Goal: Task Accomplishment & Management: Manage account settings

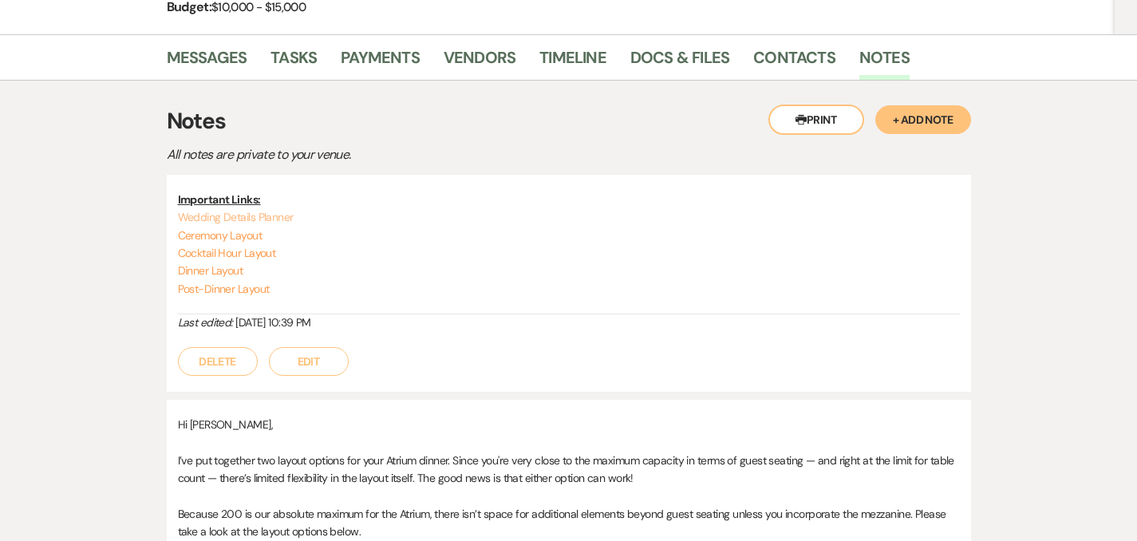
click at [235, 218] on link "Wedding Details Planner" at bounding box center [236, 217] width 116 height 14
click at [444, 59] on link "Vendors" at bounding box center [480, 62] width 72 height 35
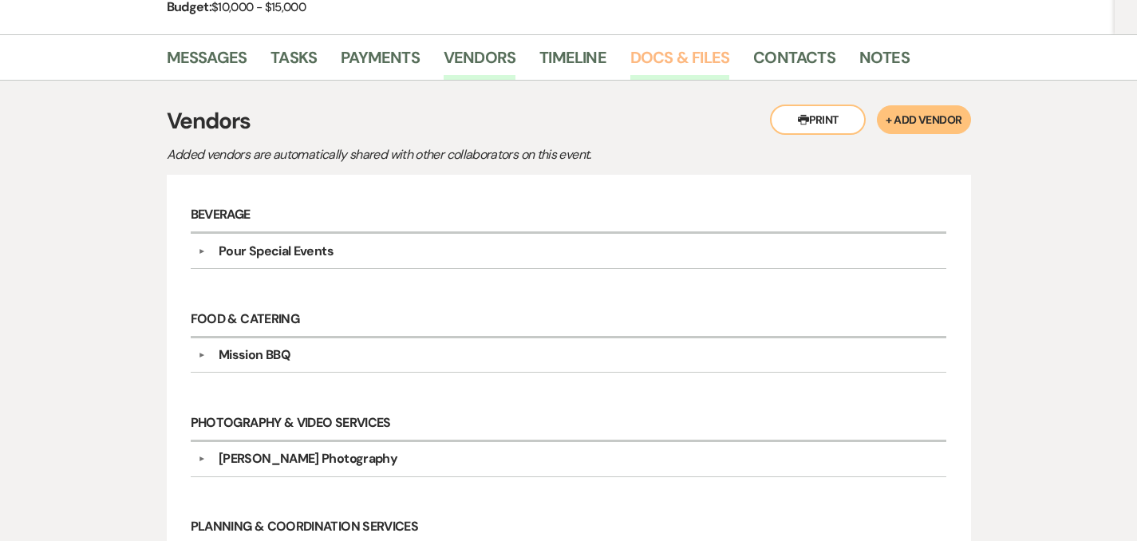
click at [630, 57] on link "Docs & Files" at bounding box center [679, 62] width 99 height 35
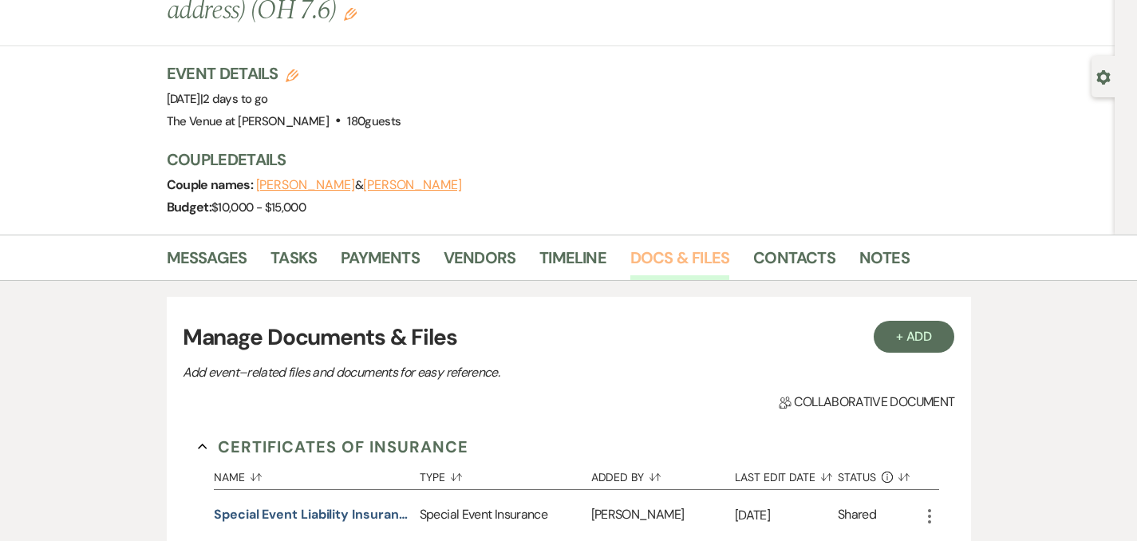
scroll to position [86, 0]
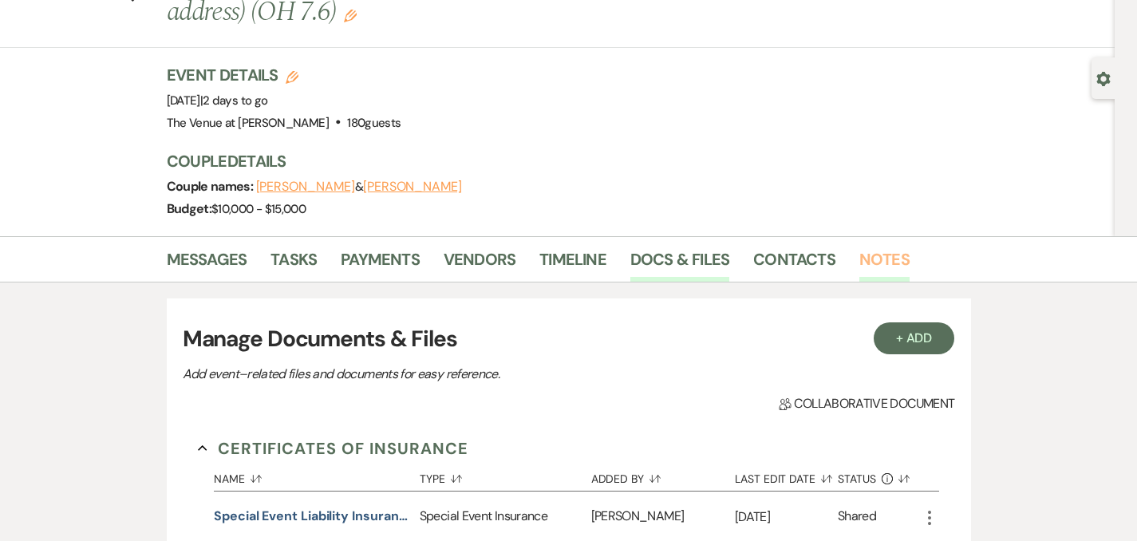
click at [859, 264] on link "Notes" at bounding box center [884, 264] width 50 height 35
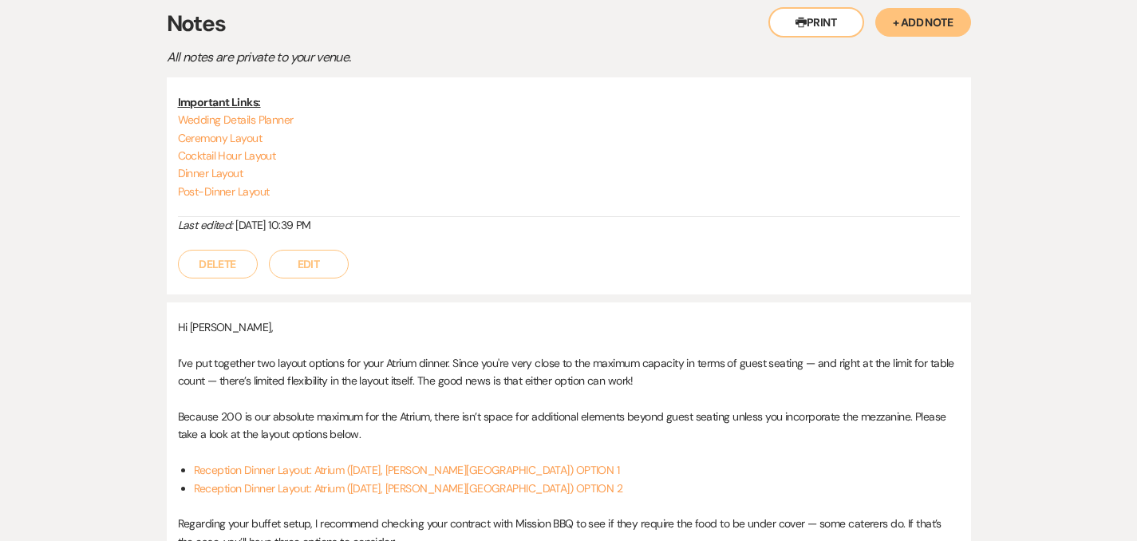
scroll to position [387, 0]
click at [186, 151] on link "Cocktail Hour Layout" at bounding box center [227, 154] width 98 height 14
click at [178, 172] on link "Dinner Layout" at bounding box center [210, 171] width 65 height 14
click at [205, 190] on link "Post-Dinner Layout" at bounding box center [224, 190] width 92 height 14
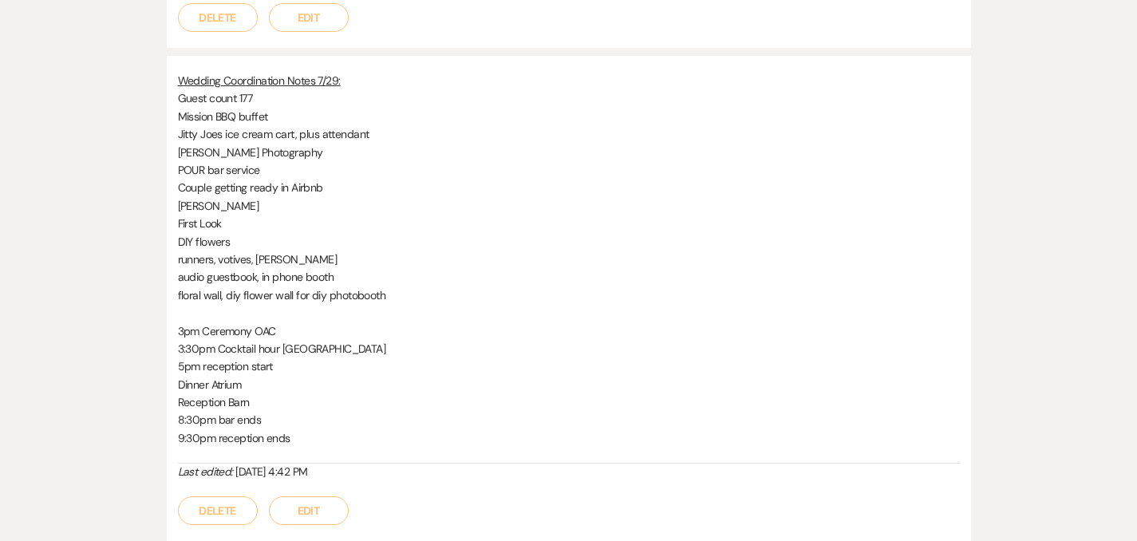
scroll to position [1242, 0]
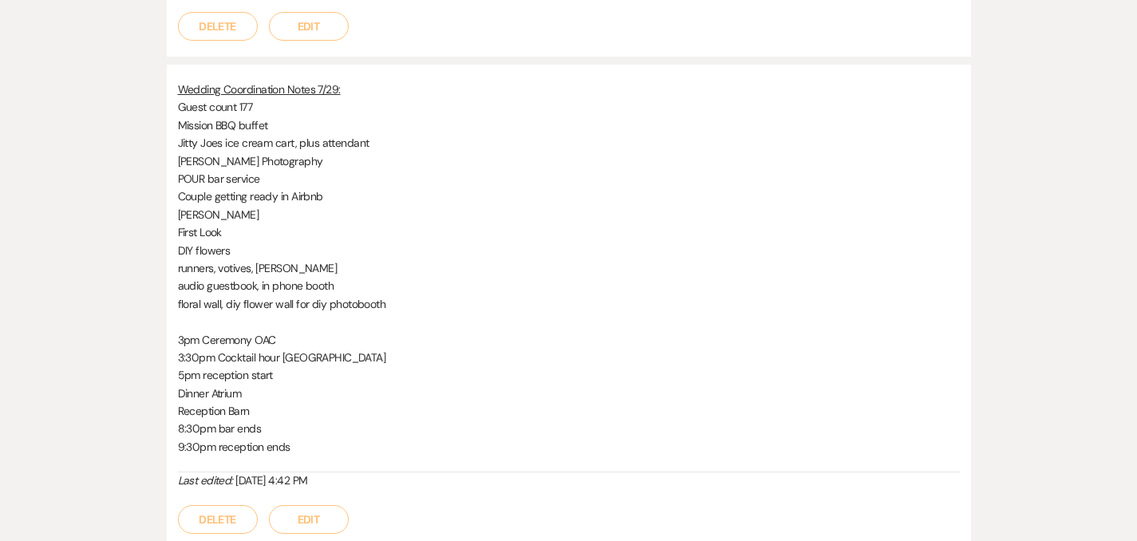
click at [341, 152] on p "Carly Watson Photography" at bounding box center [569, 161] width 782 height 18
click at [274, 134] on p "Jitty Joes ice cream cart, plus attendant" at bounding box center [569, 143] width 782 height 18
click at [269, 505] on button "Edit" at bounding box center [309, 519] width 80 height 29
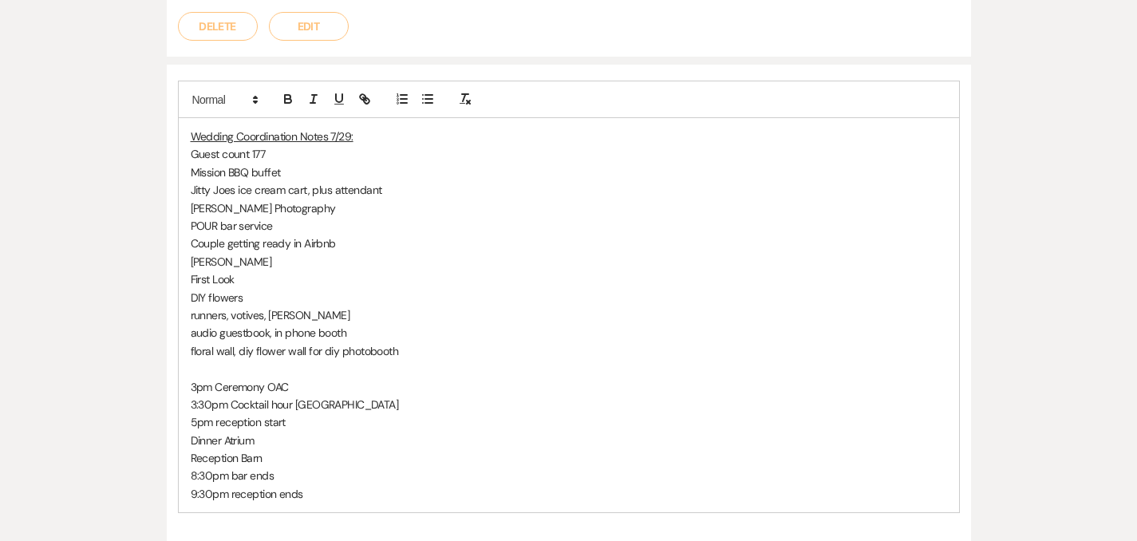
click at [350, 342] on p "floral wall, diy flower wall for diy photobooth" at bounding box center [569, 351] width 756 height 18
click at [409, 342] on p "floral wall, diy flower wall for diy photobooth, in barn" at bounding box center [569, 351] width 756 height 18
click at [377, 324] on p "audio guestbook, in phone booth" at bounding box center [569, 333] width 756 height 18
click at [365, 306] on p "runners, votives, bud vases" at bounding box center [569, 315] width 756 height 18
click at [374, 324] on p "audio guestbook, in phone booth, under awning" at bounding box center [569, 333] width 756 height 18
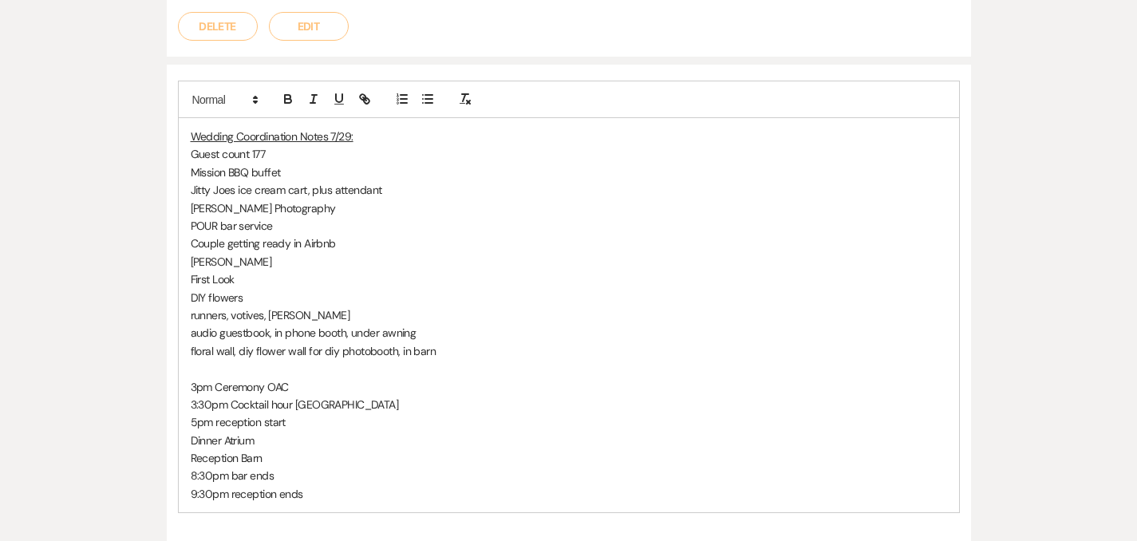
click at [382, 342] on p "floral wall, diy flower wall for diy photobooth, in barn" at bounding box center [569, 351] width 756 height 18
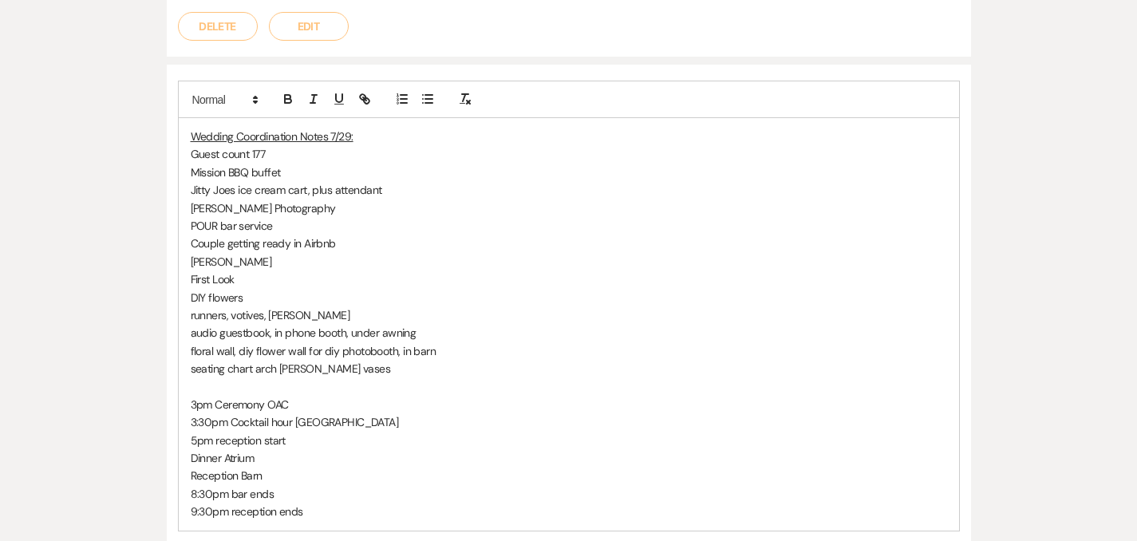
click at [334, 360] on p "seating chart arch wood bud vases" at bounding box center [569, 369] width 756 height 18
click at [326, 360] on p "seating chart arch wood bud vases, coctail hour" at bounding box center [569, 369] width 756 height 18
click at [393, 360] on p "seating chart arch wood bud vases, cocktail hour" at bounding box center [569, 369] width 756 height 18
click at [225, 145] on p "Guest count 177" at bounding box center [569, 154] width 756 height 18
click at [456, 253] on p "DJ Dominick" at bounding box center [569, 262] width 756 height 18
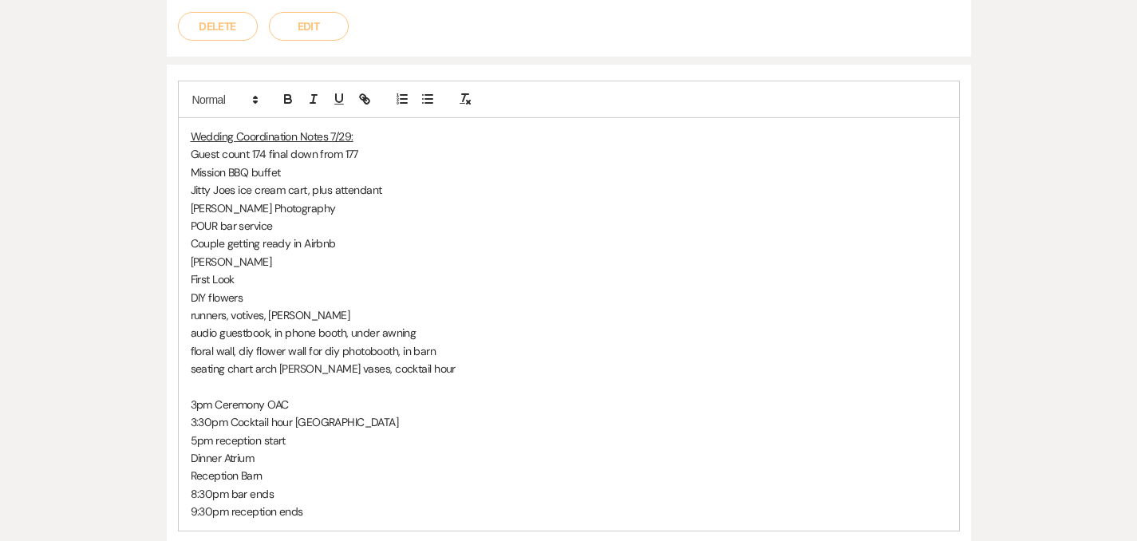
click at [191, 270] on p "First Look" at bounding box center [569, 279] width 756 height 18
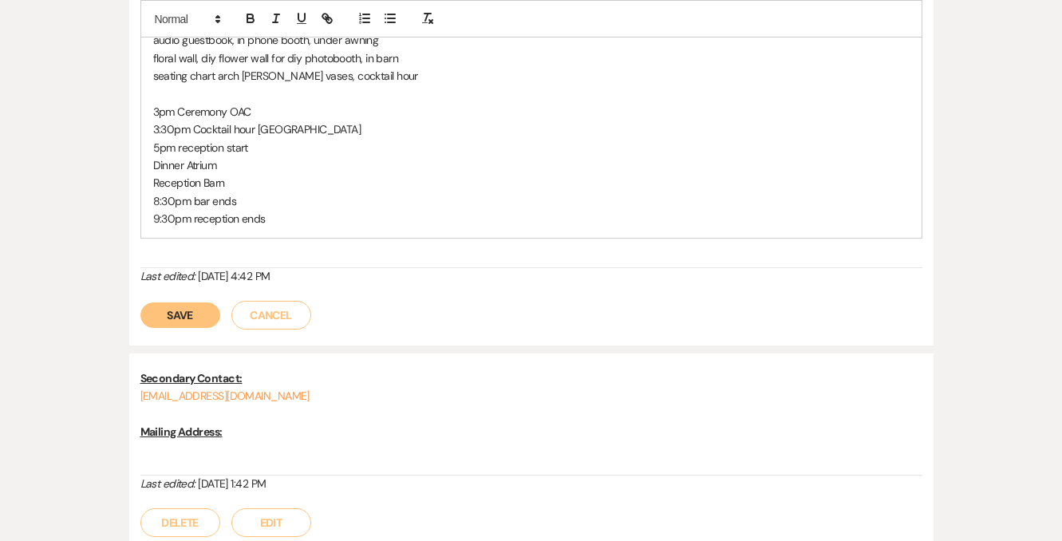
scroll to position [1536, 0]
click at [187, 301] on button "Save" at bounding box center [180, 314] width 80 height 26
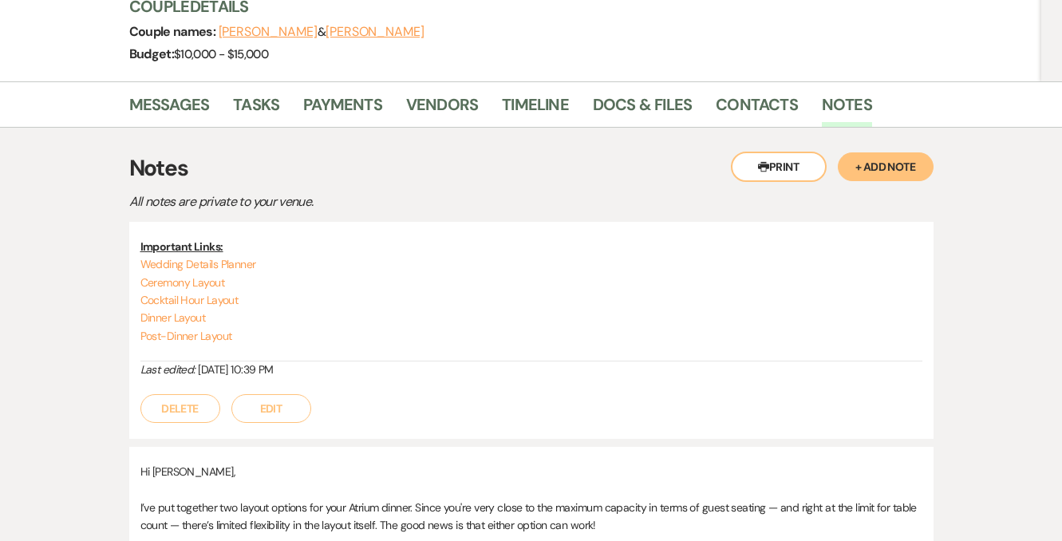
scroll to position [114, 0]
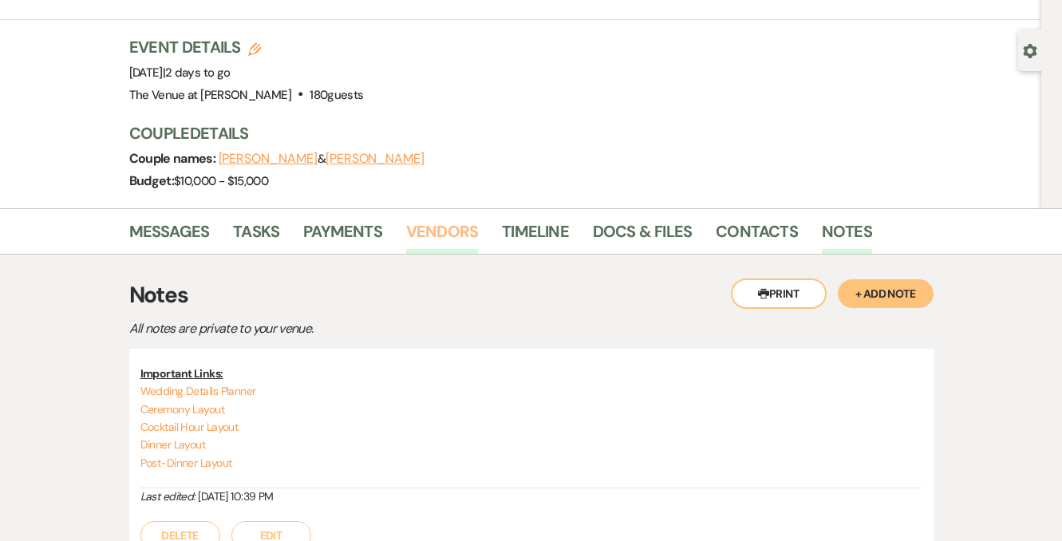
click at [432, 227] on link "Vendors" at bounding box center [442, 236] width 72 height 35
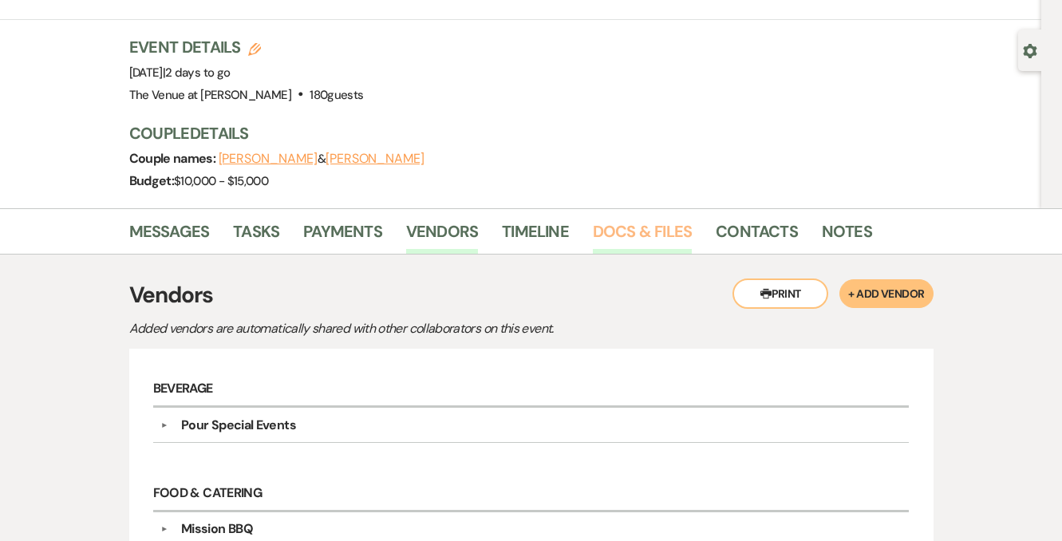
click at [599, 238] on link "Docs & Files" at bounding box center [642, 236] width 99 height 35
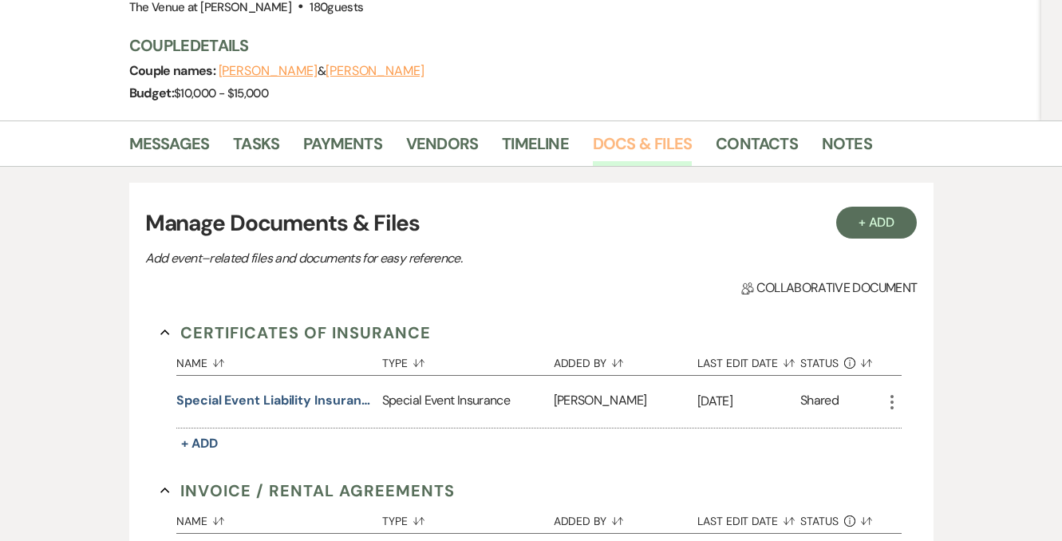
scroll to position [199, 0]
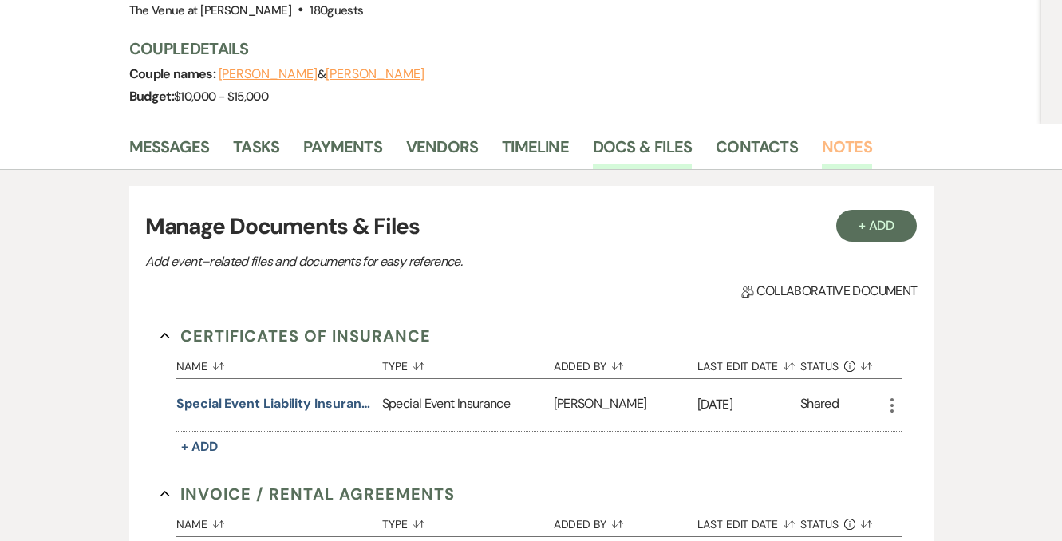
click at [830, 144] on link "Notes" at bounding box center [847, 151] width 50 height 35
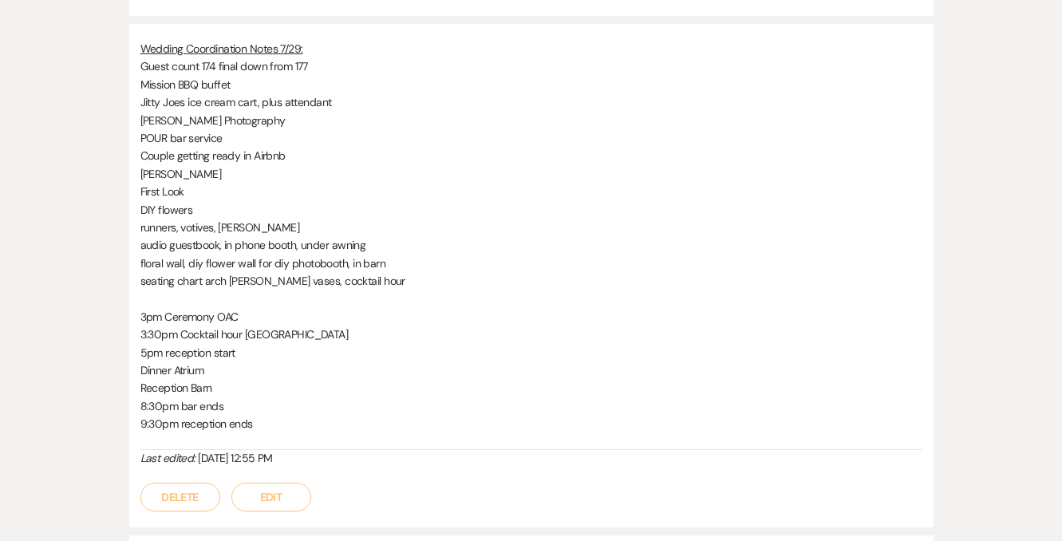
scroll to position [1281, 0]
click at [299, 484] on button "Edit" at bounding box center [271, 498] width 80 height 29
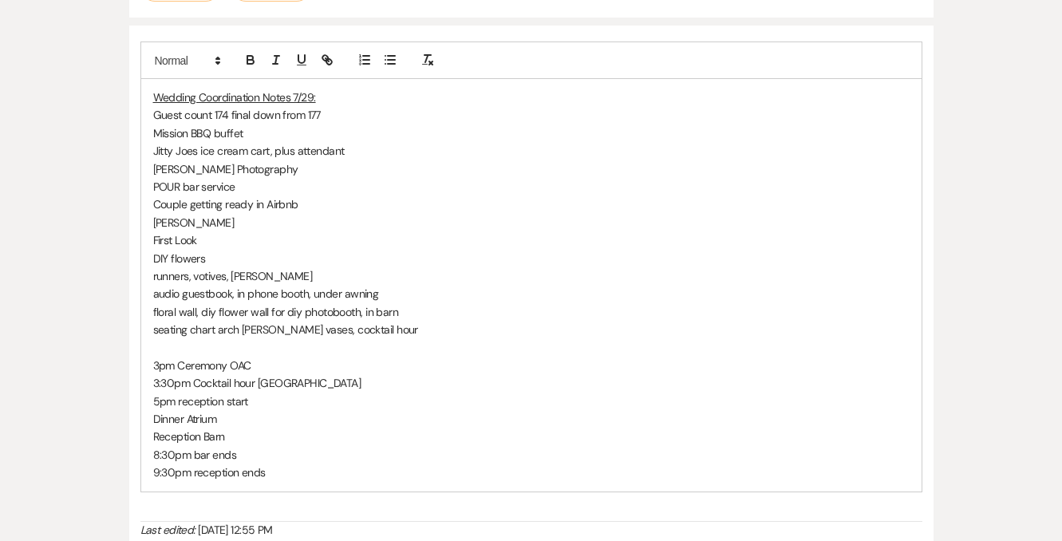
click at [397, 321] on p "seating chart arch wood bud vases, cocktail hour" at bounding box center [531, 330] width 756 height 18
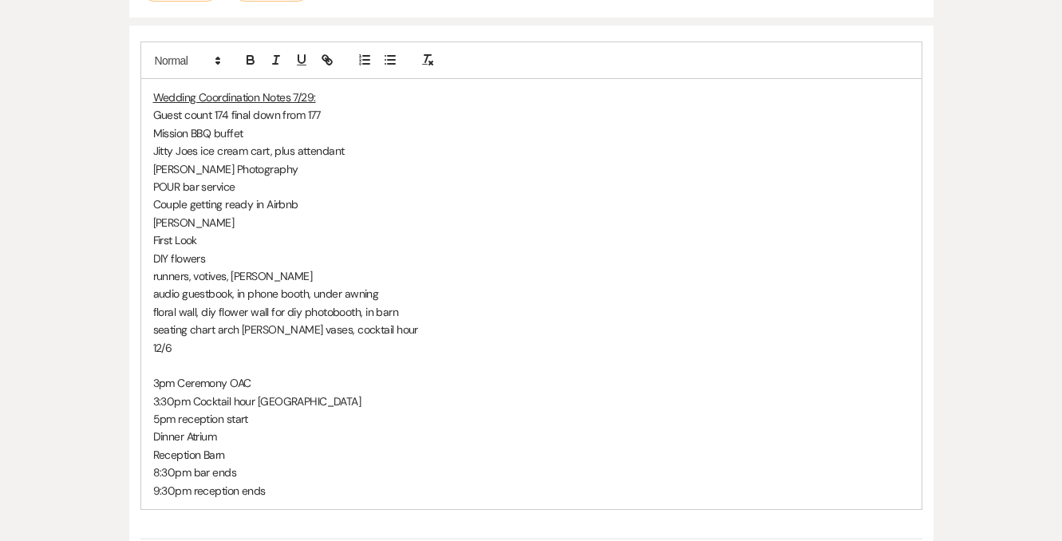
click at [239, 339] on p "12/6" at bounding box center [531, 348] width 756 height 18
click at [238, 339] on p "12/6 4 flowers" at bounding box center [531, 348] width 756 height 18
click at [254, 357] on p at bounding box center [531, 366] width 756 height 18
click at [246, 339] on p "12/6 4 flowergirls" at bounding box center [531, 348] width 756 height 18
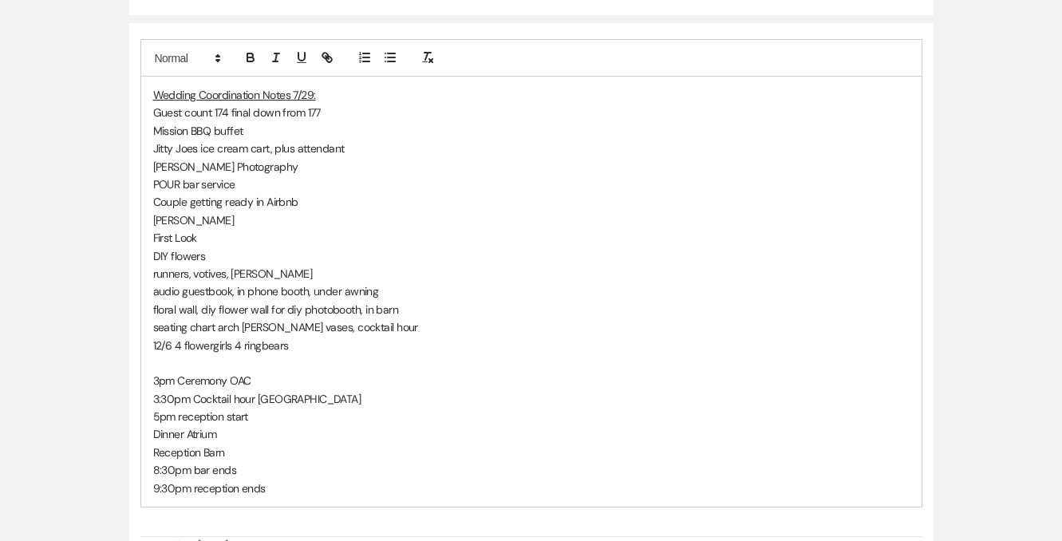
click at [159, 337] on p "12/6 4 flowergirls 4 ringbears" at bounding box center [531, 346] width 756 height 18
click at [232, 337] on p "12 groomsmen/6 4 flowergirls 4 ringbears" at bounding box center [531, 346] width 756 height 18
click at [456, 337] on p "12 groomsmen/6 bridesmaids 4 flowergirls 4 ringbears" at bounding box center [531, 346] width 756 height 18
click at [401, 318] on p "seating chart arch wood bud vases, cocktail hour" at bounding box center [531, 327] width 756 height 18
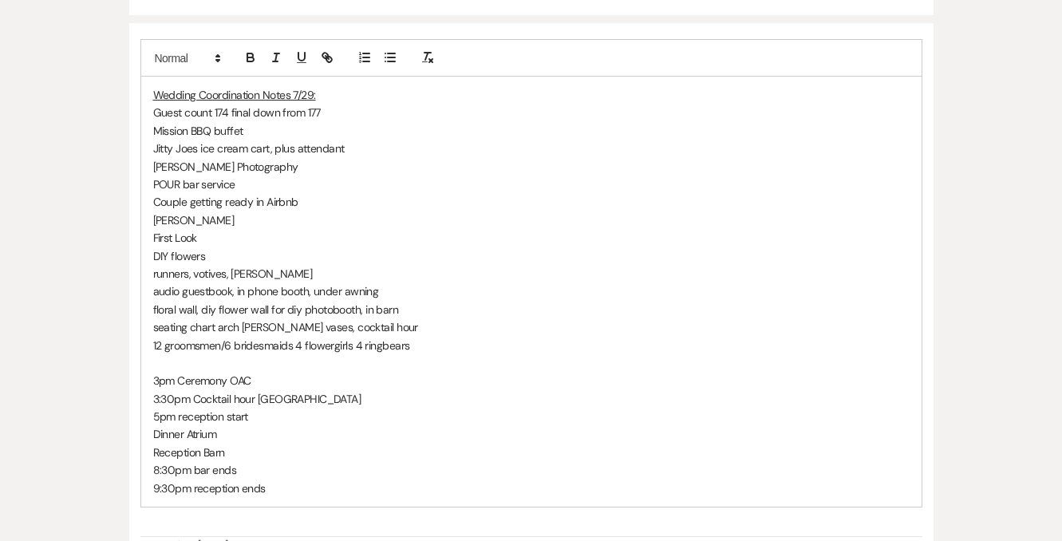
click at [438, 337] on p "12 groomsmen/6 bridesmaids 4 flowergirls 4 ringbears" at bounding box center [531, 346] width 756 height 18
click at [405, 318] on p "seating chart arch wood bud vases, cocktail hour" at bounding box center [531, 327] width 756 height 18
click at [432, 337] on p "12 groomsmen/6 bridesmaids 4 flowergirls 4 ringbears" at bounding box center [531, 346] width 756 height 18
click at [373, 390] on p "3:30pm Cocktail hour Stone Arena" at bounding box center [531, 399] width 756 height 18
click at [441, 337] on p "12 groomsmen/6 bridesmaids 4 flowergirls 4 ringbears" at bounding box center [531, 346] width 756 height 18
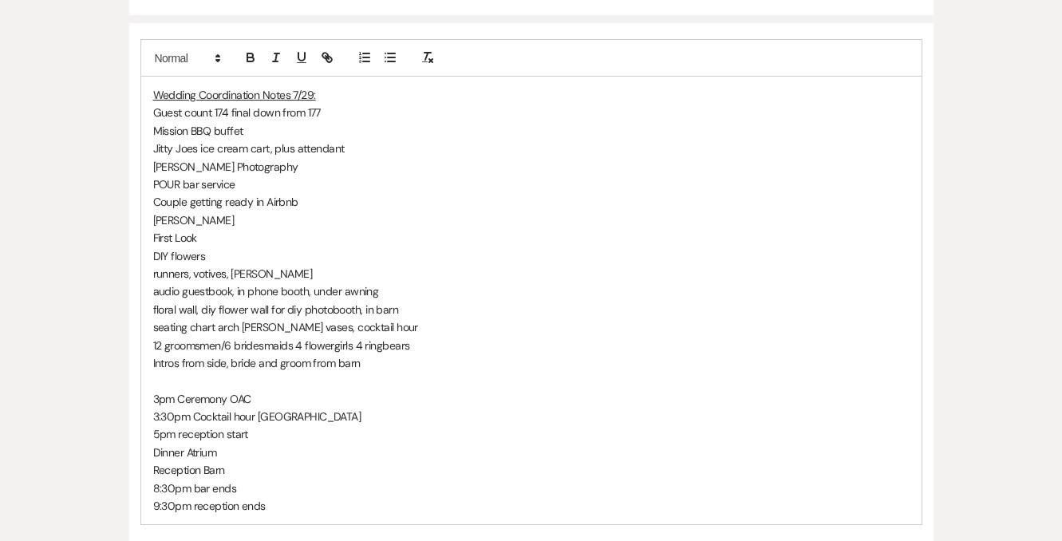
click at [497, 390] on p "3pm Ceremony OAC" at bounding box center [531, 399] width 756 height 18
click at [370, 158] on p "Carly Watson Photography" at bounding box center [531, 167] width 756 height 18
click at [242, 229] on p "First Look" at bounding box center [531, 238] width 756 height 18
click at [391, 301] on p "floral wall, diy flower wall for diy photobooth, in barn" at bounding box center [531, 310] width 756 height 18
click at [404, 318] on p "seating chart arch wood bud vases, cocktail hour" at bounding box center [531, 327] width 756 height 18
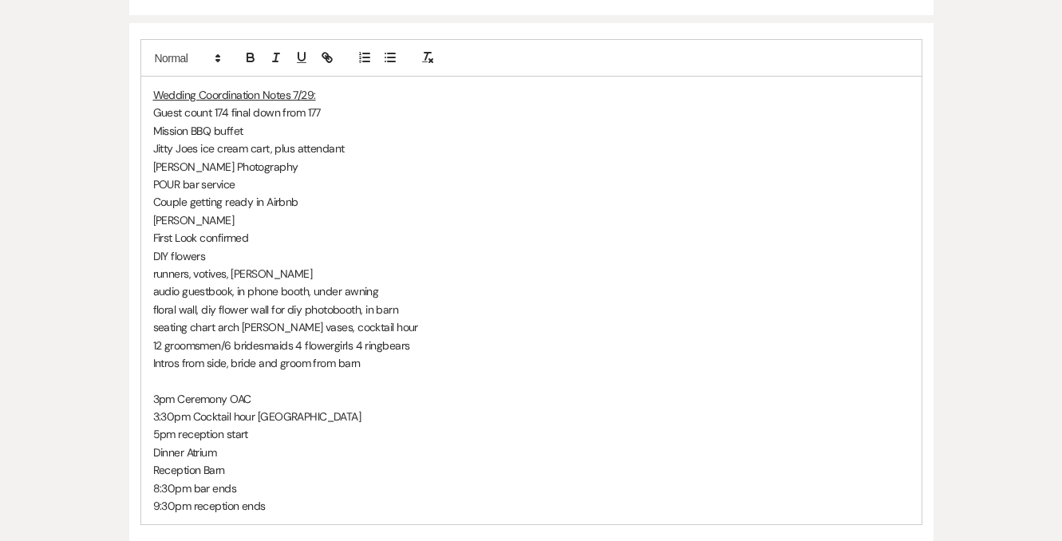
click at [393, 282] on p "audio guestbook, in phone booth, under awning" at bounding box center [531, 291] width 756 height 18
click at [370, 425] on p "5pm reception start" at bounding box center [531, 434] width 756 height 18
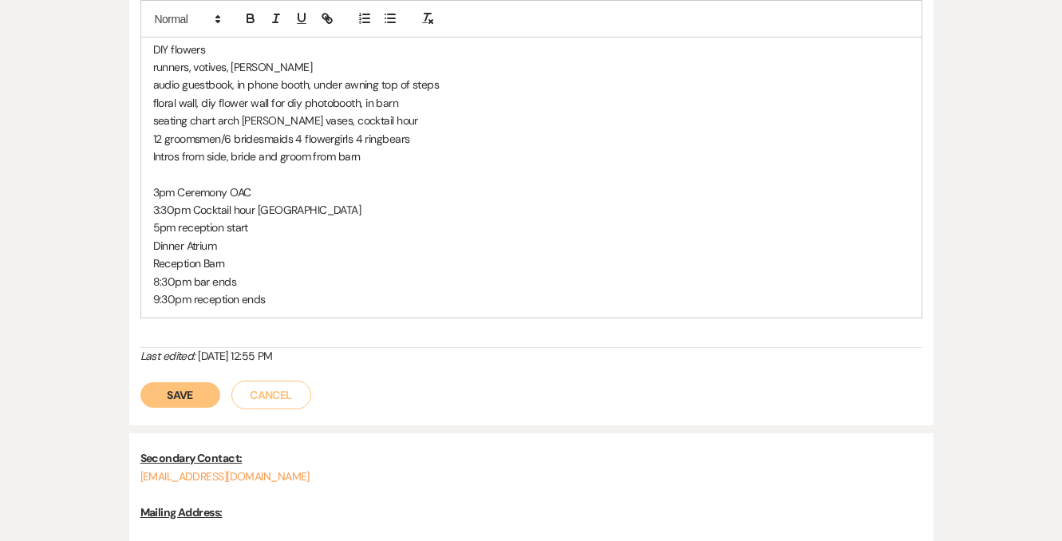
scroll to position [1500, 0]
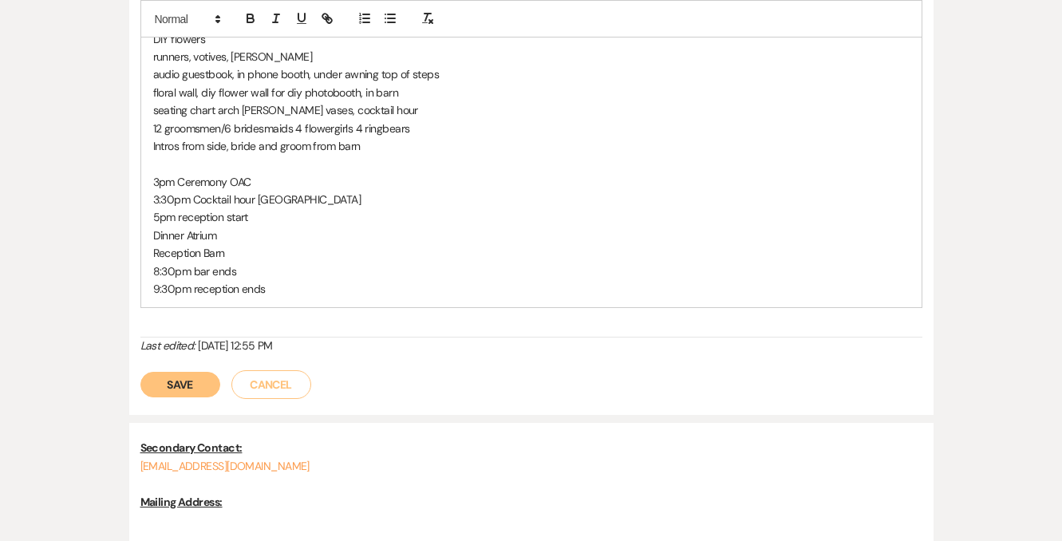
click at [192, 372] on button "Save" at bounding box center [180, 385] width 80 height 26
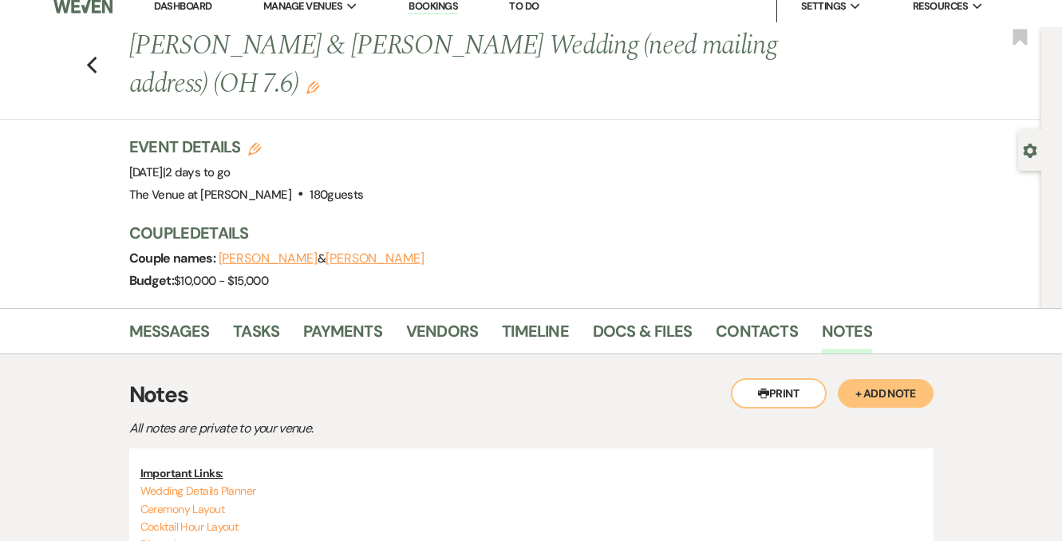
scroll to position [0, 0]
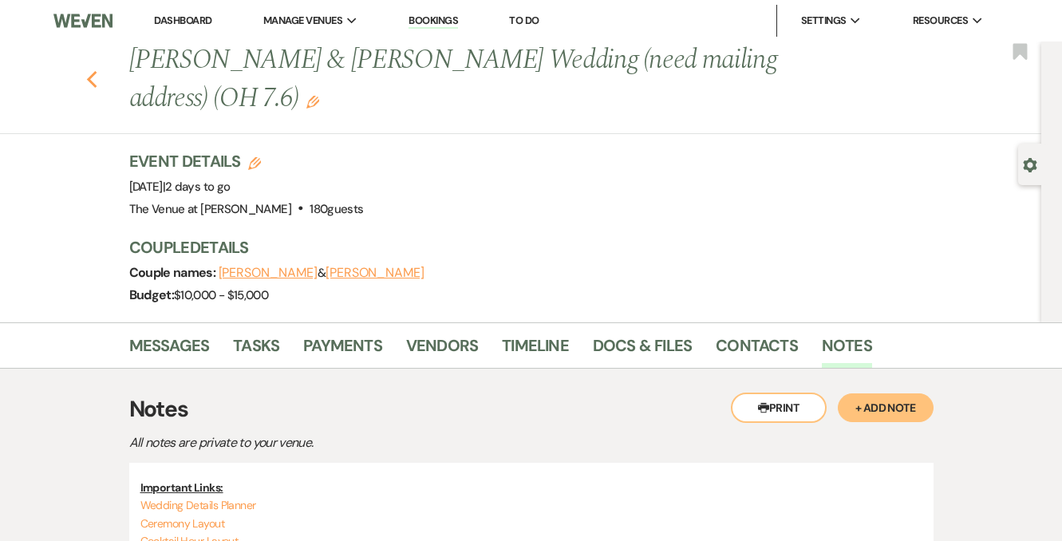
click at [94, 80] on use "button" at bounding box center [91, 80] width 10 height 18
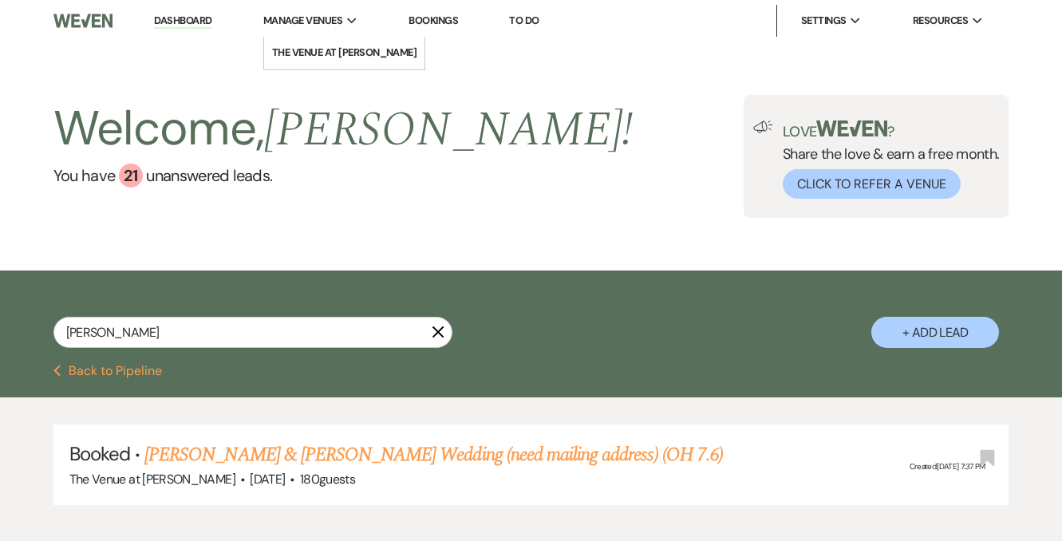
click at [348, 23] on div "Manage Venues Expand" at bounding box center [310, 21] width 95 height 16
click at [358, 56] on li "The Venue at [PERSON_NAME]" at bounding box center [344, 53] width 145 height 16
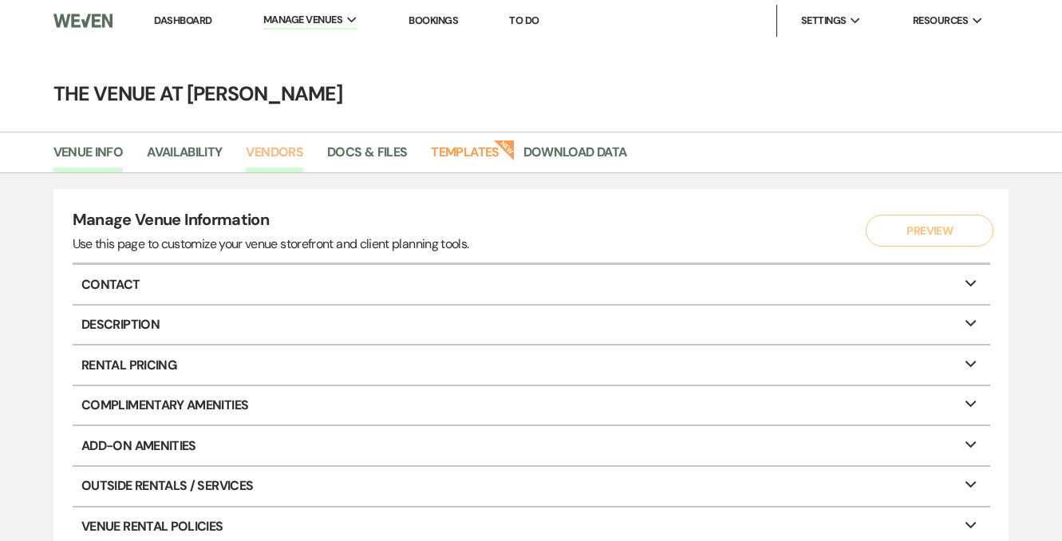
click at [265, 153] on link "Vendors" at bounding box center [274, 157] width 57 height 30
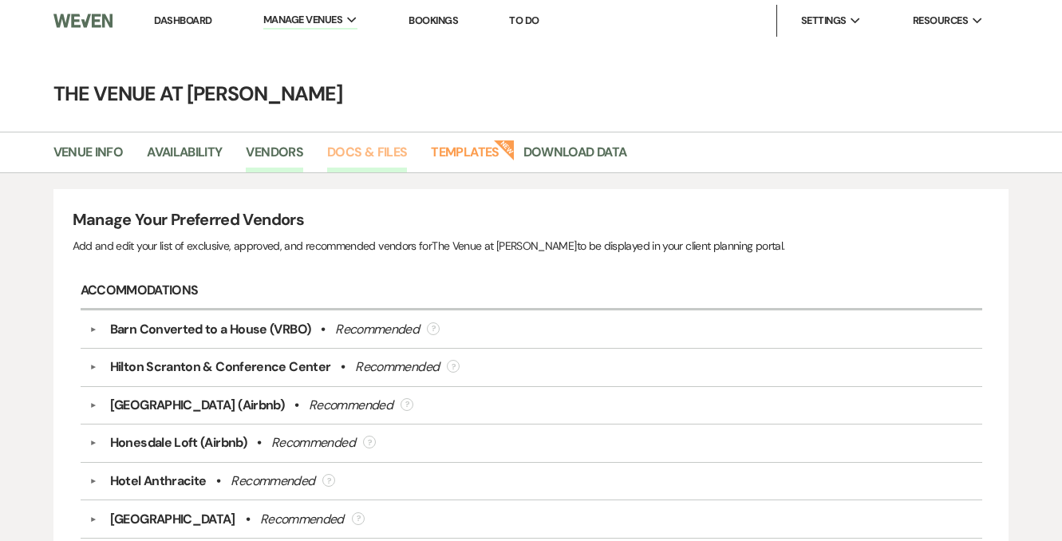
click at [383, 144] on link "Docs & Files" at bounding box center [367, 157] width 80 height 30
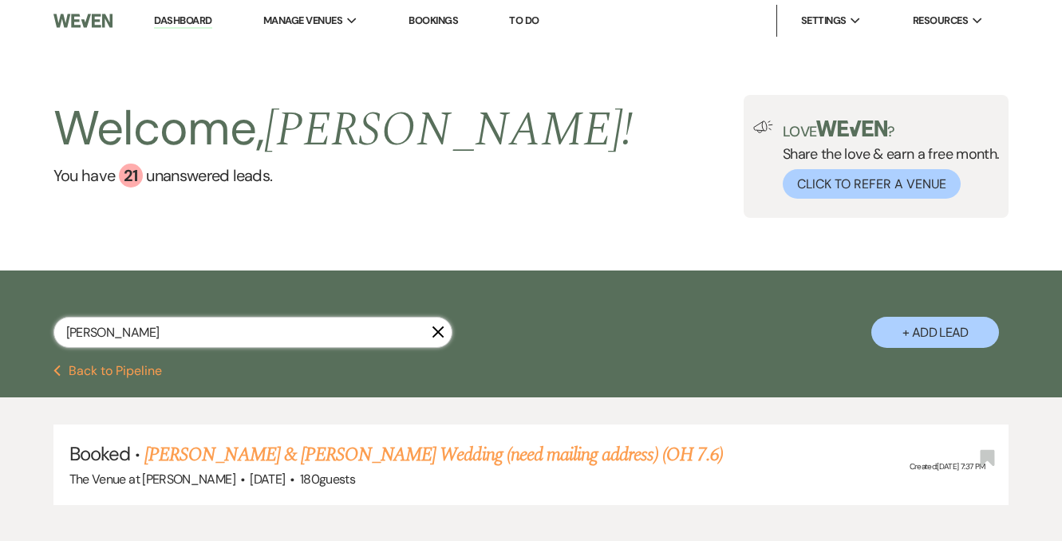
drag, startPoint x: 190, startPoint y: 336, endPoint x: 19, endPoint y: 331, distance: 170.8
click at [19, 331] on div "rackley X + Add Lead" at bounding box center [531, 319] width 1062 height 82
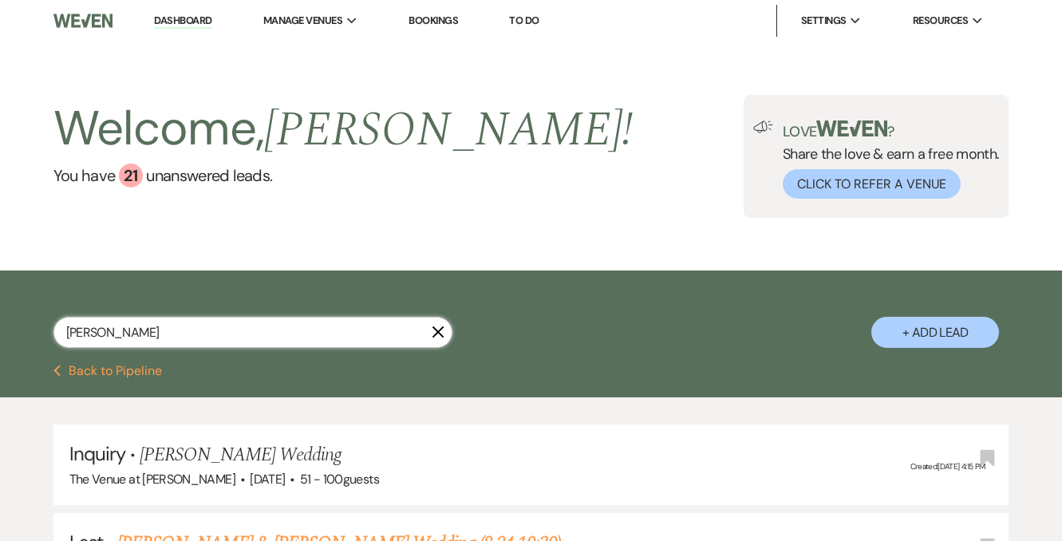
type input "paige"
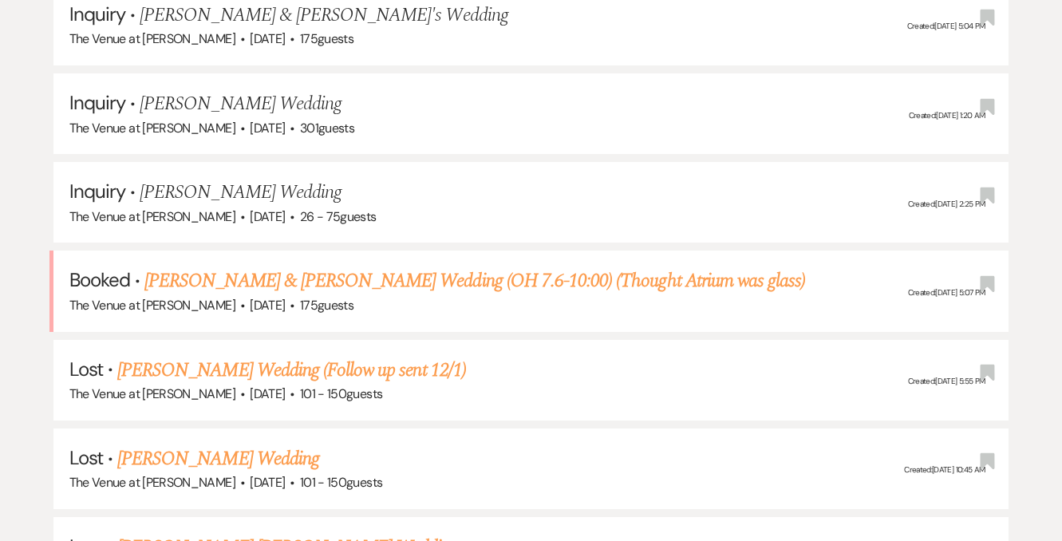
scroll to position [796, 0]
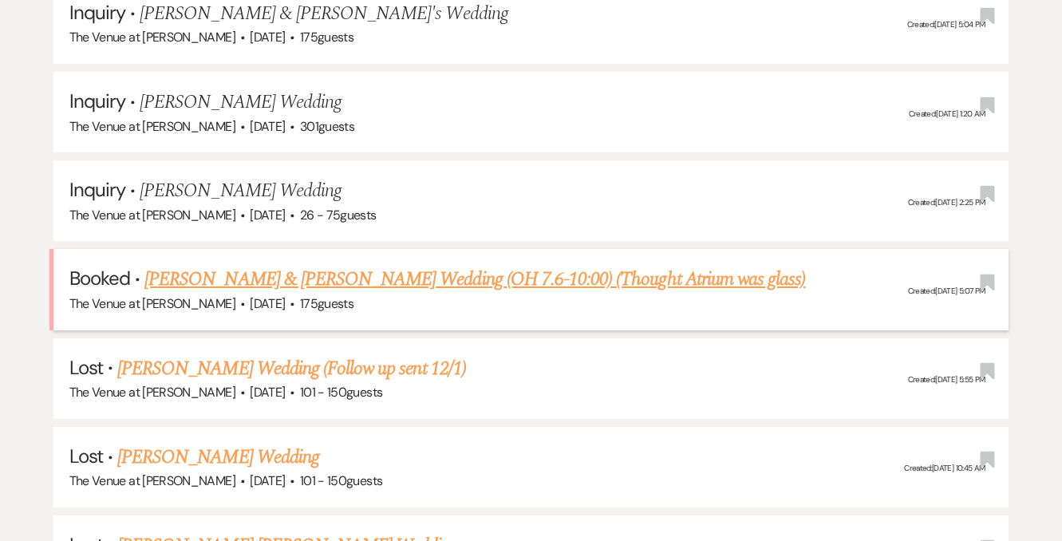
click at [511, 273] on link "[PERSON_NAME] & [PERSON_NAME] Wedding (OH 7.6-10:00) (Thought Atrium was glass)" at bounding box center [474, 279] width 661 height 29
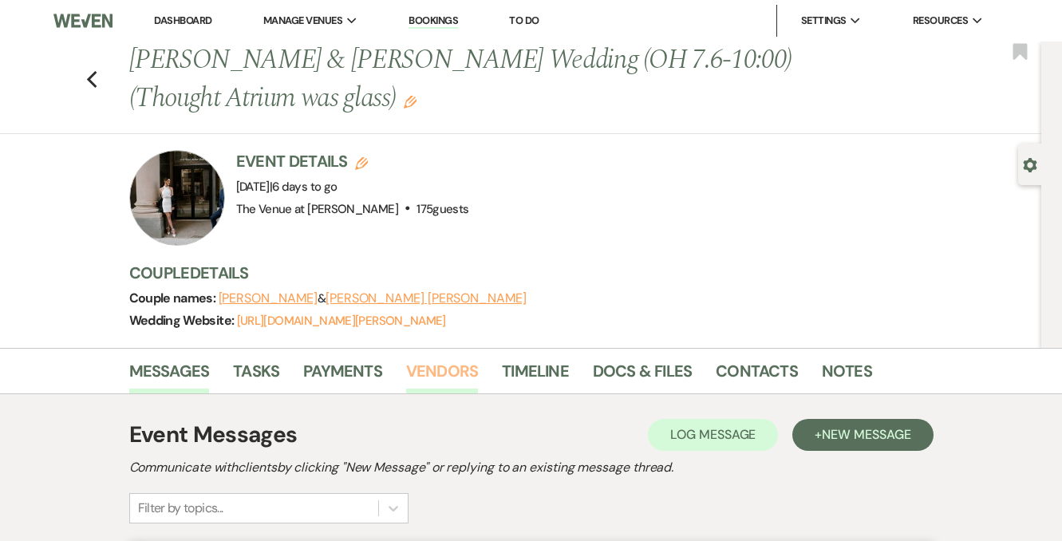
click at [468, 373] on link "Vendors" at bounding box center [442, 375] width 72 height 35
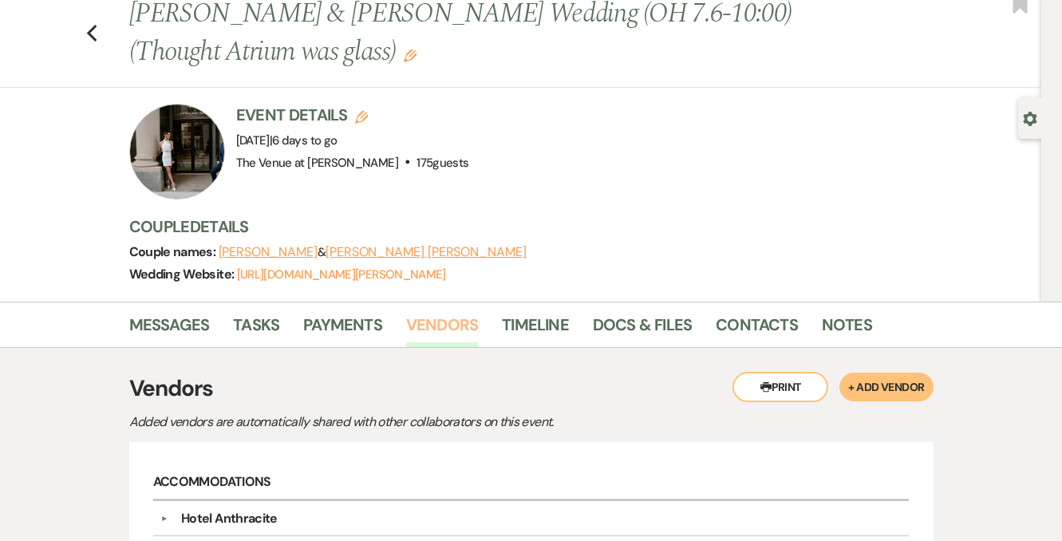
scroll to position [15, 0]
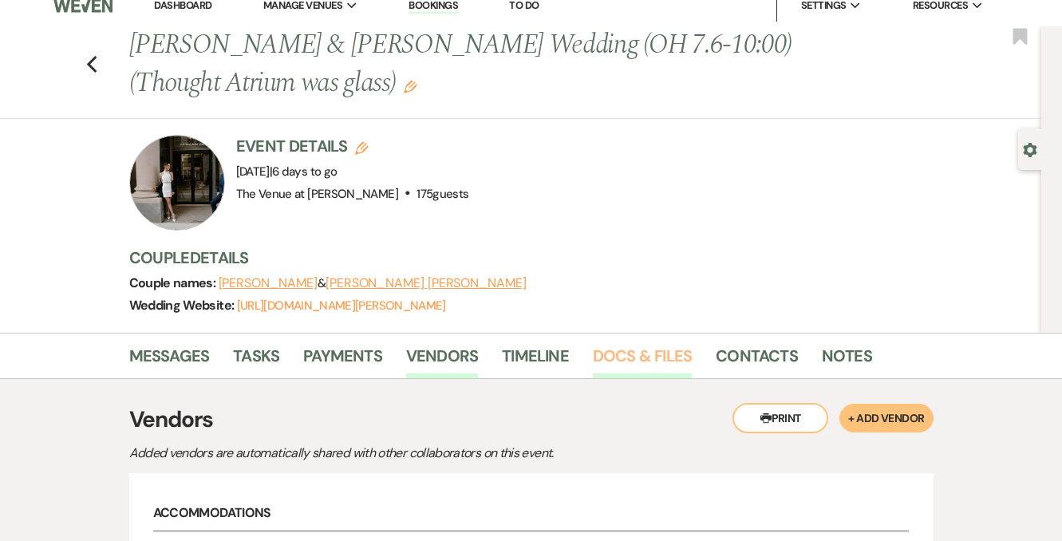
click at [653, 362] on link "Docs & Files" at bounding box center [642, 360] width 99 height 35
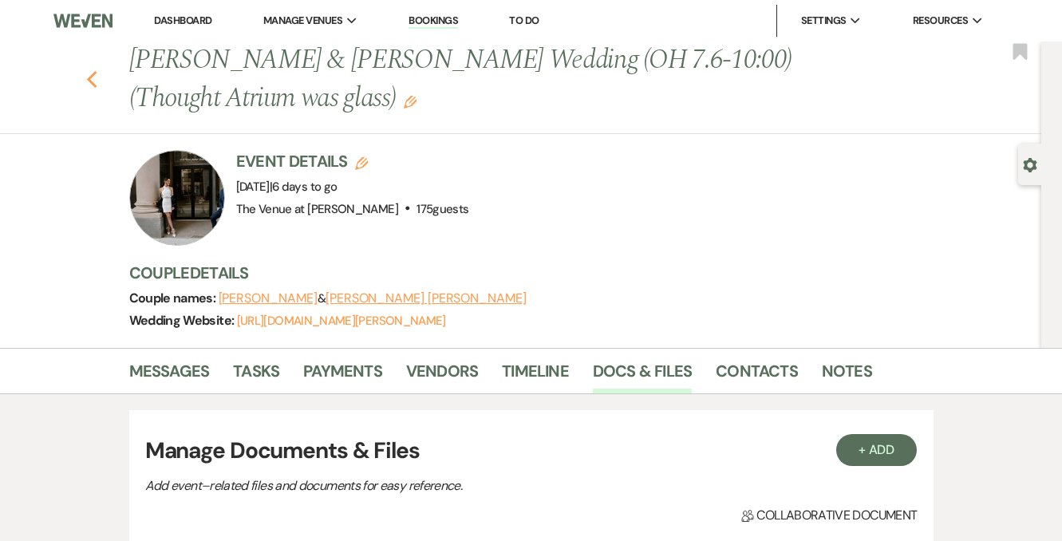
click at [93, 76] on icon "Previous" at bounding box center [92, 79] width 12 height 19
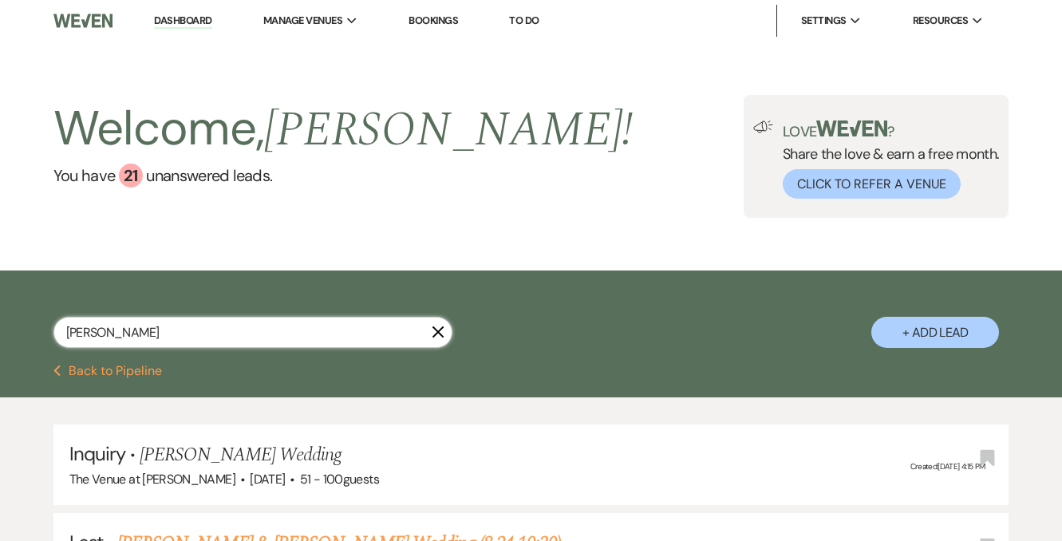
click at [309, 330] on input "paige" at bounding box center [252, 332] width 399 height 31
drag, startPoint x: 309, startPoint y: 330, endPoint x: 85, endPoint y: 338, distance: 223.6
click at [85, 338] on input "paige" at bounding box center [252, 332] width 399 height 31
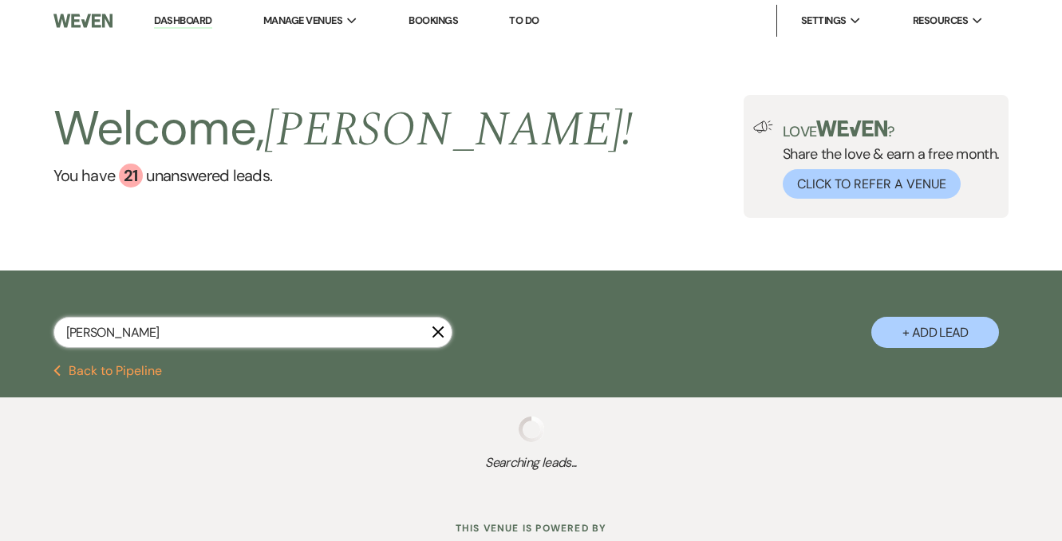
type input "jenette"
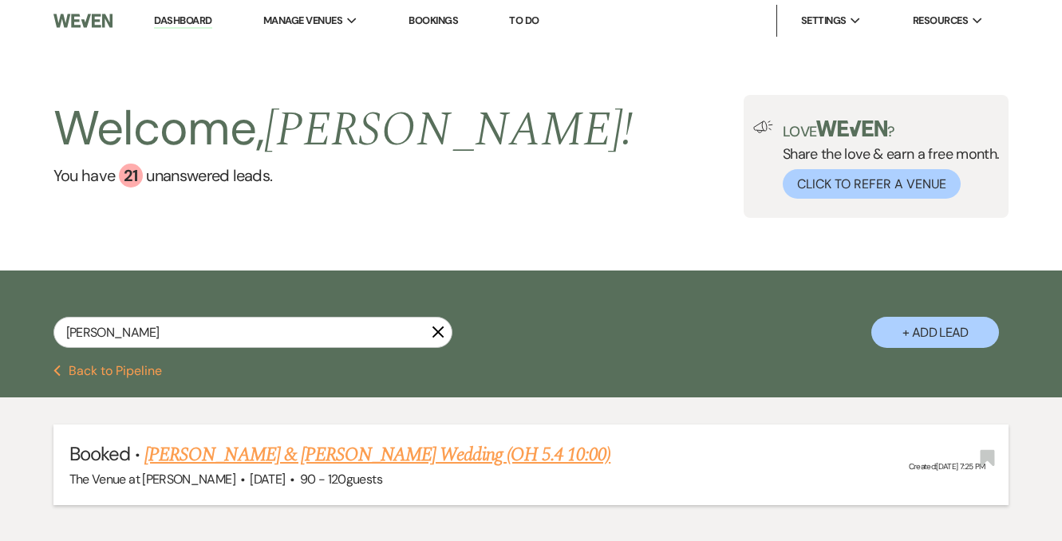
click at [333, 462] on link "[PERSON_NAME] & [PERSON_NAME] Wedding (OH 5.4 10:00)" at bounding box center [377, 454] width 466 height 29
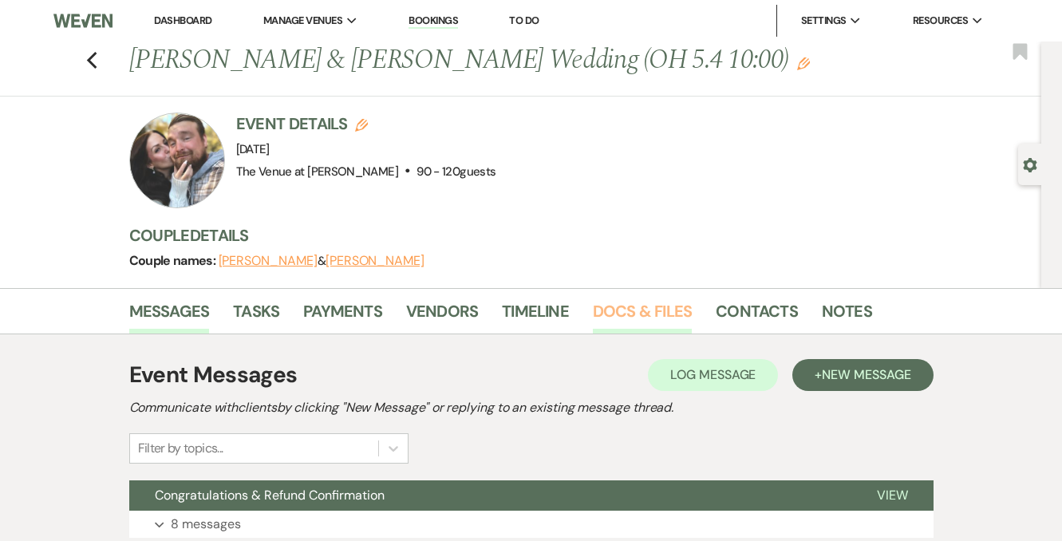
click at [637, 310] on link "Docs & Files" at bounding box center [642, 315] width 99 height 35
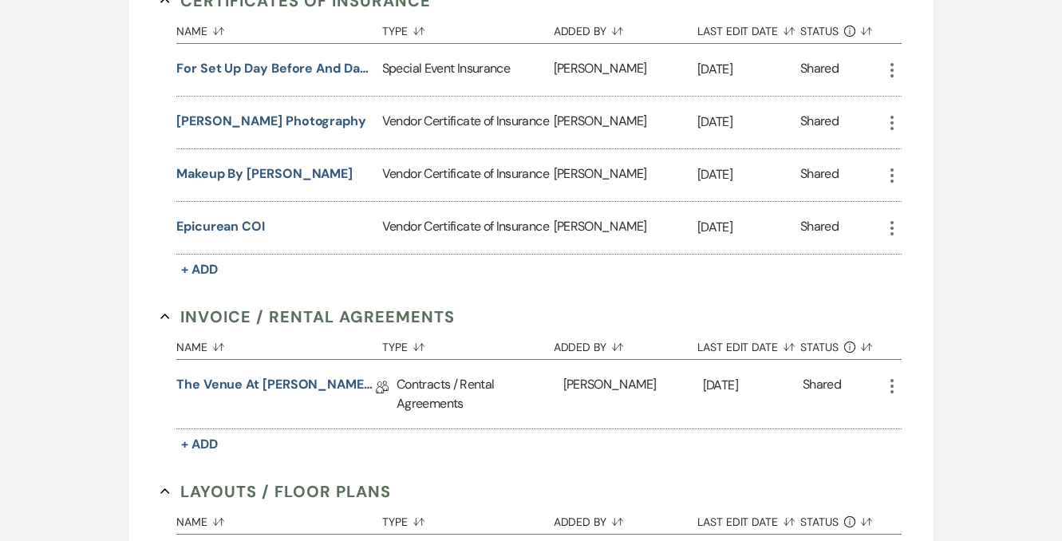
scroll to position [501, 0]
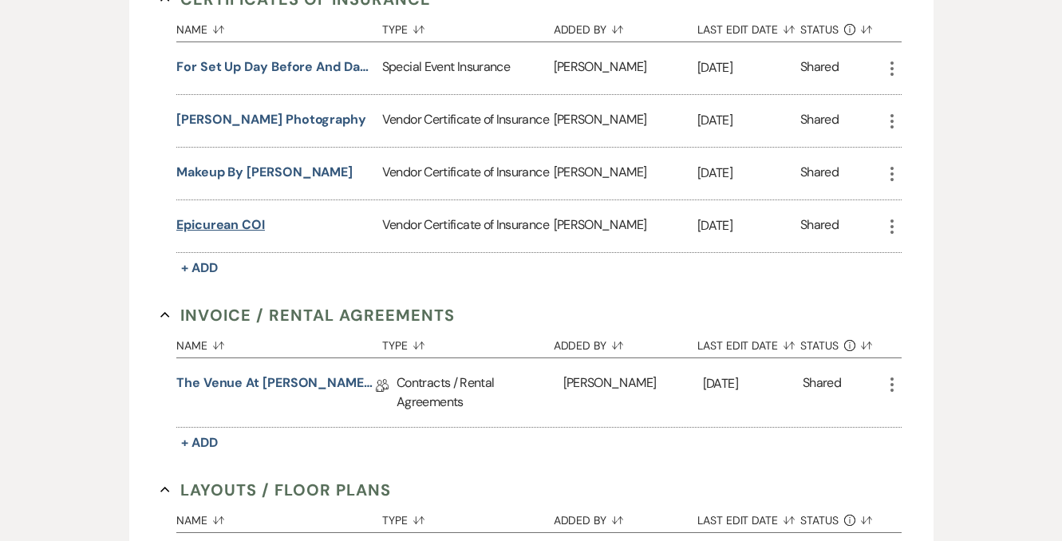
click at [213, 229] on button "Epicurean COI" at bounding box center [220, 224] width 89 height 19
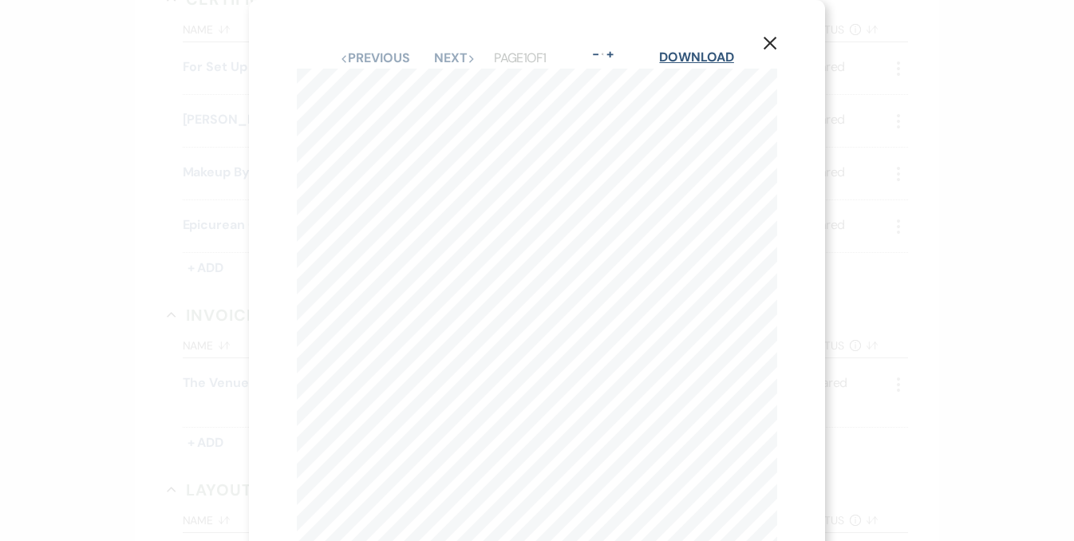
click at [710, 62] on link "Download" at bounding box center [696, 57] width 74 height 17
click at [772, 44] on icon "X" at bounding box center [770, 43] width 14 height 14
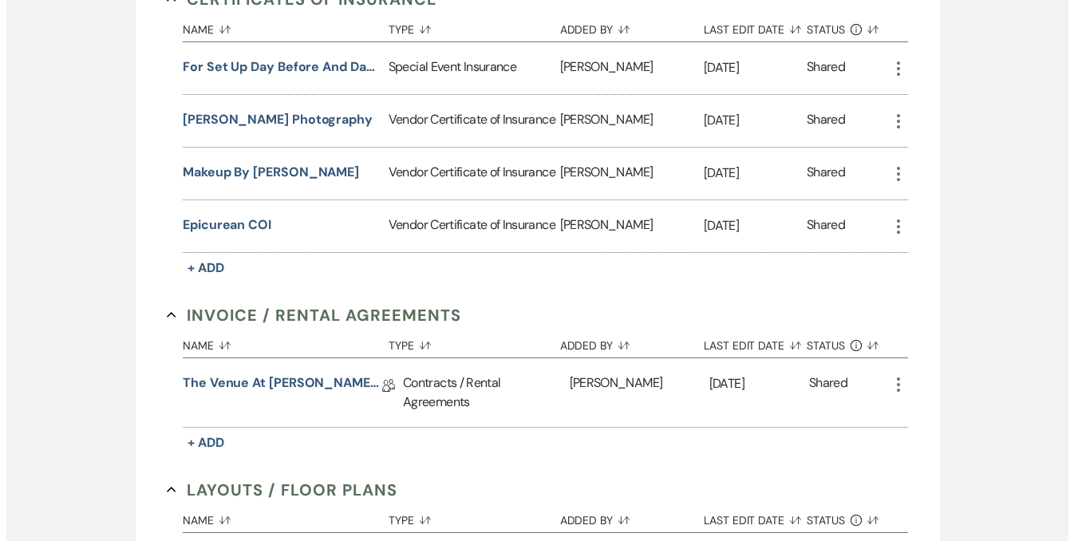
scroll to position [0, 0]
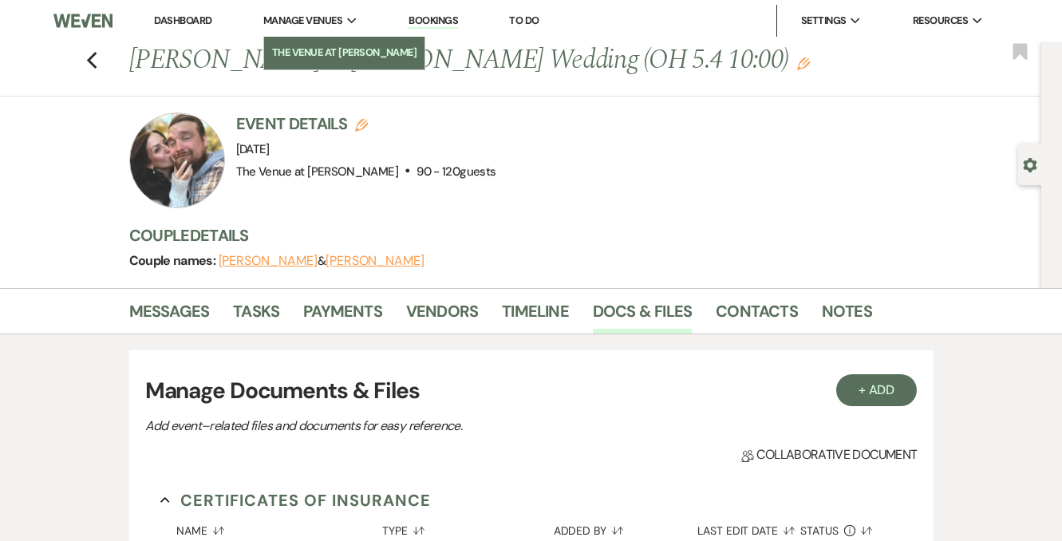
click at [318, 60] on li "The Venue at [PERSON_NAME]" at bounding box center [344, 53] width 145 height 16
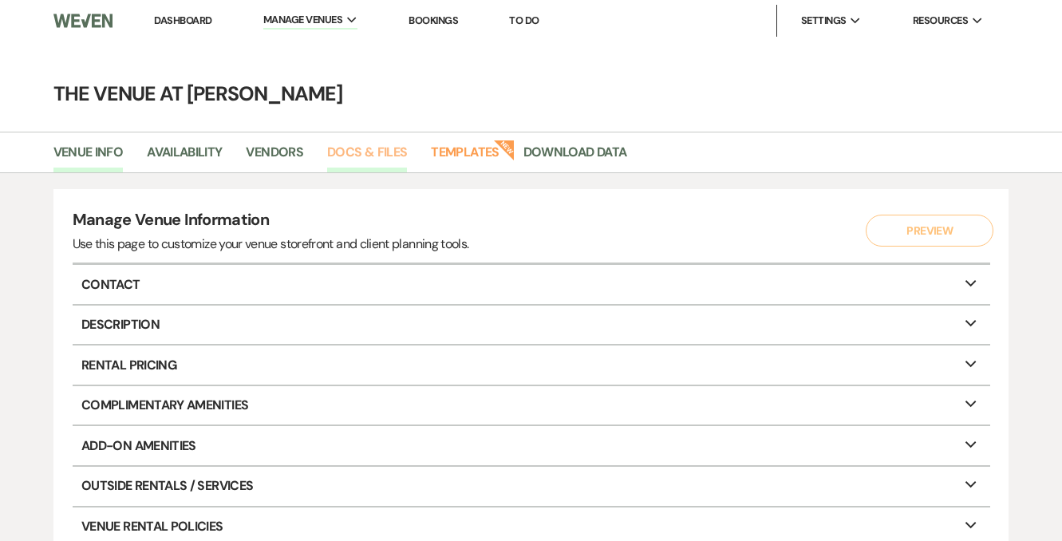
click at [338, 153] on link "Docs & Files" at bounding box center [367, 157] width 80 height 30
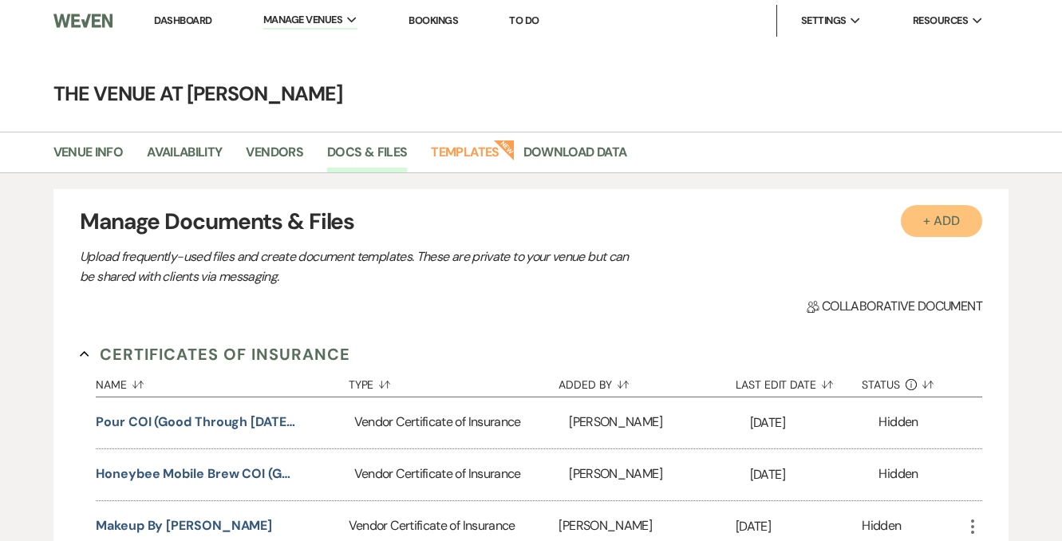
click at [957, 219] on button "+ Add" at bounding box center [941, 221] width 81 height 32
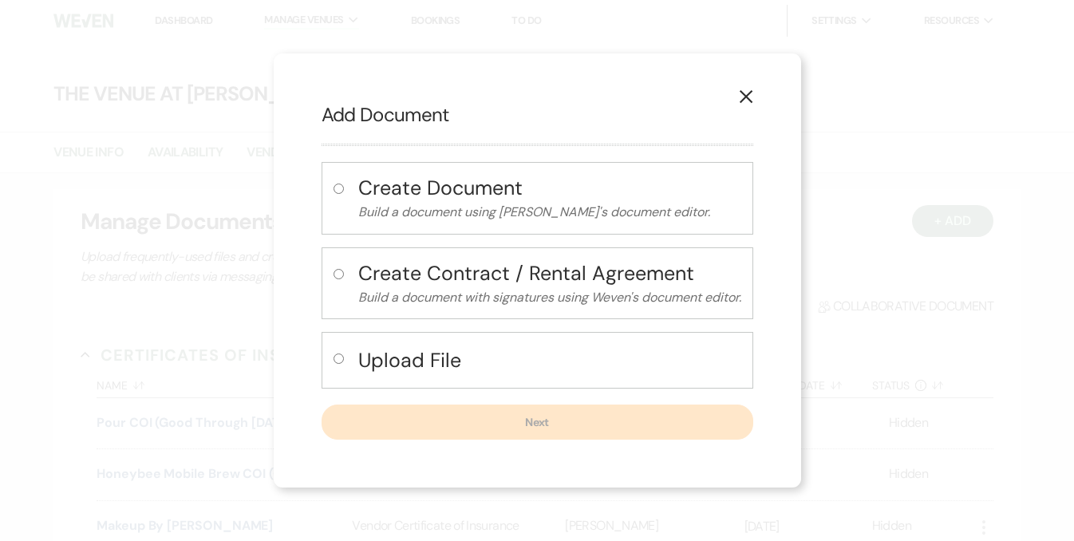
click at [336, 361] on input "radio" at bounding box center [339, 358] width 10 height 10
radio input "true"
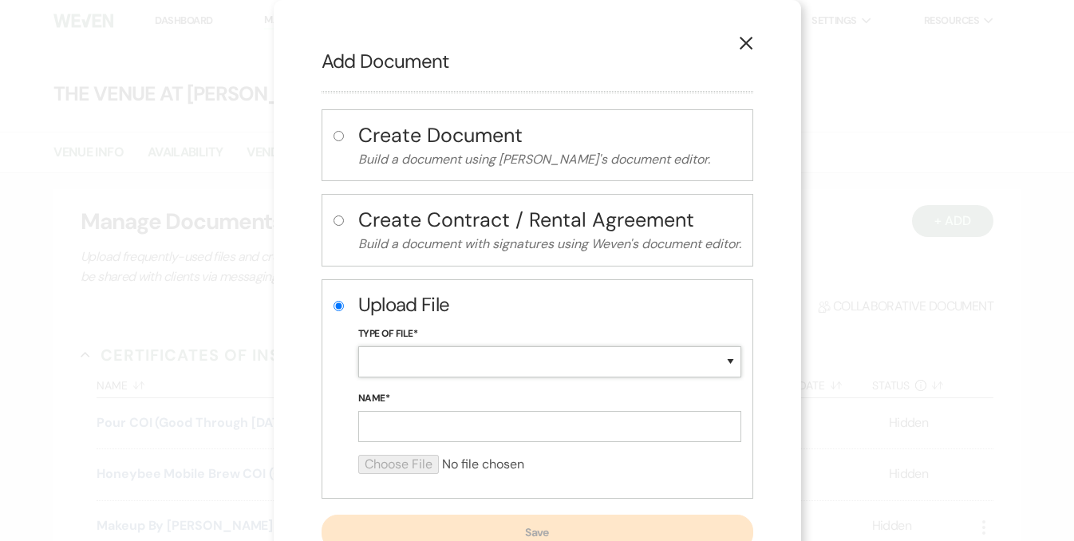
click at [381, 357] on select "Special Event Insurance Vendor Certificate of Insurance Contracts / Rental Agre…" at bounding box center [549, 361] width 383 height 31
select select "18"
click at [403, 430] on input "Name*" at bounding box center [549, 426] width 383 height 31
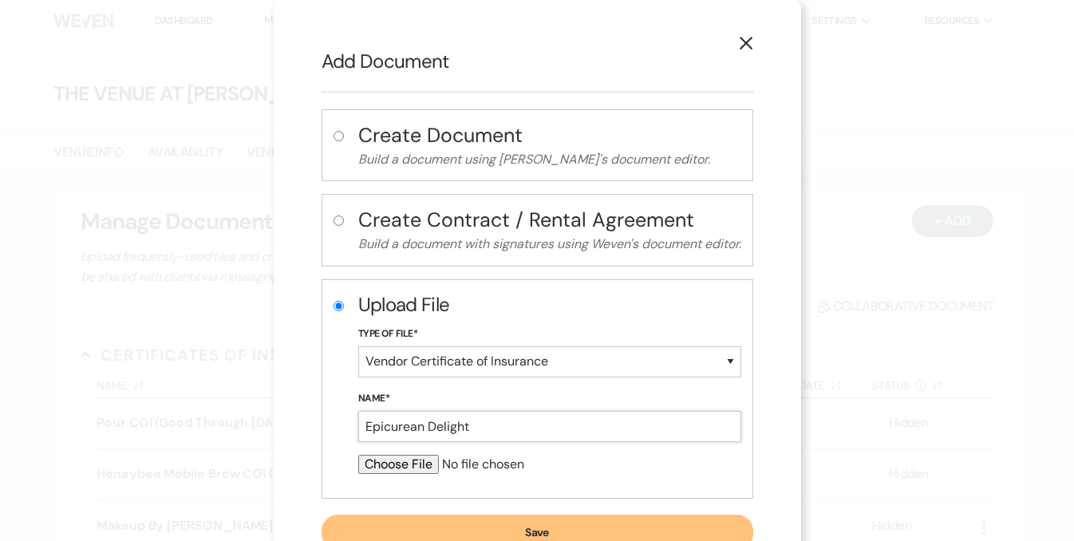
type input "Epicurean Delight"
click at [410, 468] on input "file" at bounding box center [549, 464] width 383 height 19
type input "C:\fakepath\Cert_06_18_25.pdf"
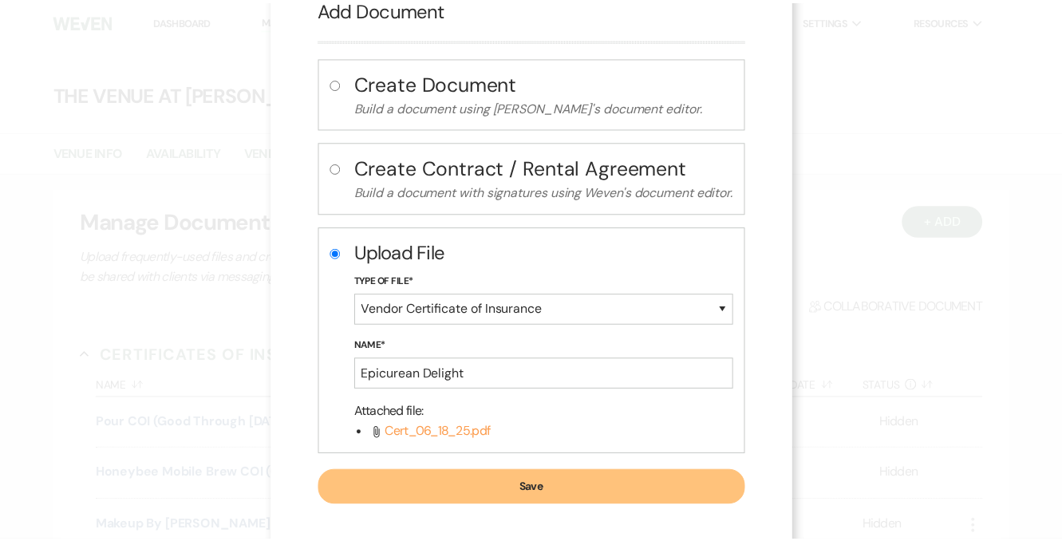
scroll to position [65, 0]
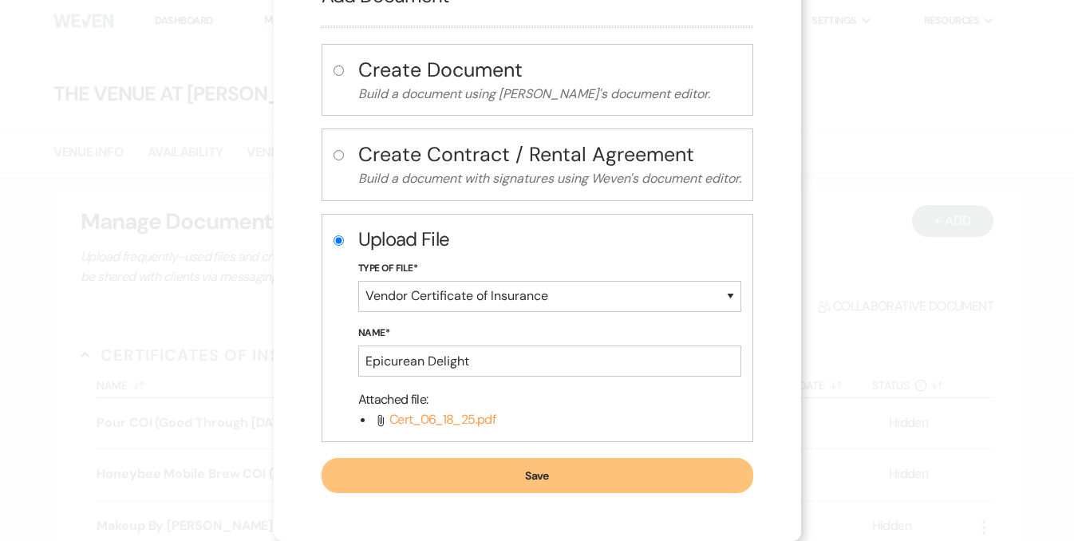
click at [627, 479] on button "Save" at bounding box center [538, 475] width 432 height 35
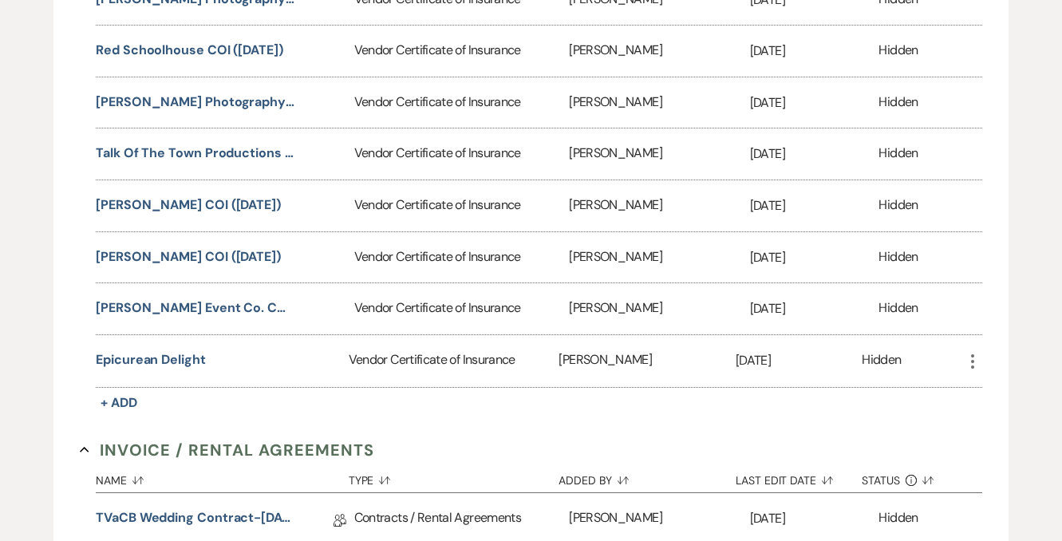
scroll to position [1253, 0]
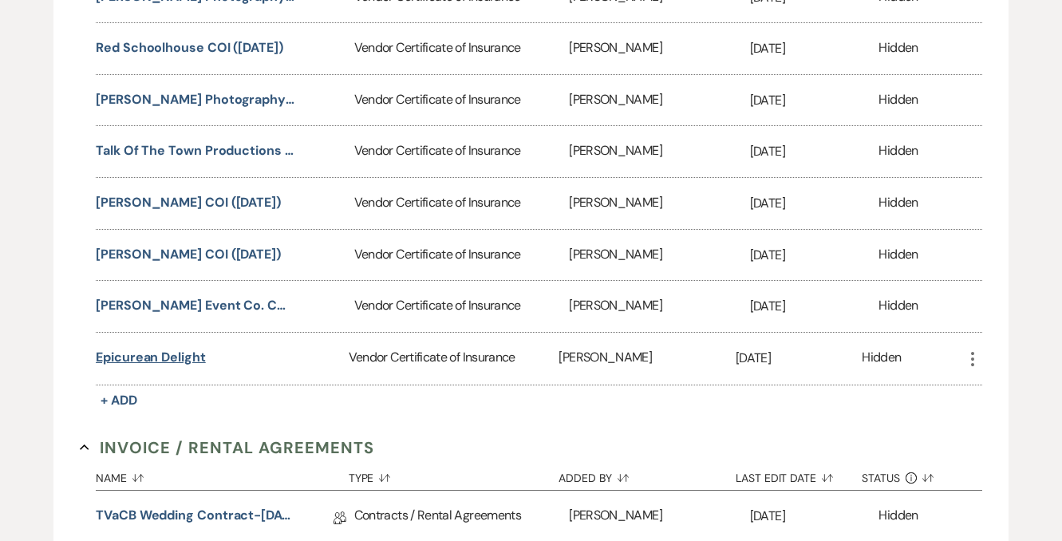
click at [160, 361] on button "Epicurean Delight" at bounding box center [151, 357] width 110 height 19
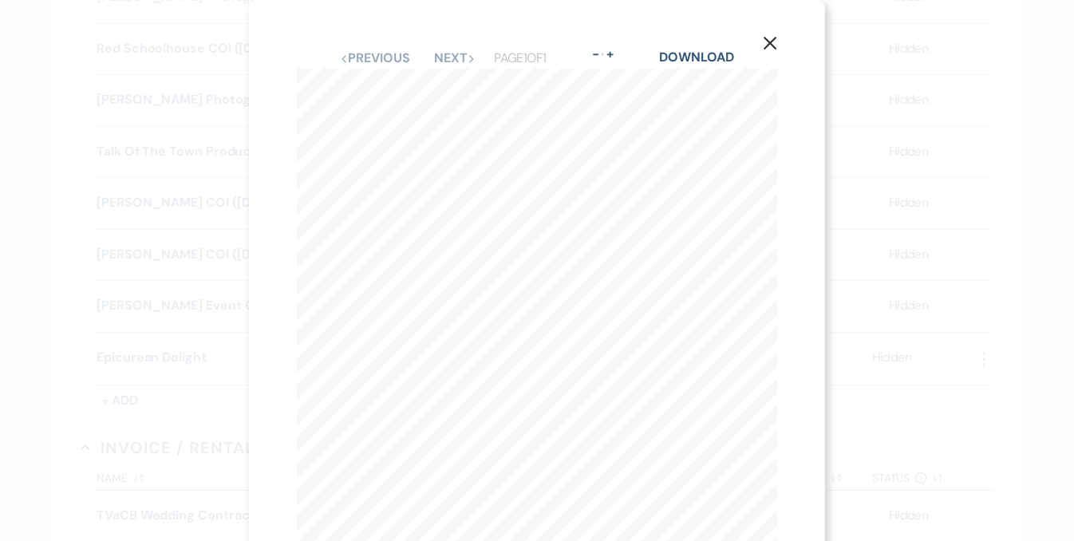
click at [772, 41] on use "button" at bounding box center [770, 43] width 13 height 13
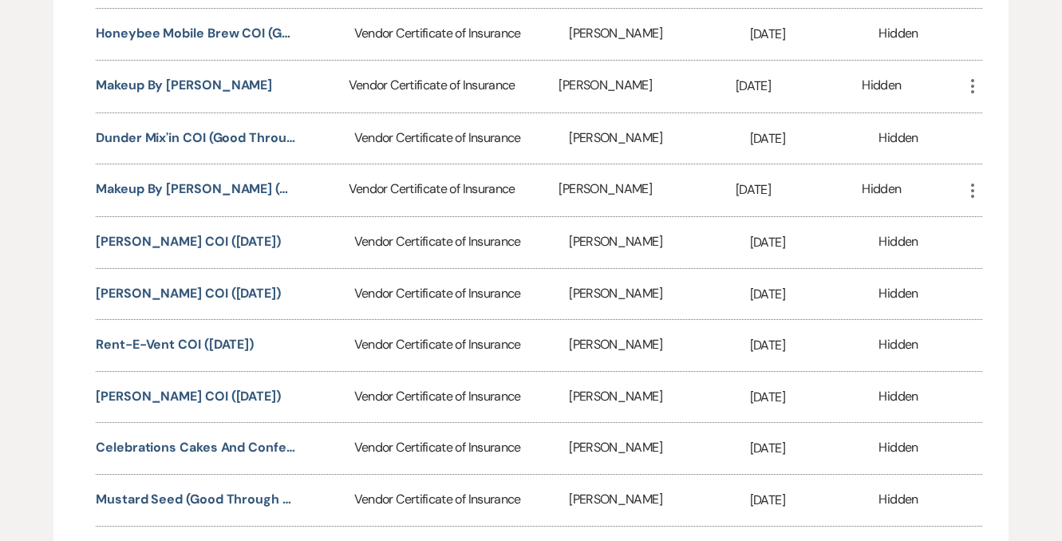
scroll to position [0, 0]
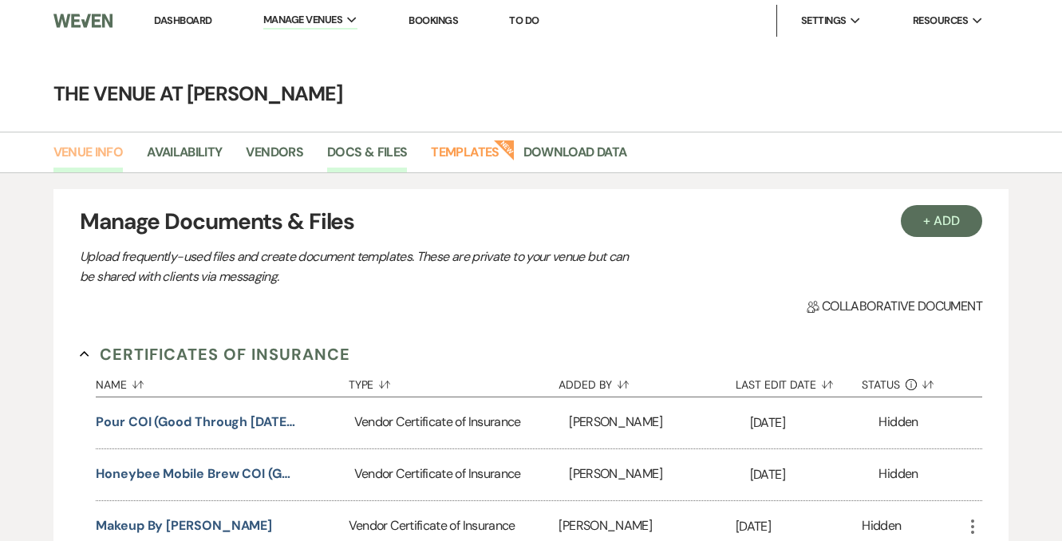
click at [112, 159] on link "Venue Info" at bounding box center [88, 157] width 70 height 30
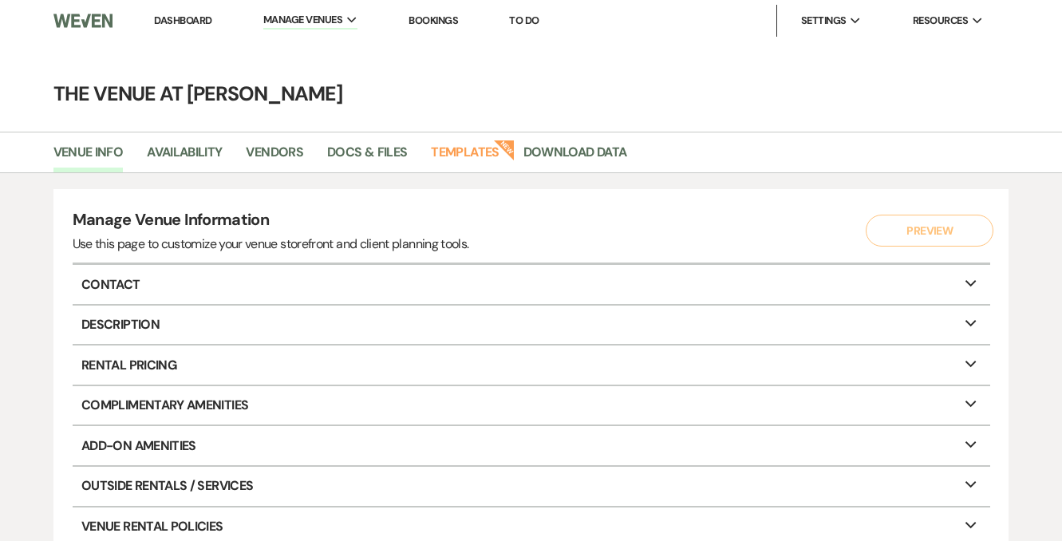
click at [188, 17] on link "Dashboard" at bounding box center [182, 21] width 57 height 14
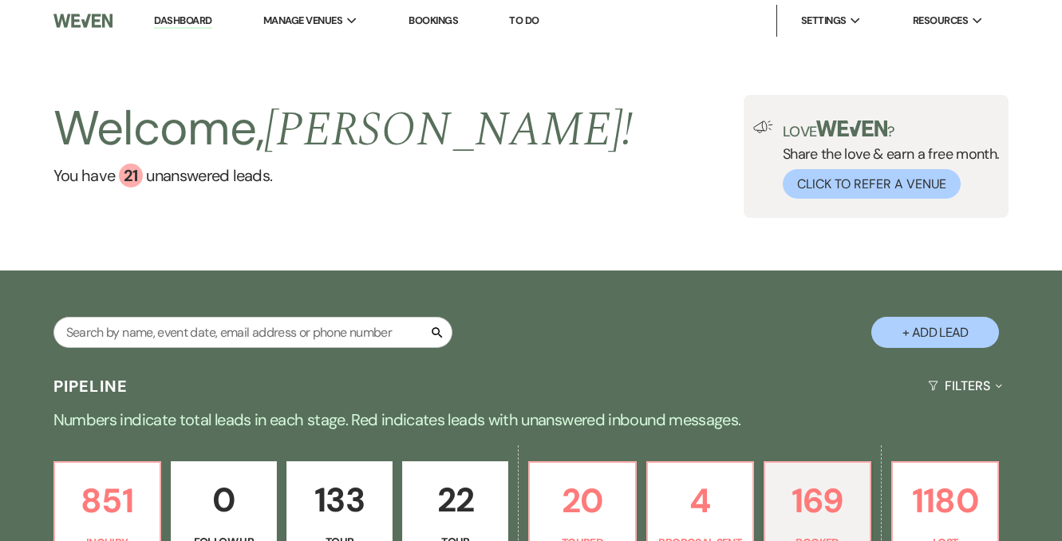
scroll to position [160, 0]
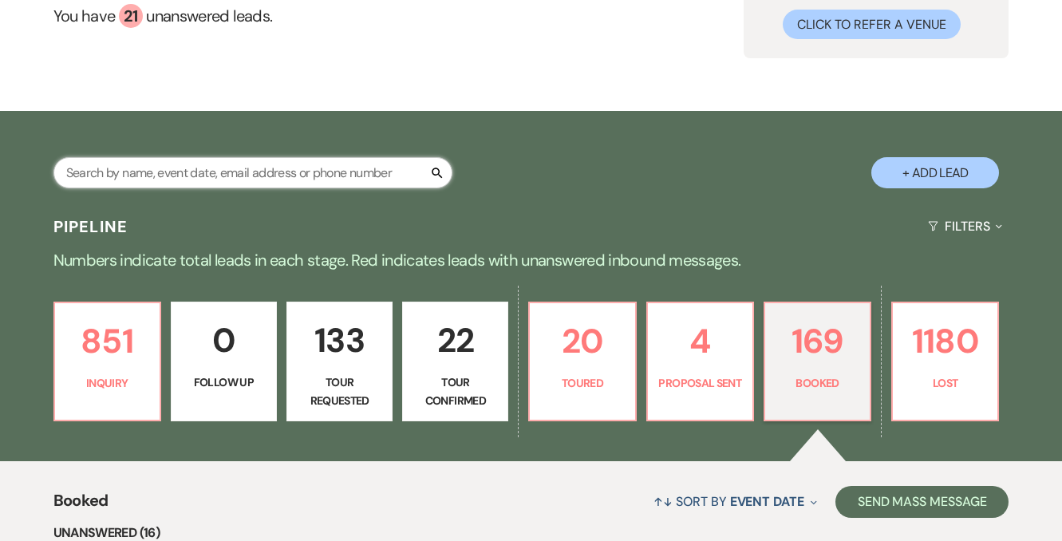
click at [282, 164] on input "text" at bounding box center [252, 172] width 399 height 31
type input "luke davis"
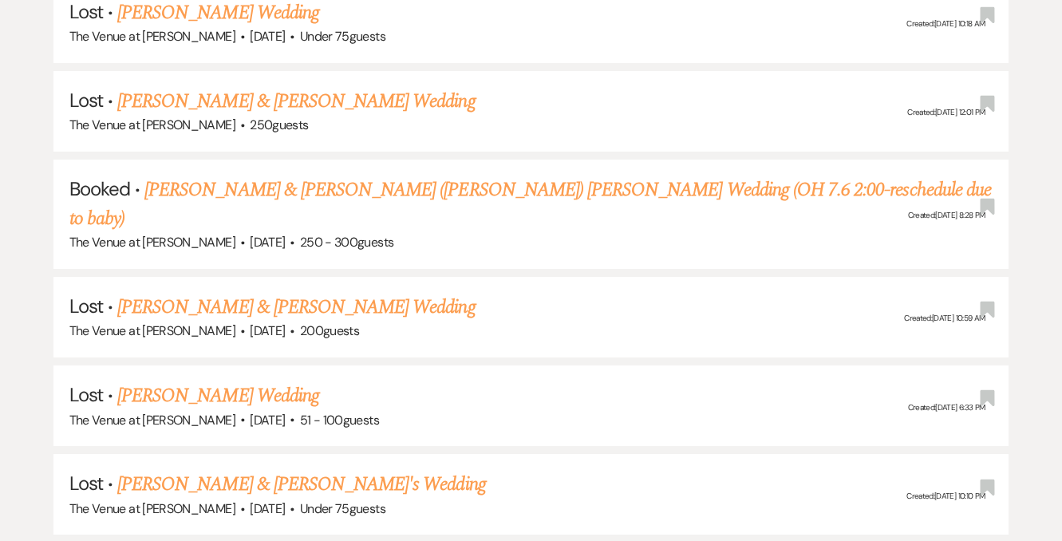
scroll to position [746, 0]
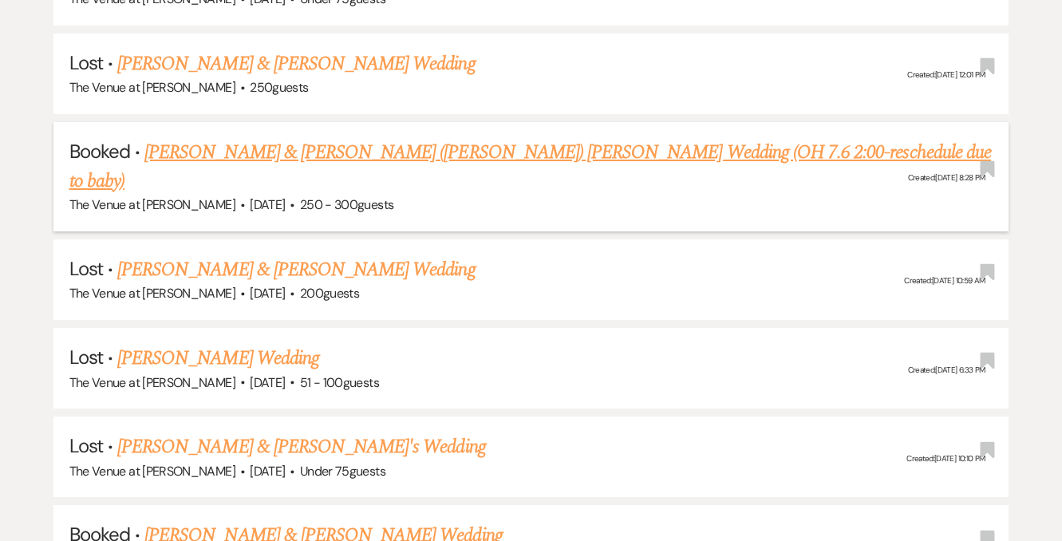
click at [637, 153] on link "[PERSON_NAME] & [PERSON_NAME] ([PERSON_NAME]) [PERSON_NAME] Wedding (OH 7.6 2:0…" at bounding box center [530, 166] width 922 height 57
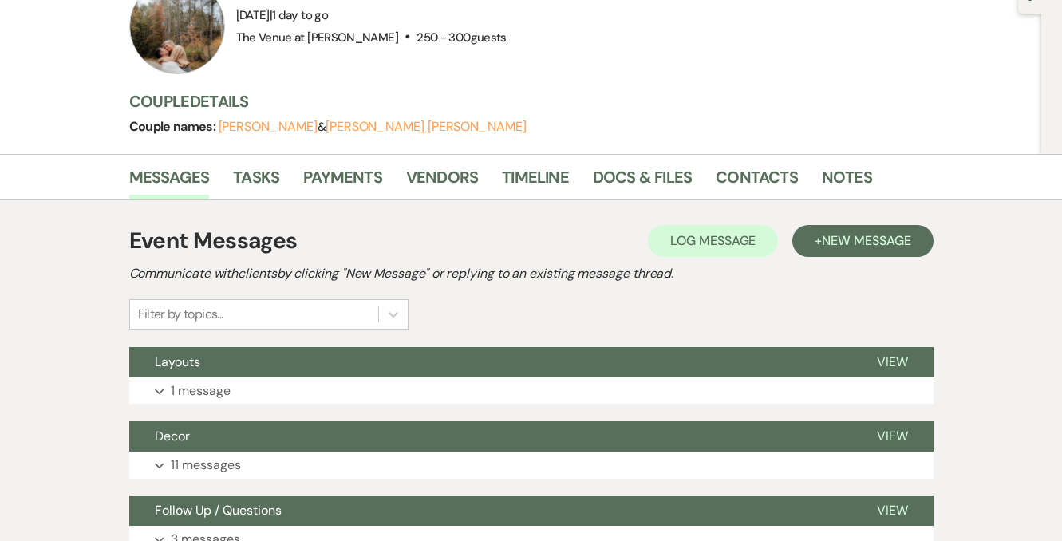
scroll to position [174, 0]
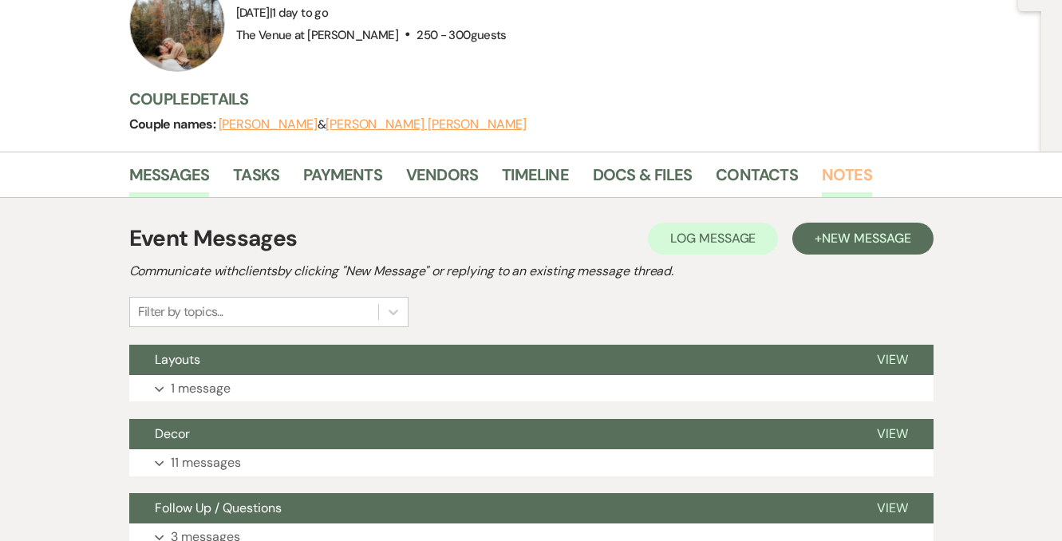
click at [862, 176] on link "Notes" at bounding box center [847, 179] width 50 height 35
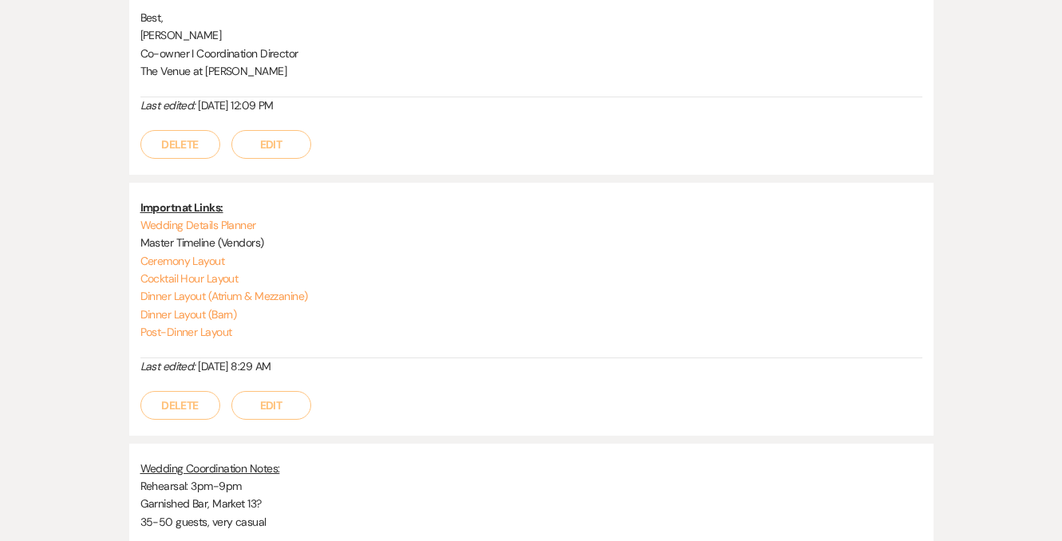
scroll to position [942, 0]
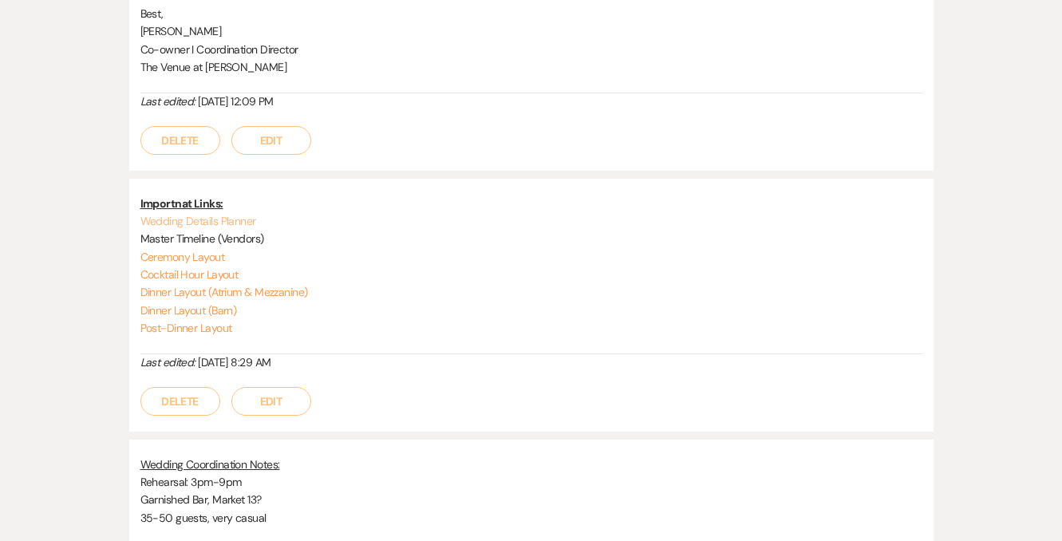
click at [220, 220] on link "Wedding Details Planner" at bounding box center [198, 221] width 116 height 14
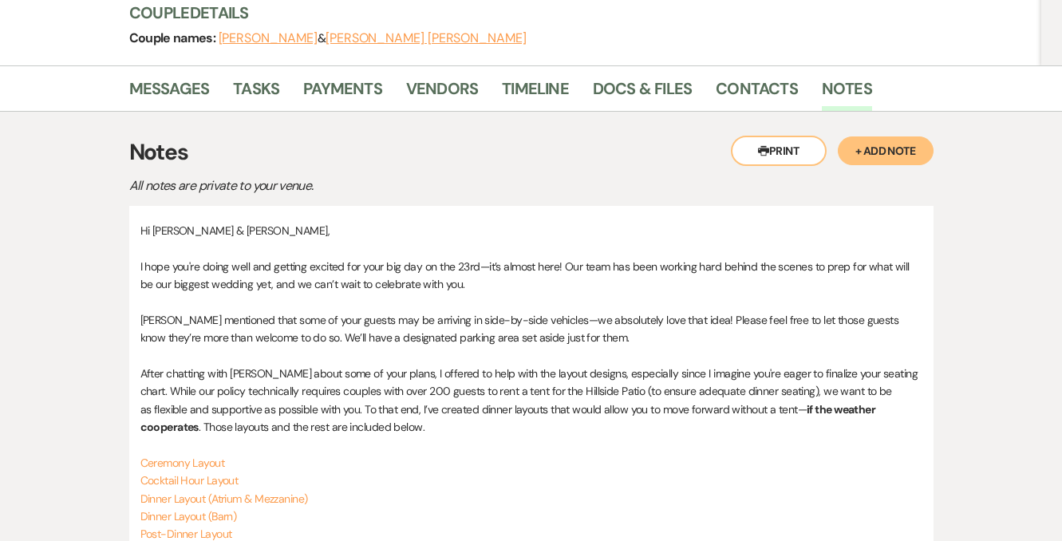
scroll to position [49, 0]
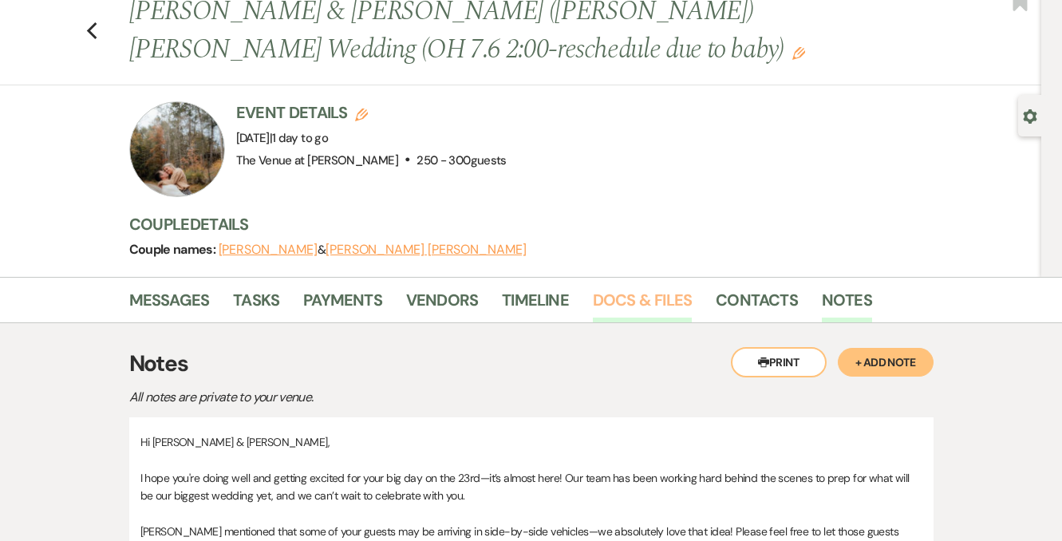
click at [649, 302] on link "Docs & Files" at bounding box center [642, 304] width 99 height 35
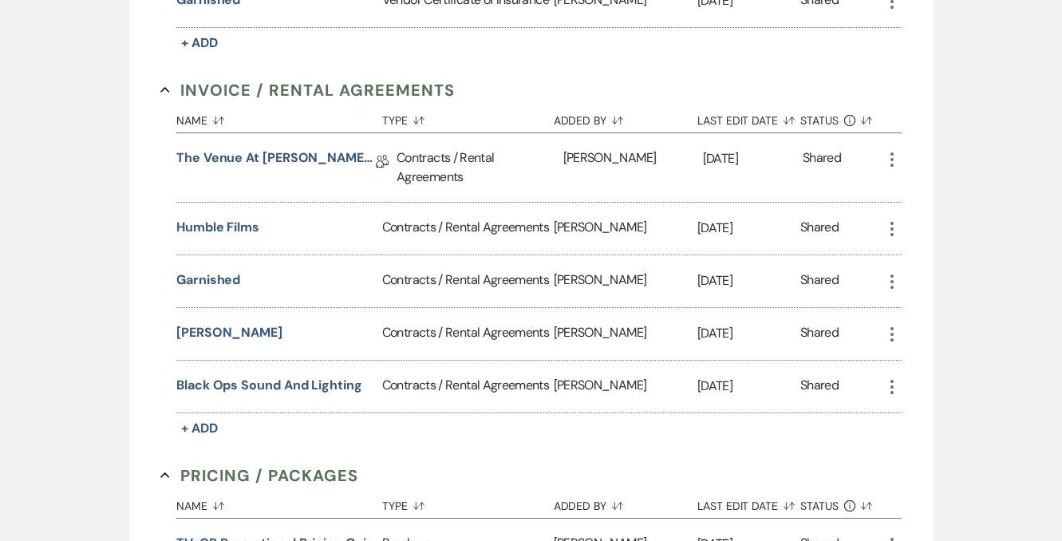
scroll to position [715, 0]
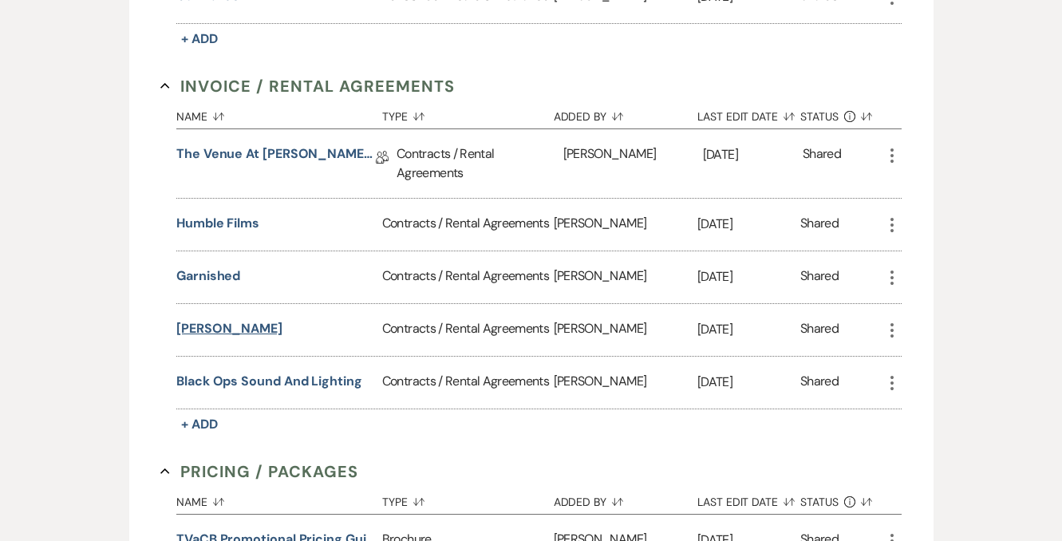
click at [233, 329] on button "Chelsea Martin" at bounding box center [229, 328] width 106 height 19
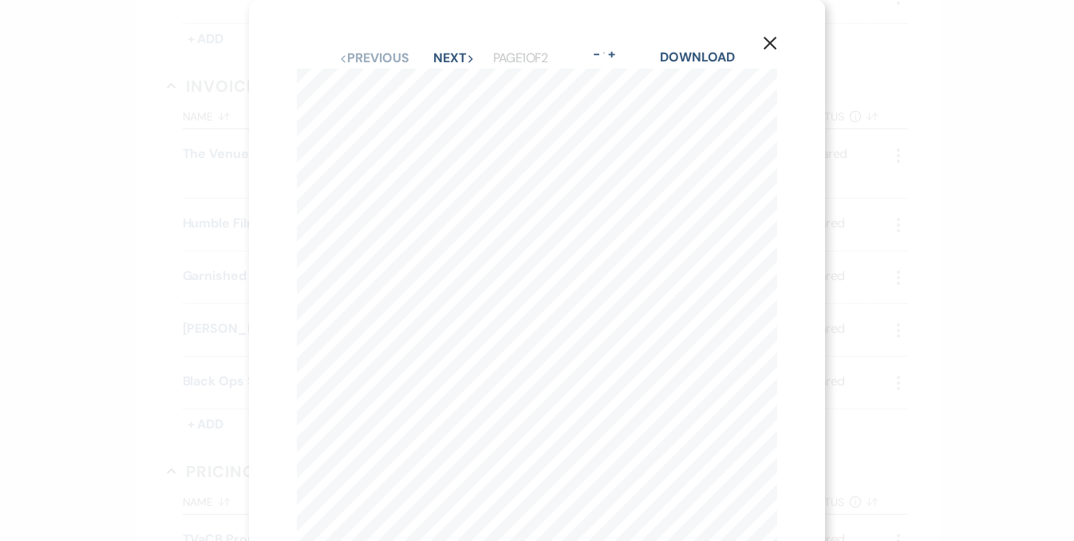
click at [448, 67] on div "Previous Previous Next Next Page 1 of 2 - Zoom + Download" at bounding box center [537, 58] width 480 height 21
click at [449, 57] on button "Next Next" at bounding box center [453, 58] width 41 height 13
click at [771, 40] on icon "X" at bounding box center [770, 43] width 14 height 14
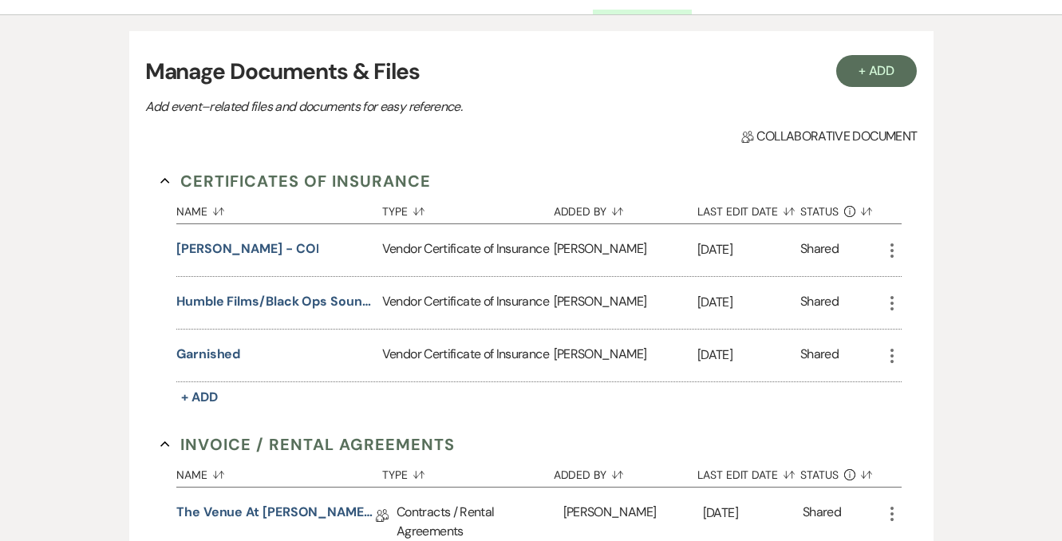
scroll to position [349, 0]
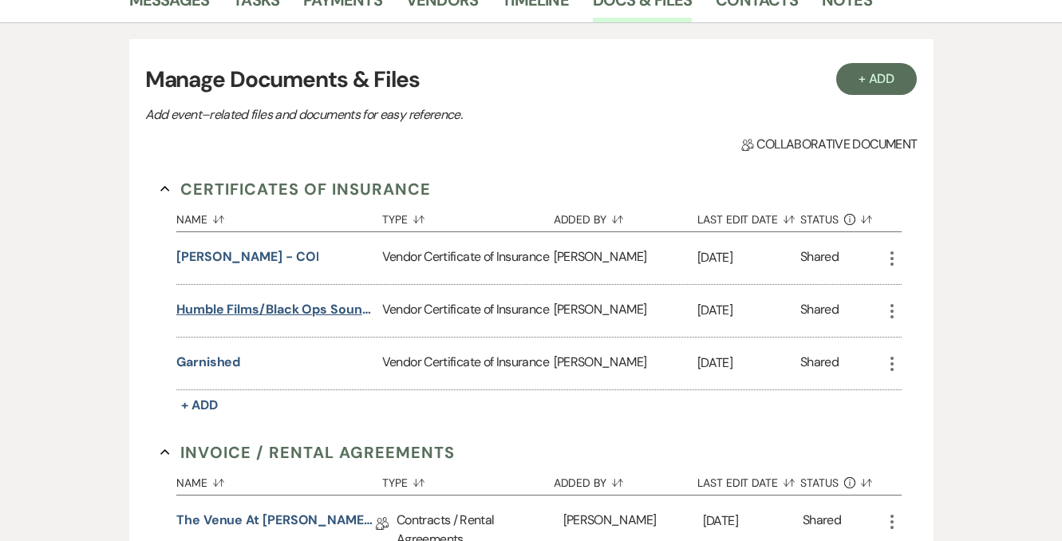
click at [329, 310] on button "Humble Films/Black Ops Sound and Lighting" at bounding box center [275, 309] width 199 height 19
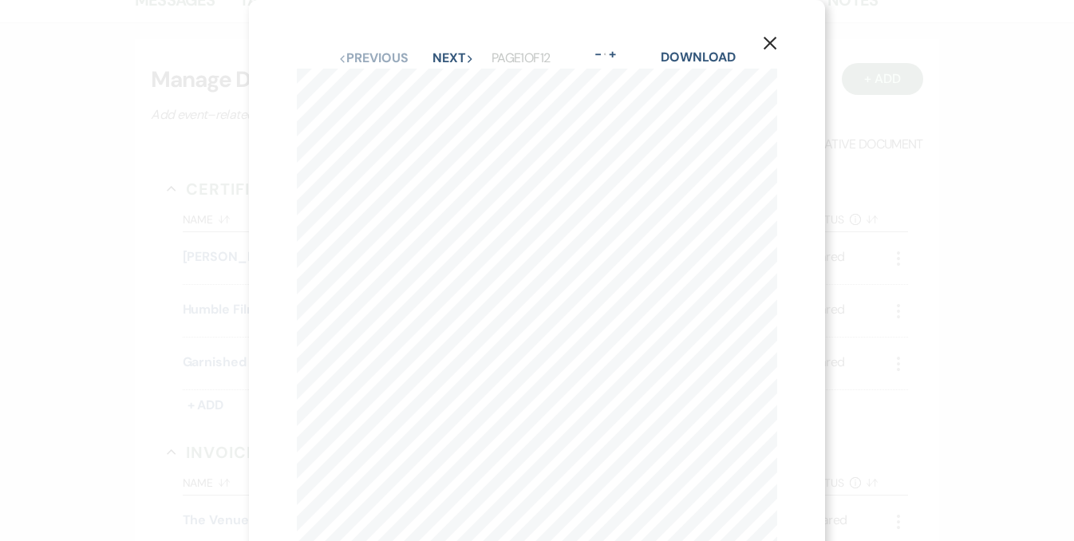
click at [772, 43] on use "button" at bounding box center [770, 43] width 13 height 13
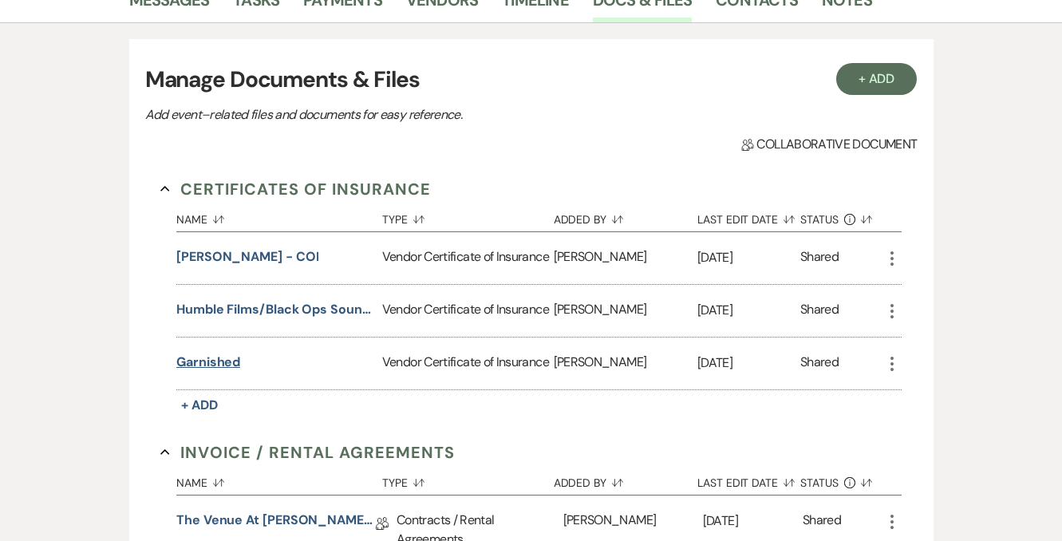
click at [205, 354] on button "Garnished" at bounding box center [208, 362] width 64 height 19
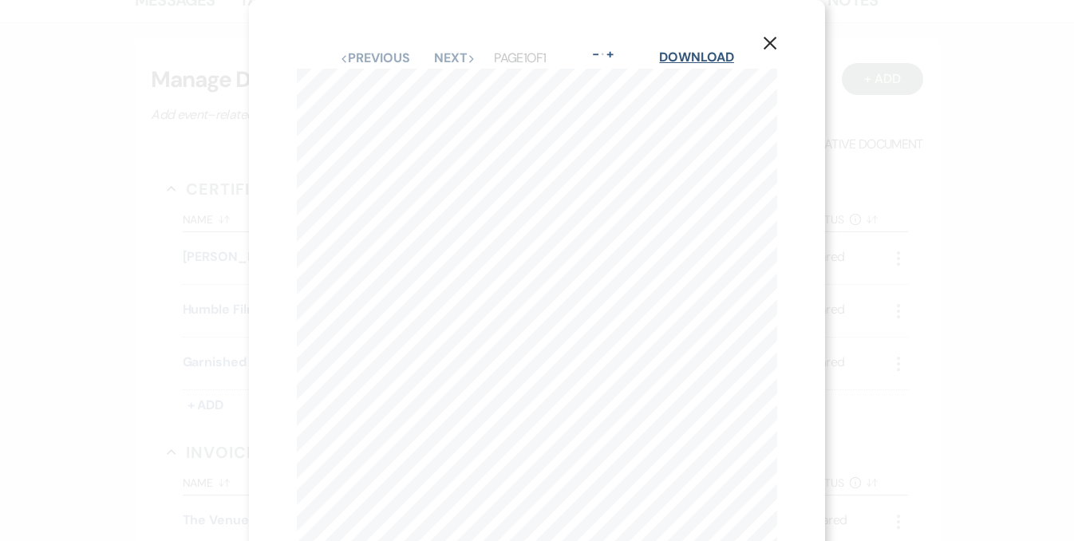
click at [686, 54] on link "Download" at bounding box center [696, 57] width 74 height 17
click at [820, 139] on div "X Previous Previous Next Next Page 1 of 1 - Zoom + Download GS1279946 0 7/18/2 …" at bounding box center [537, 369] width 576 height 739
click at [768, 35] on button "X" at bounding box center [770, 43] width 24 height 28
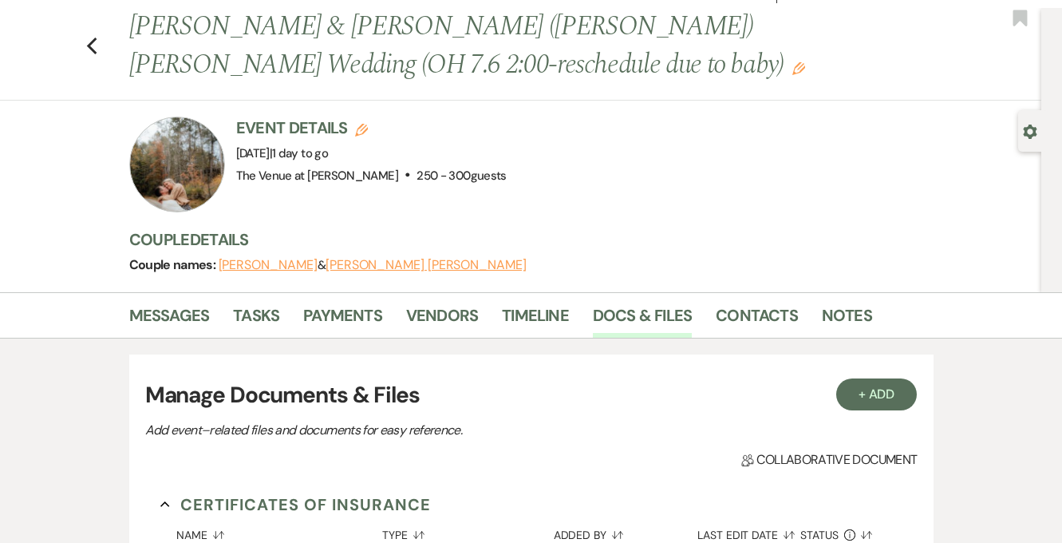
scroll to position [0, 0]
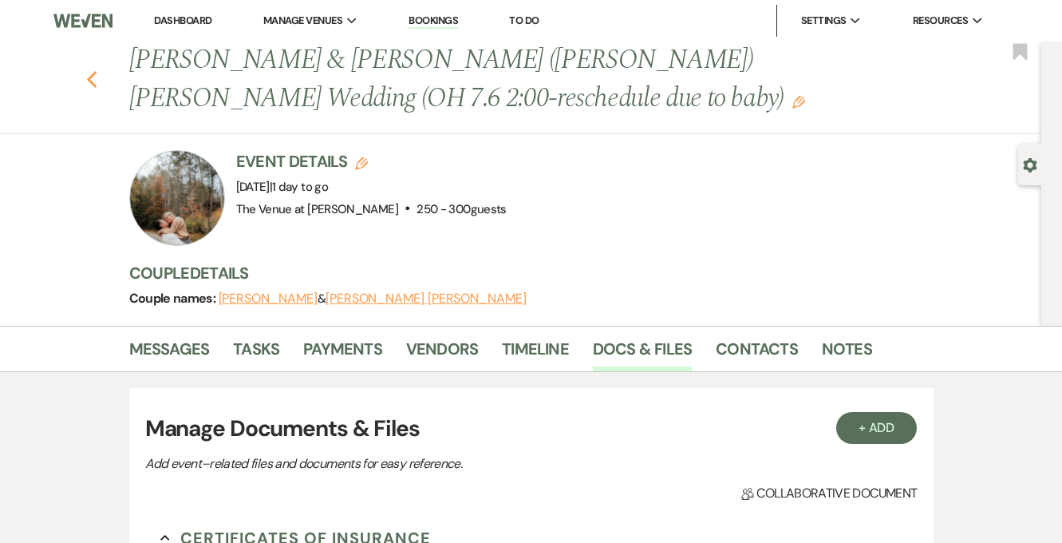
click at [92, 81] on icon "Previous" at bounding box center [92, 79] width 12 height 19
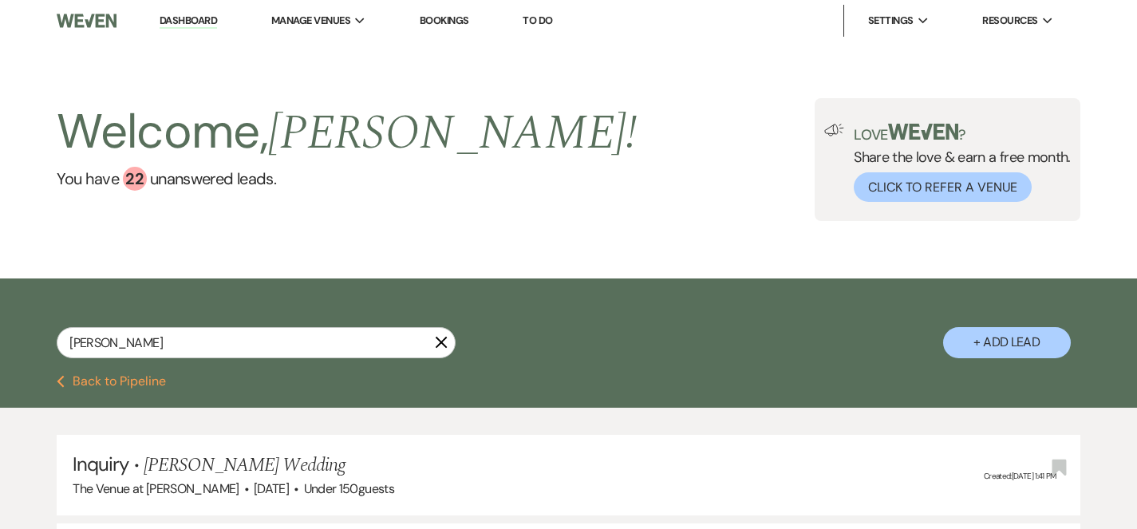
click at [447, 343] on icon "X" at bounding box center [441, 342] width 13 height 13
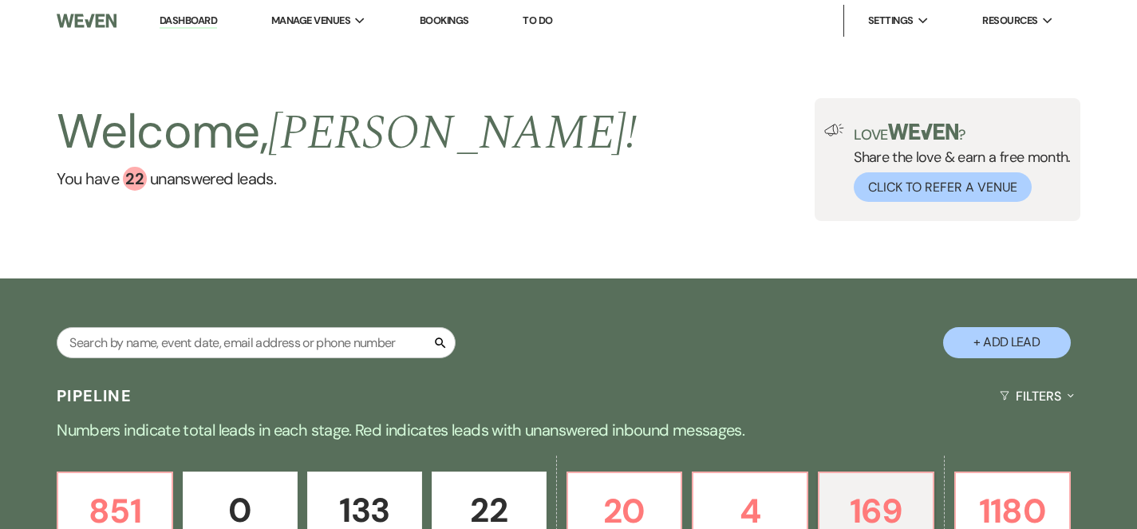
scroll to position [160, 0]
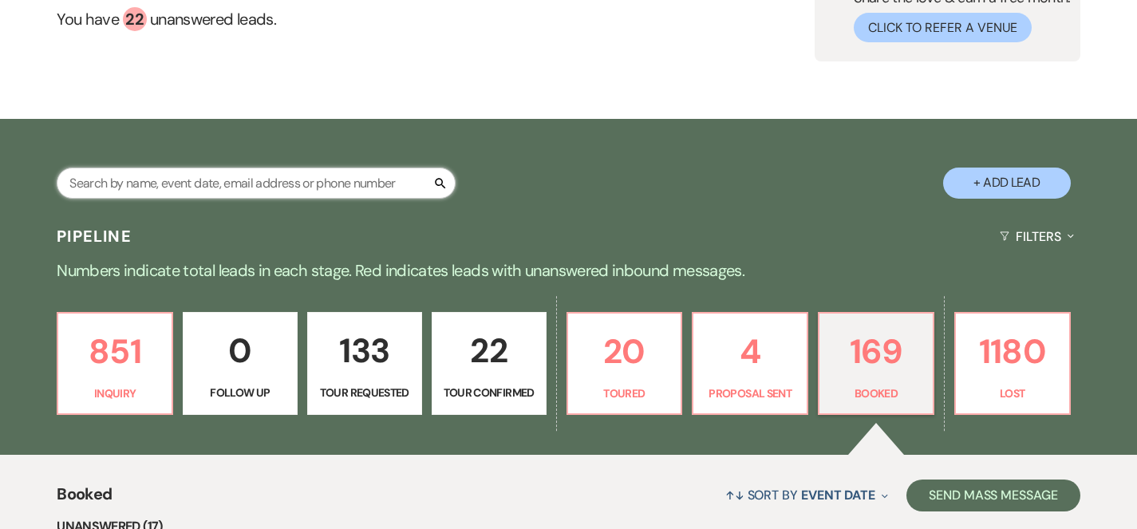
click at [369, 182] on input "text" at bounding box center [256, 183] width 399 height 31
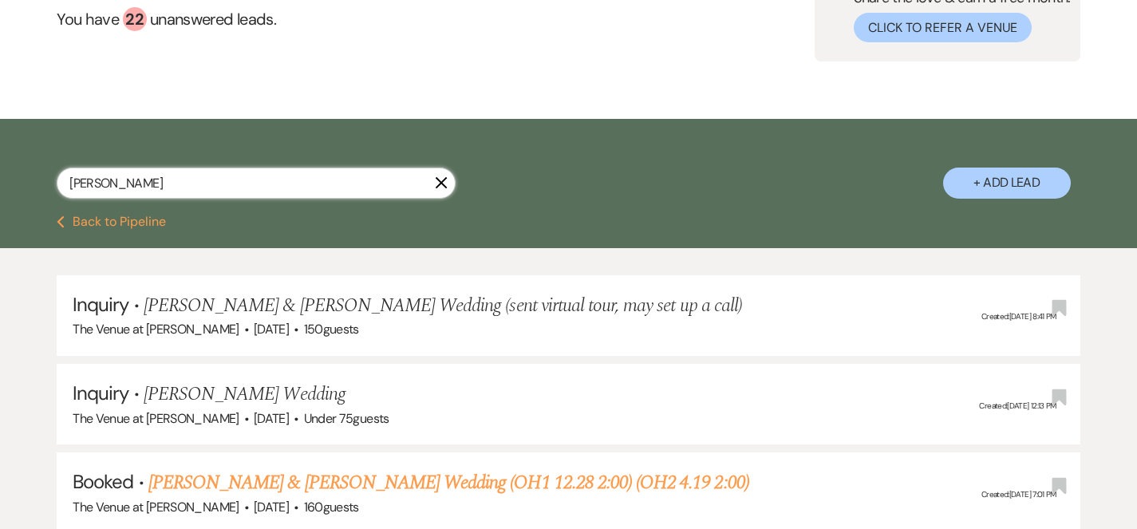
type input "luke davis"
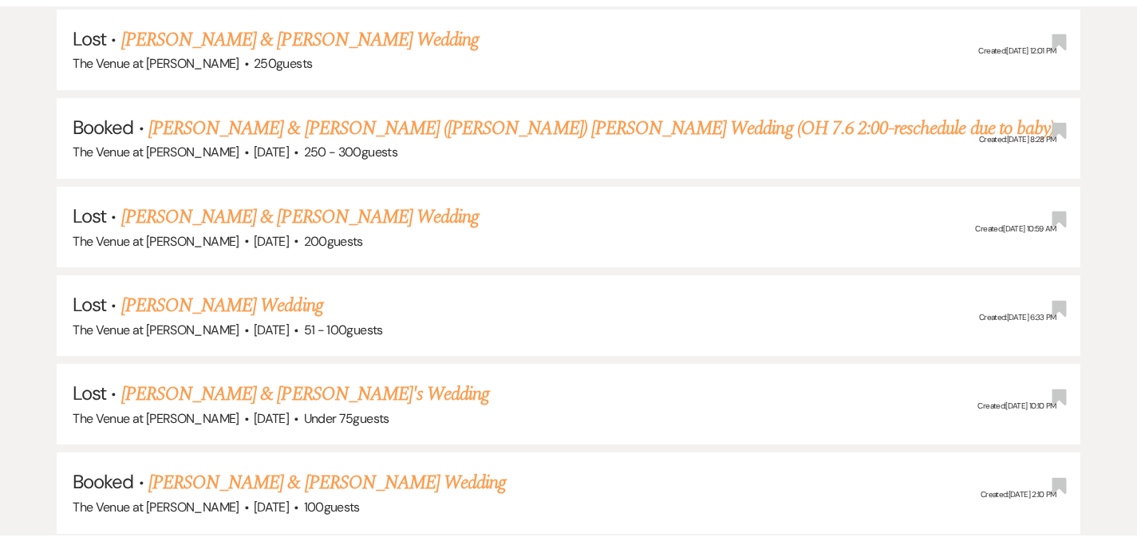
scroll to position [788, 0]
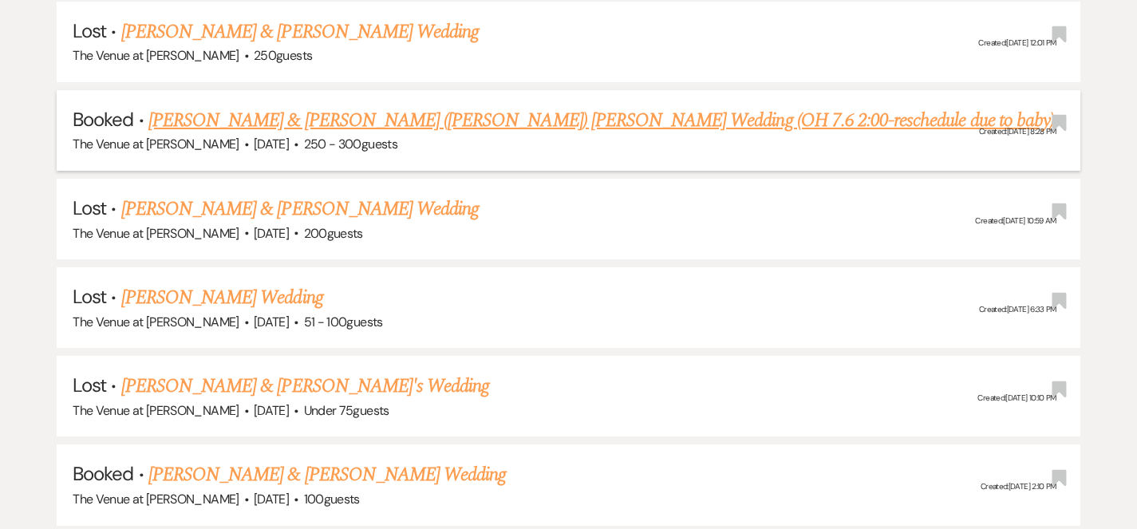
click at [574, 124] on link "[PERSON_NAME] & [PERSON_NAME] ([PERSON_NAME]) [PERSON_NAME] Wedding (OH 7.6 2:0…" at bounding box center [601, 120] width 906 height 29
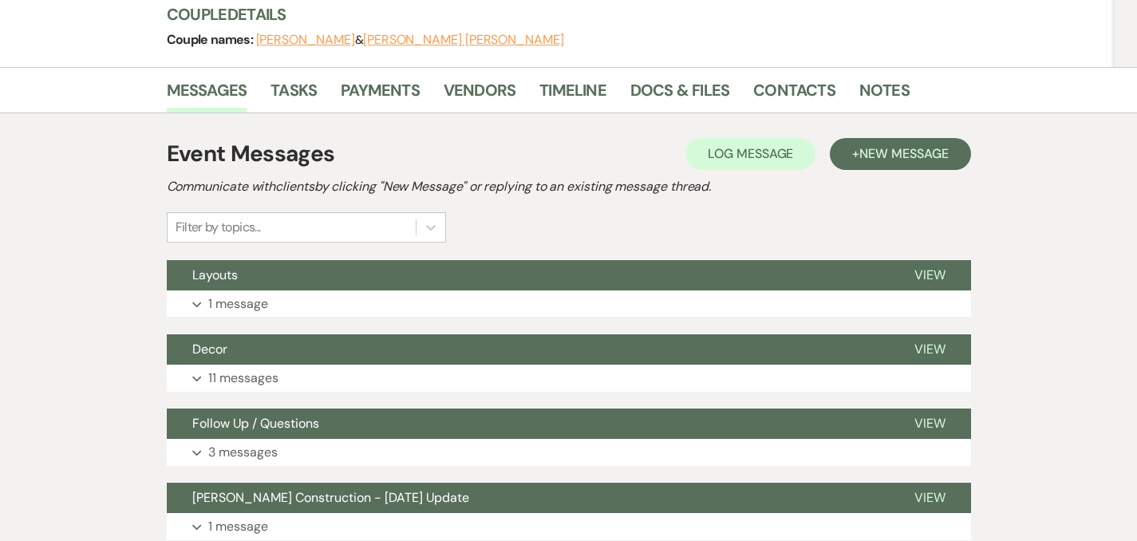
scroll to position [217, 0]
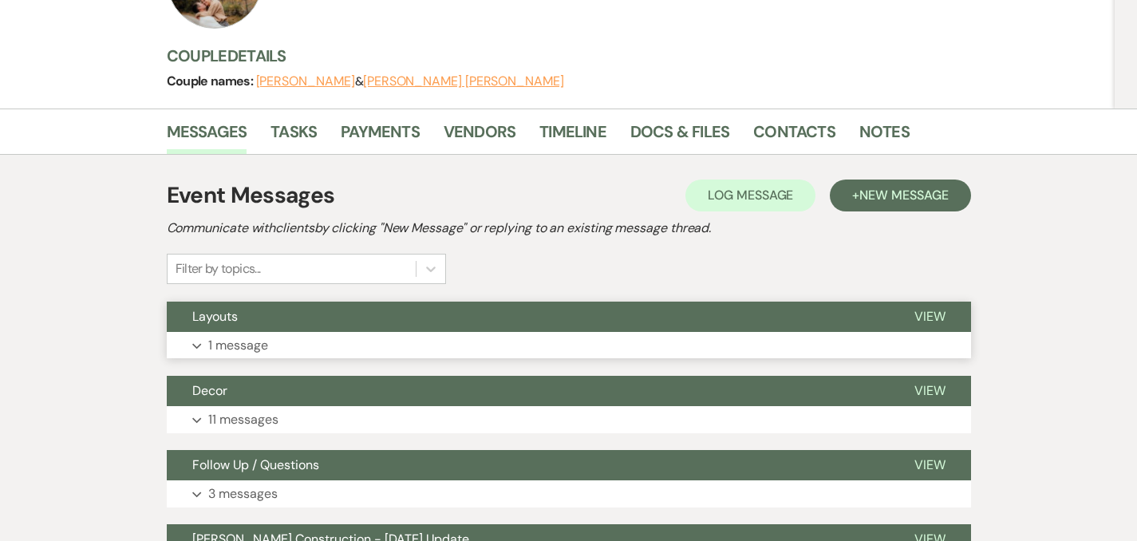
click at [208, 346] on p "1 message" at bounding box center [238, 345] width 60 height 21
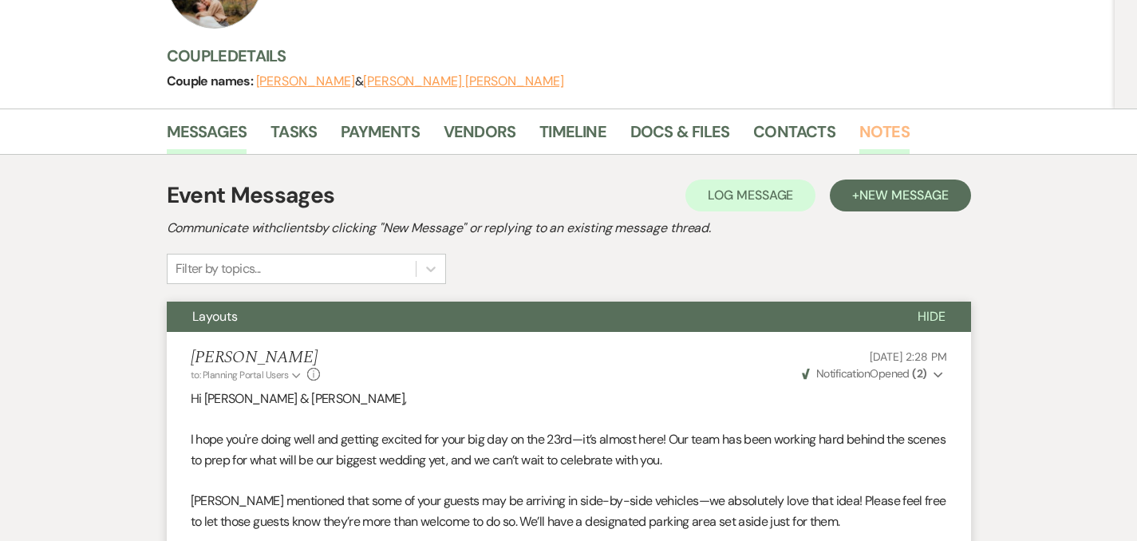
click at [859, 132] on link "Notes" at bounding box center [884, 136] width 50 height 35
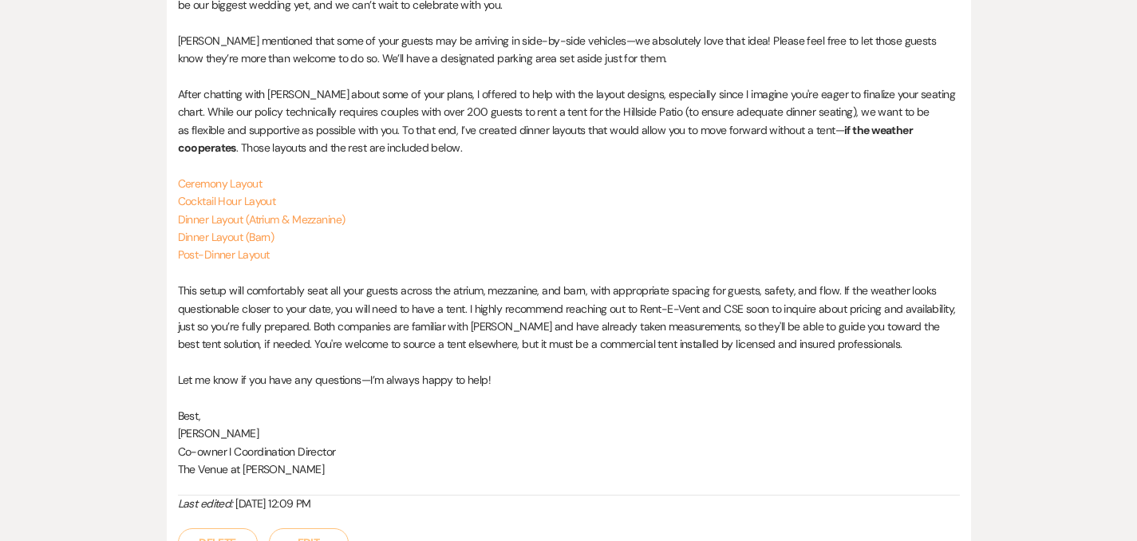
scroll to position [542, 0]
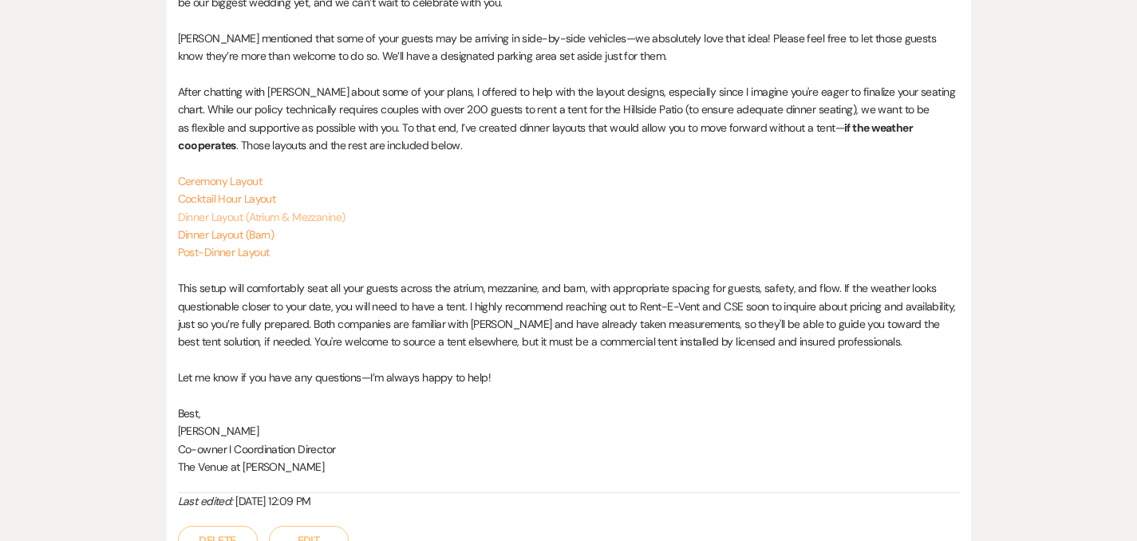
click at [266, 210] on link "Dinner Layout (Atrium & Mezzanine)" at bounding box center [262, 217] width 168 height 14
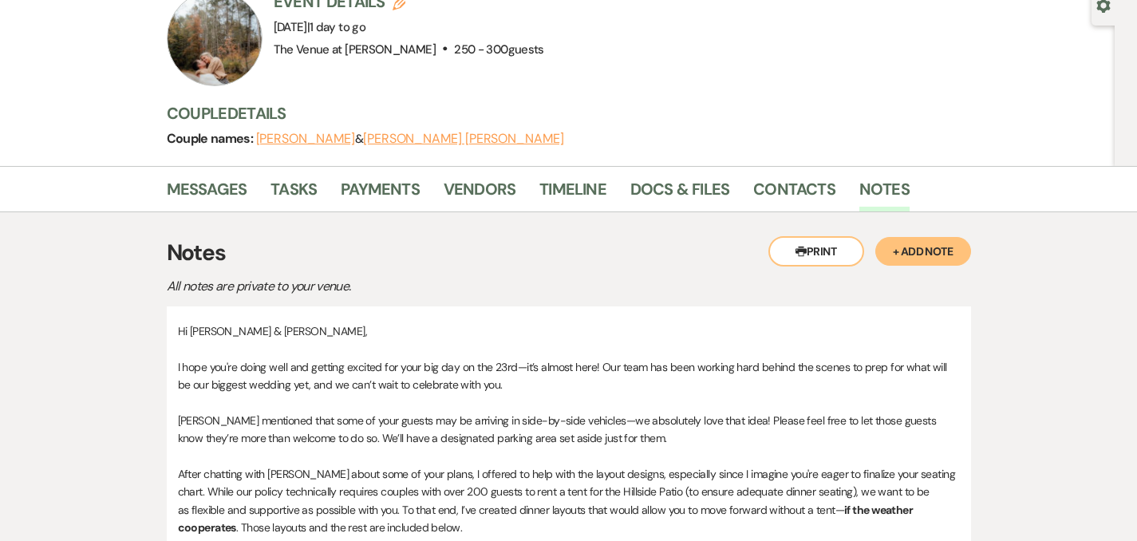
scroll to position [141, 0]
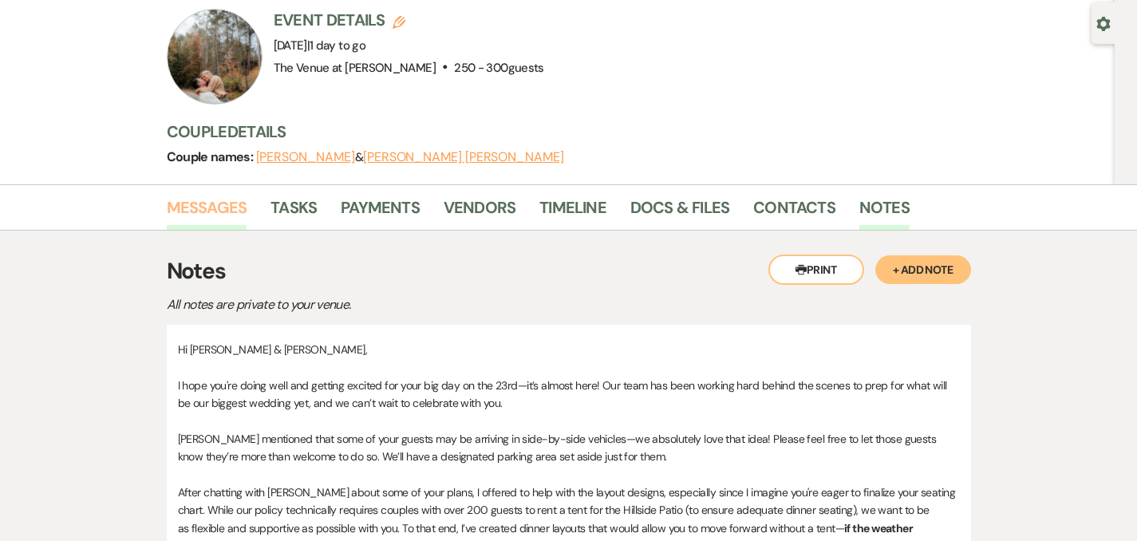
click at [167, 211] on link "Messages" at bounding box center [207, 212] width 81 height 35
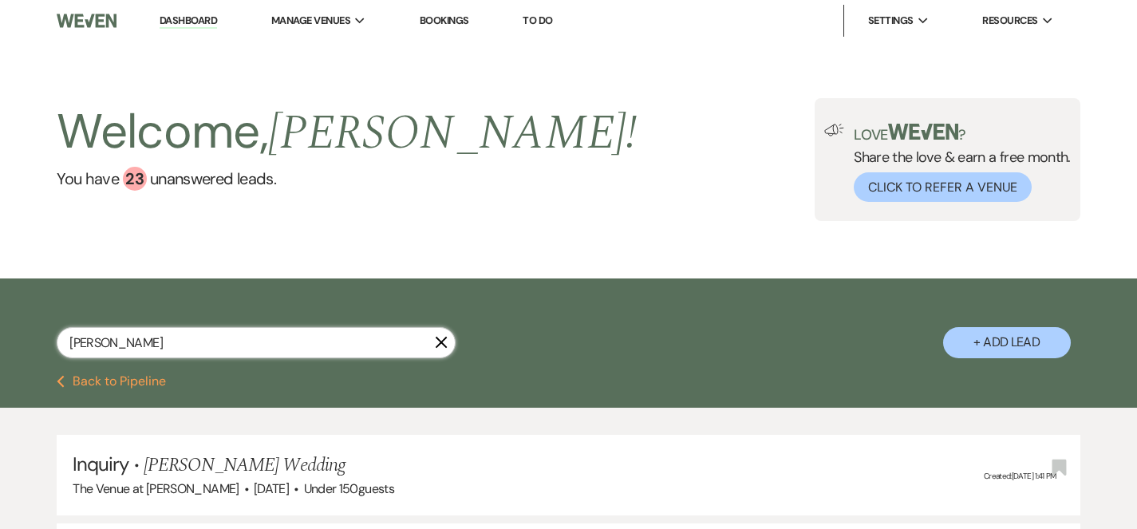
drag, startPoint x: 188, startPoint y: 347, endPoint x: 26, endPoint y: 334, distance: 163.3
click at [26, 334] on div "luke davis X + Add Lead" at bounding box center [568, 328] width 1137 height 85
type input "mckenzie"
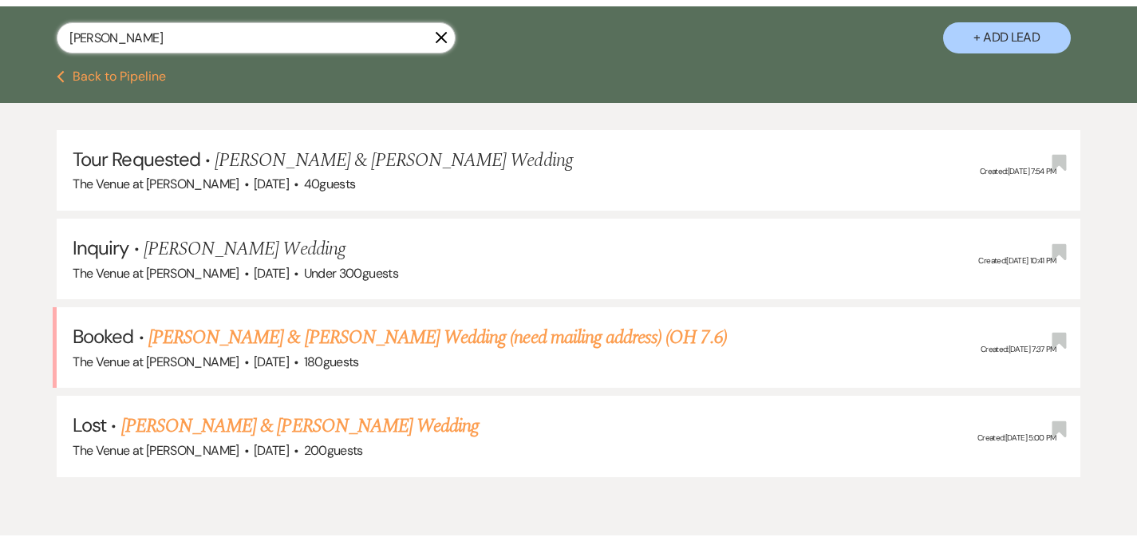
scroll to position [314, 0]
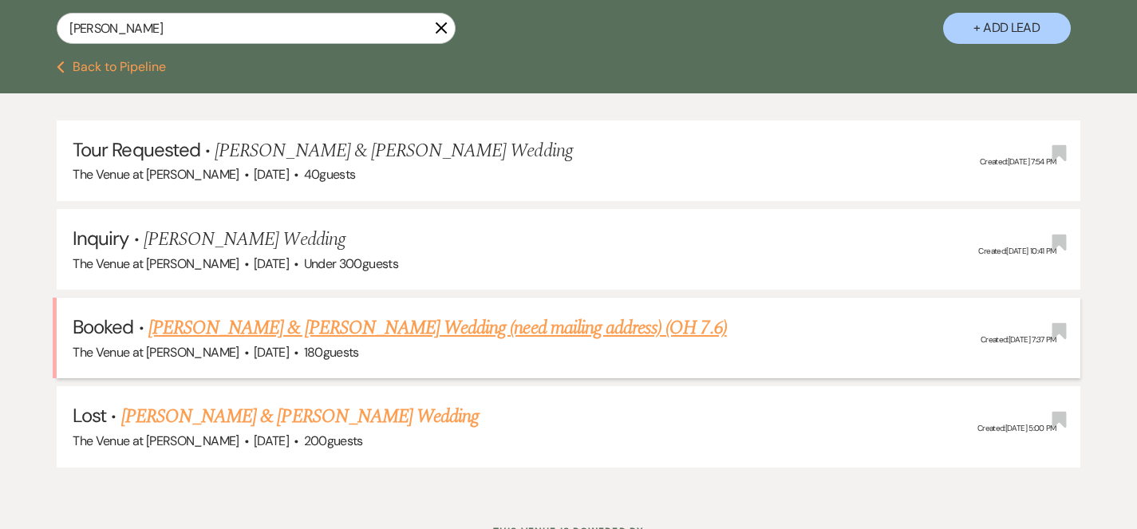
click at [593, 324] on link "[PERSON_NAME] & [PERSON_NAME] Wedding (need mailing address) (OH 7.6)" at bounding box center [437, 328] width 578 height 29
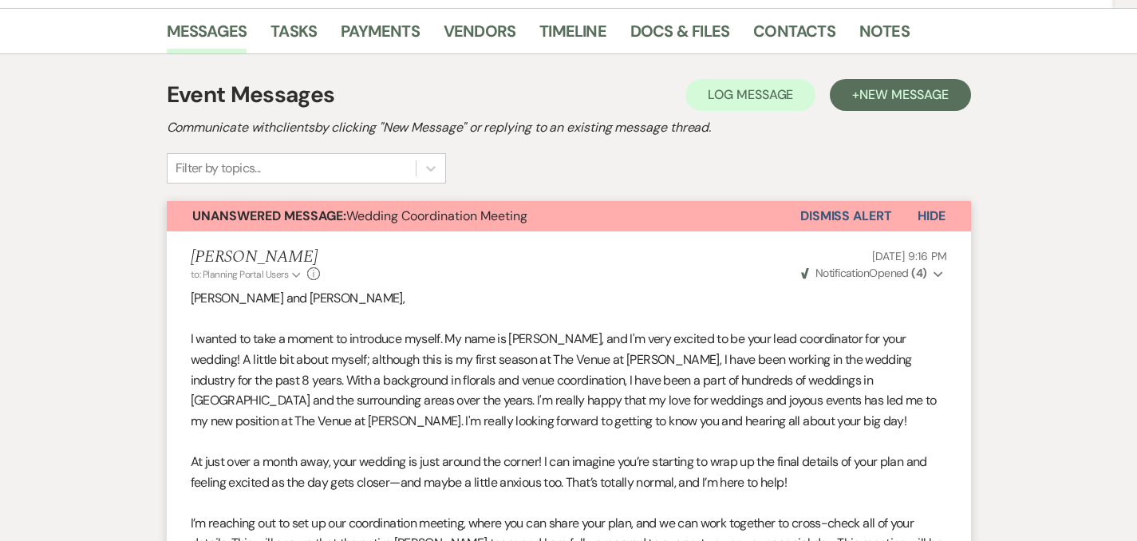
click at [892, 222] on button "Dismiss Alert" at bounding box center [846, 216] width 92 height 30
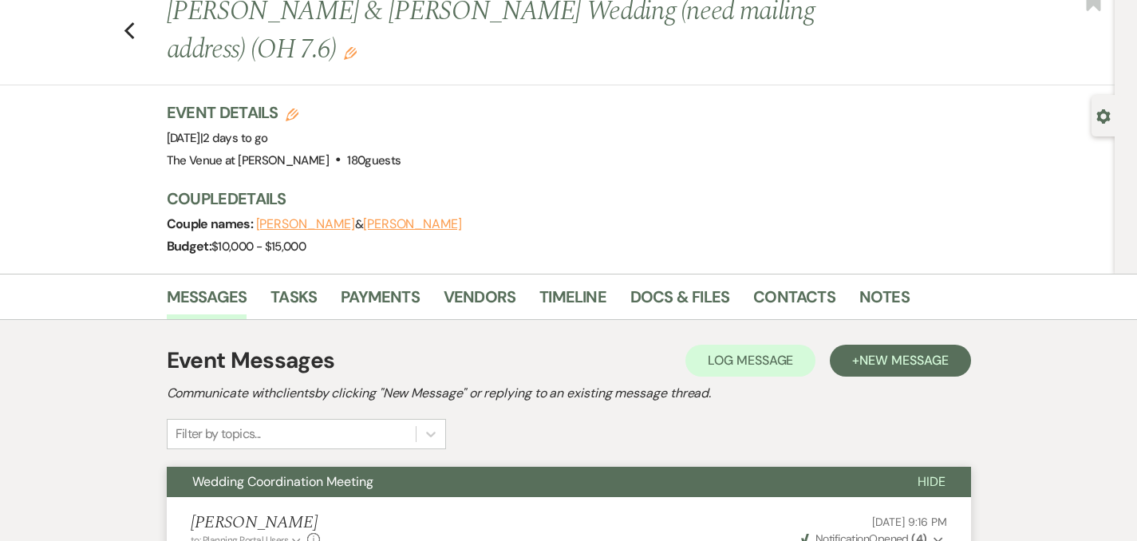
scroll to position [185, 0]
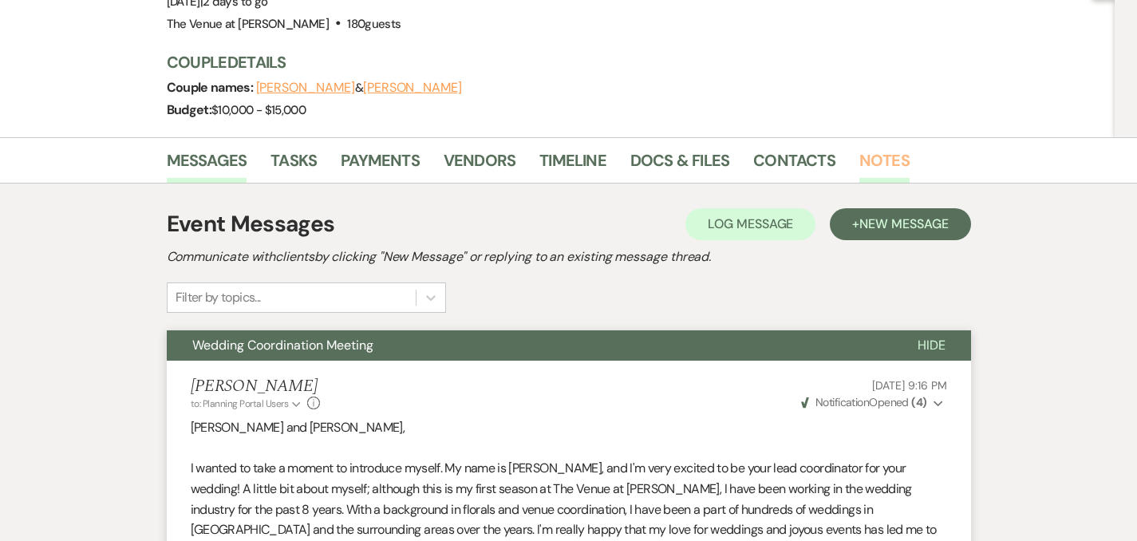
click at [859, 161] on link "Notes" at bounding box center [884, 165] width 50 height 35
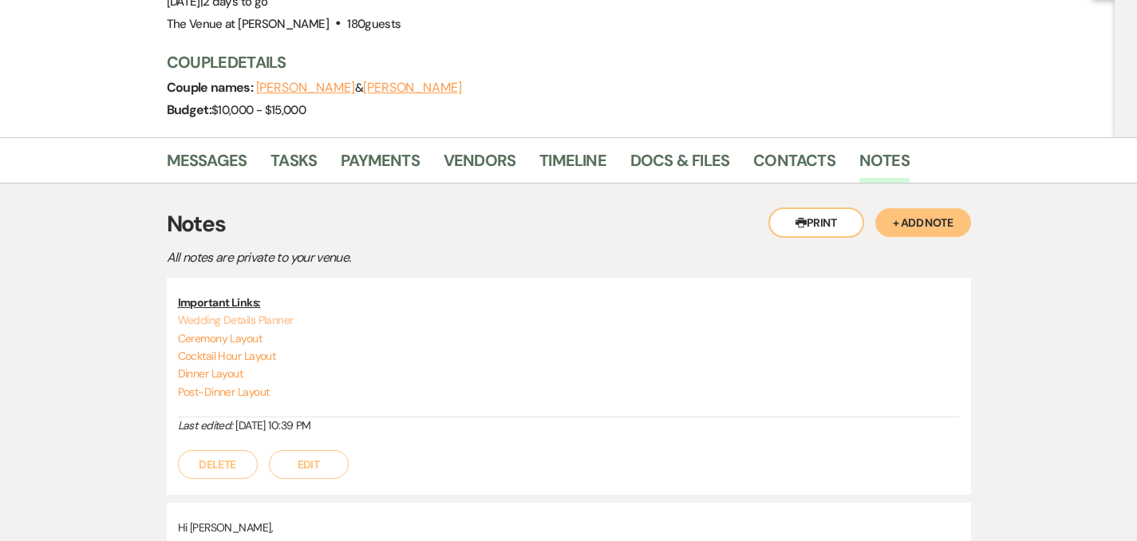
click at [219, 322] on link "Wedding Details Planner" at bounding box center [236, 320] width 116 height 14
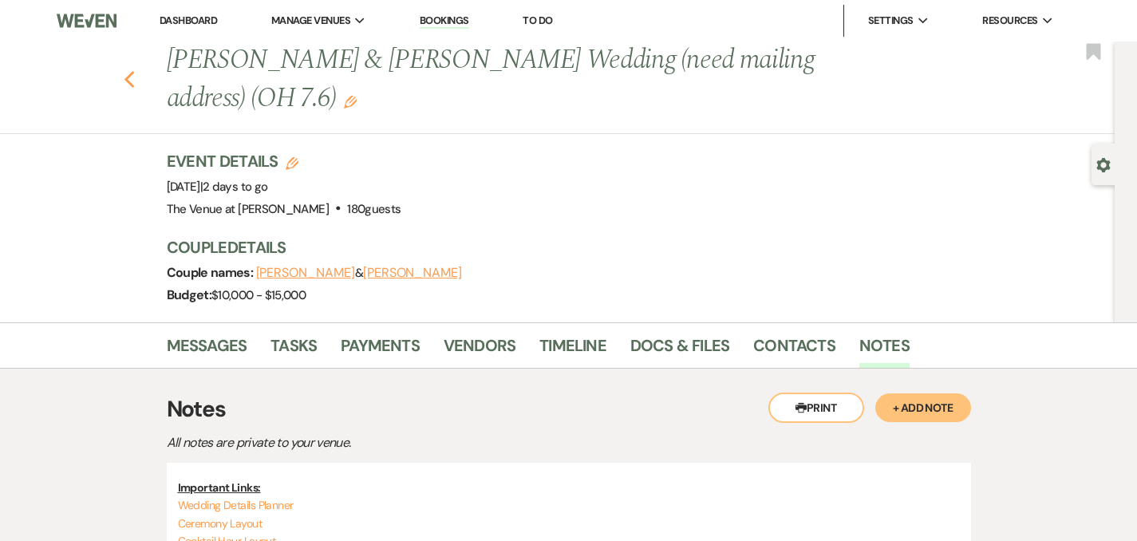
click at [124, 81] on icon "Previous" at bounding box center [130, 79] width 12 height 19
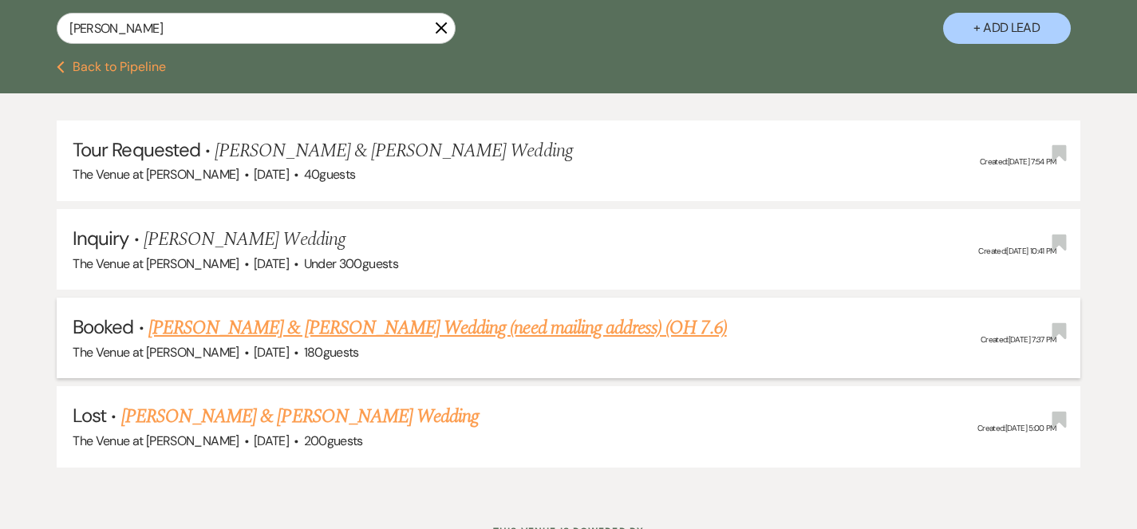
click at [365, 334] on link "[PERSON_NAME] & [PERSON_NAME] Wedding (need mailing address) (OH 7.6)" at bounding box center [437, 328] width 578 height 29
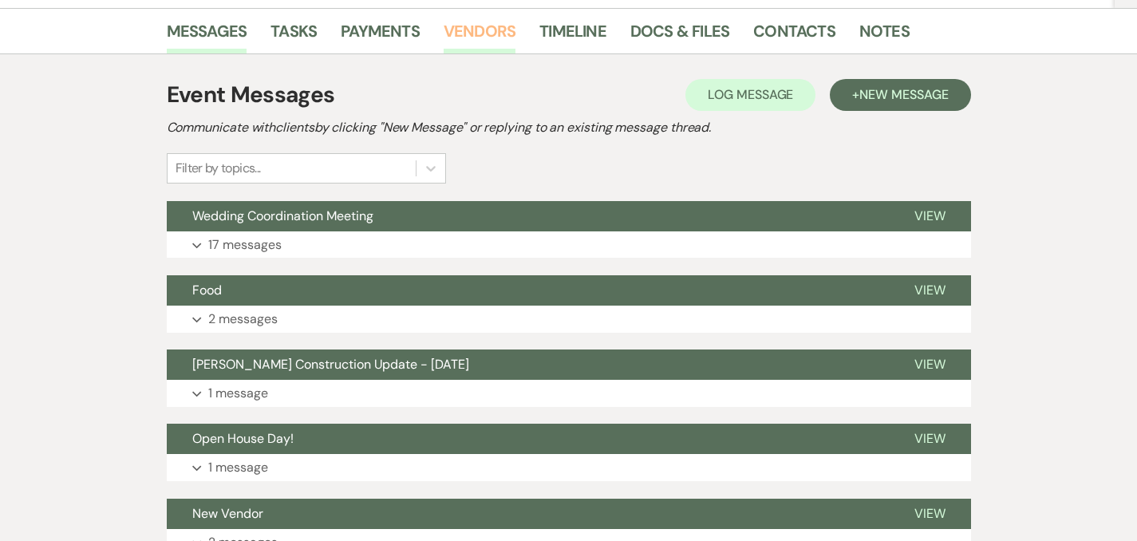
click at [444, 31] on link "Vendors" at bounding box center [480, 35] width 72 height 35
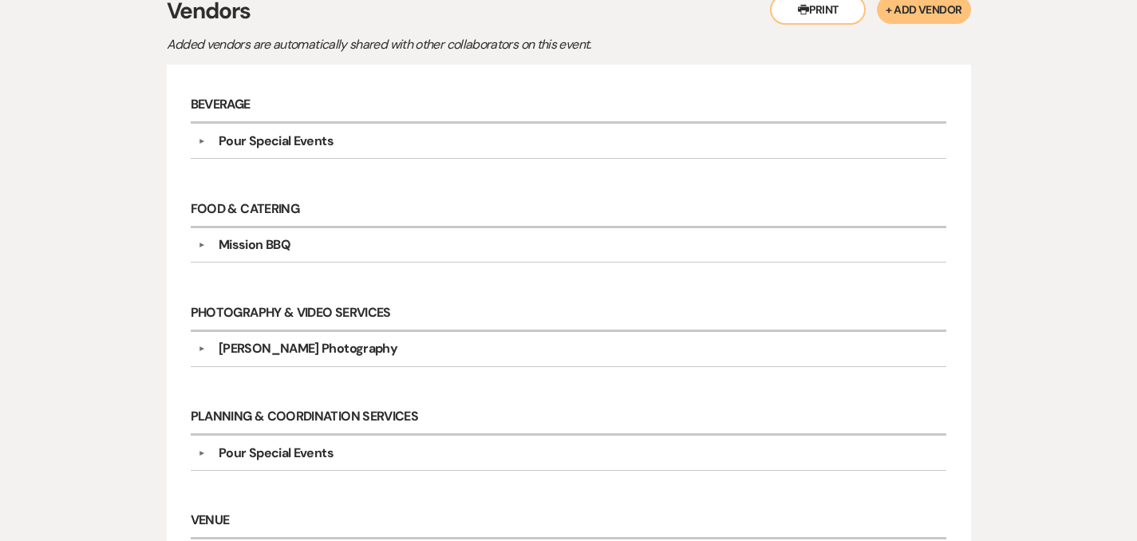
scroll to position [164, 0]
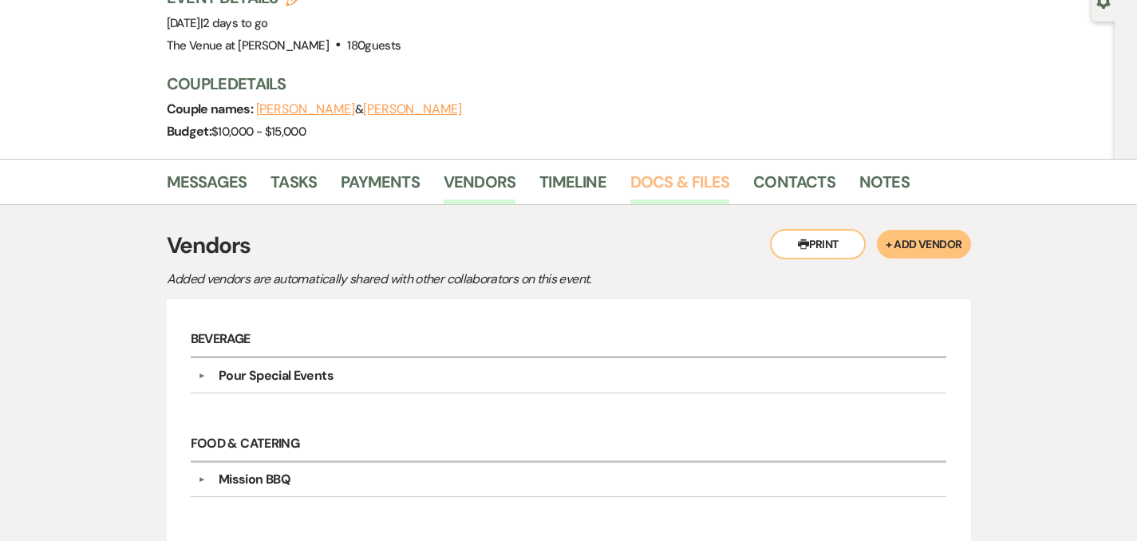
click at [630, 182] on link "Docs & Files" at bounding box center [679, 186] width 99 height 35
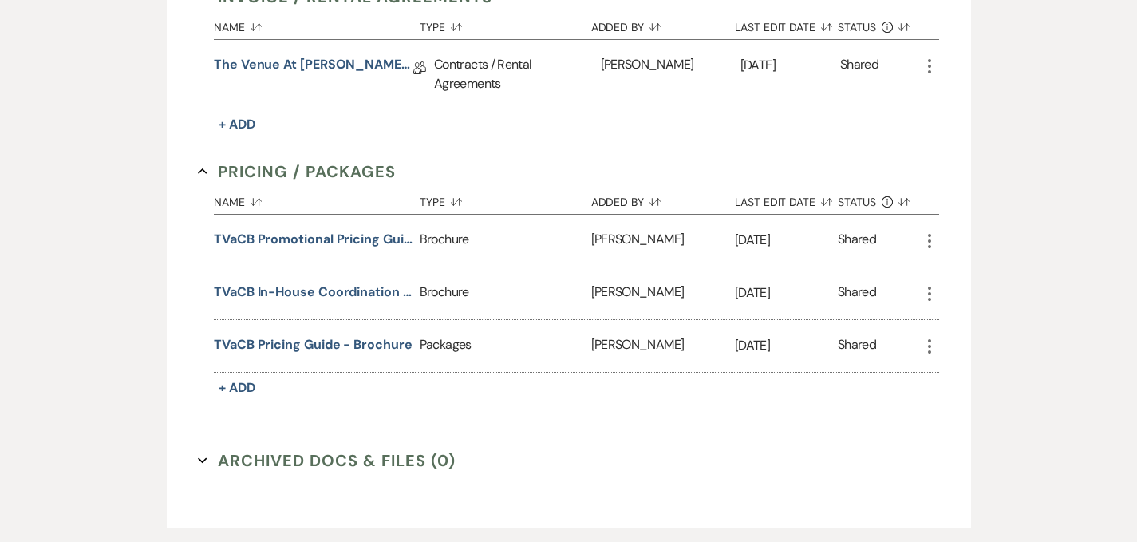
scroll to position [697, 0]
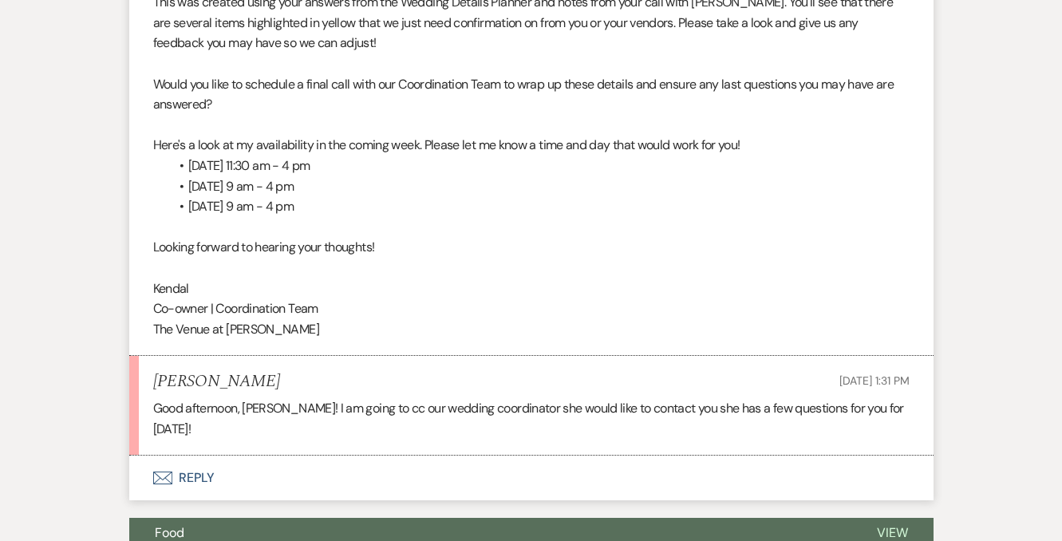
scroll to position [4330, 0]
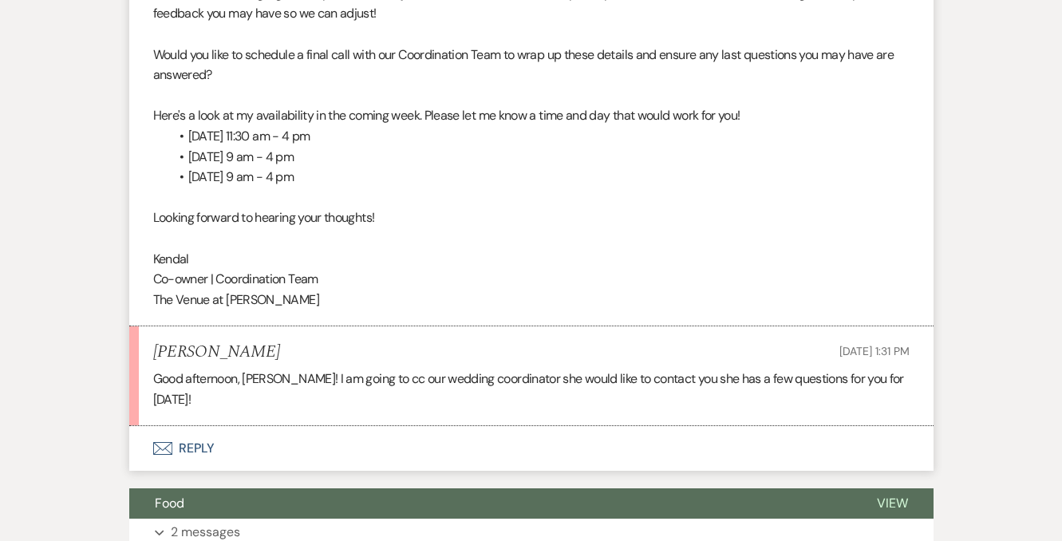
click at [878, 369] on div "Good afternoon, [PERSON_NAME]! I am going to cc our wedding coordinator she wou…" at bounding box center [531, 389] width 756 height 41
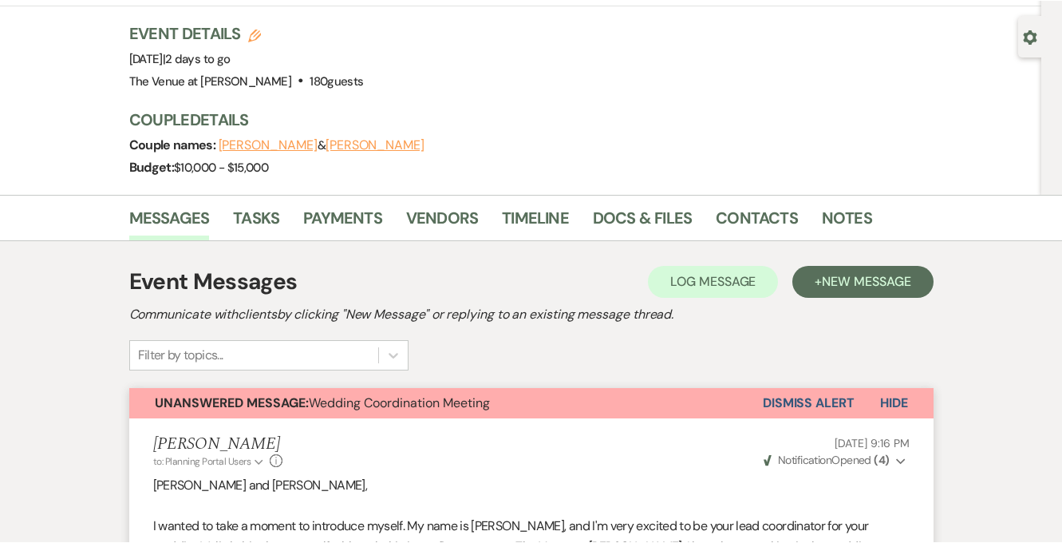
scroll to position [0, 0]
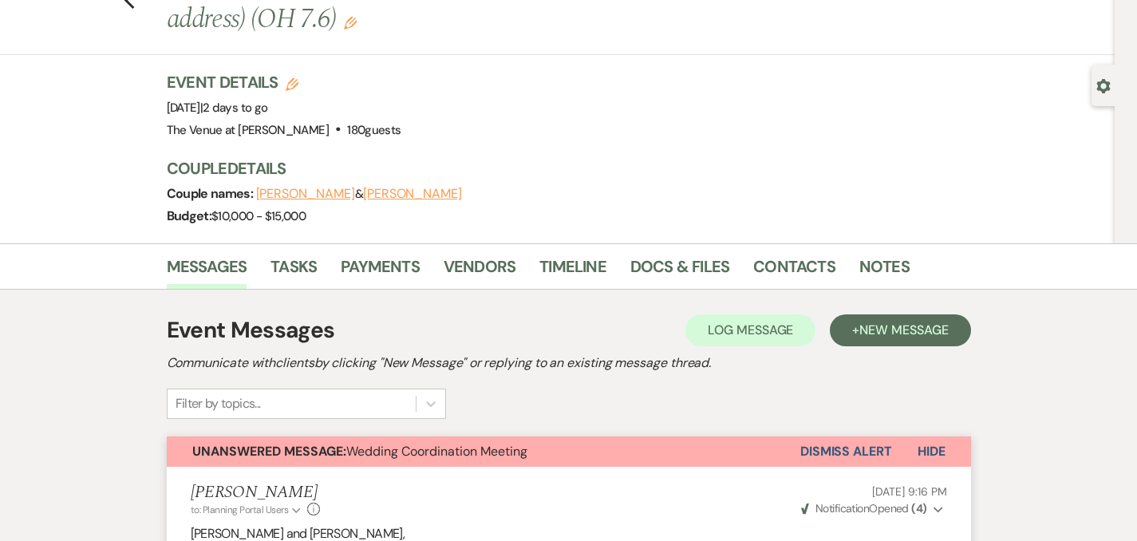
scroll to position [75, 0]
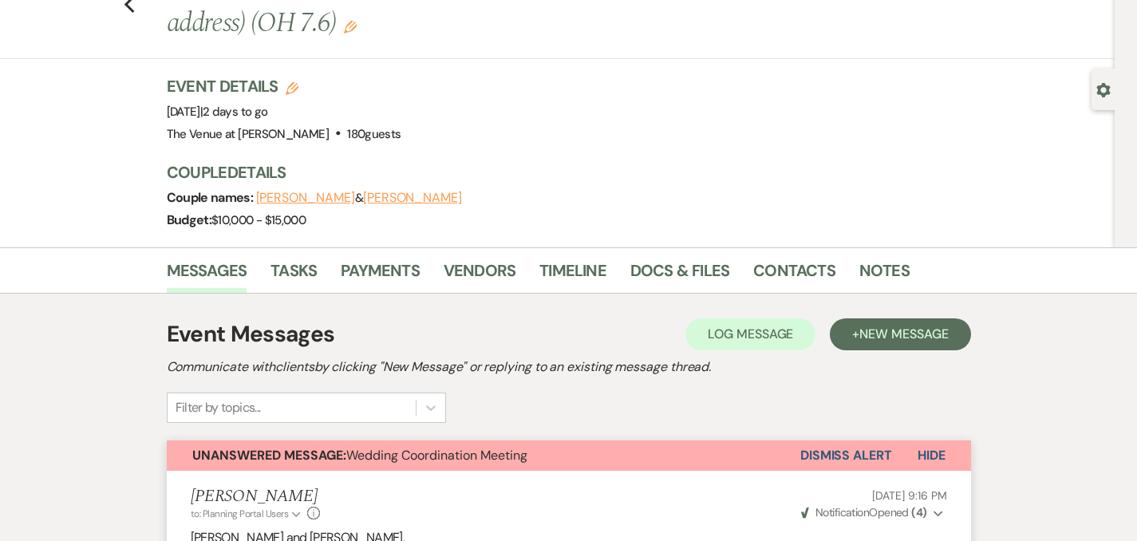
click at [892, 456] on button "Dismiss Alert" at bounding box center [846, 455] width 92 height 30
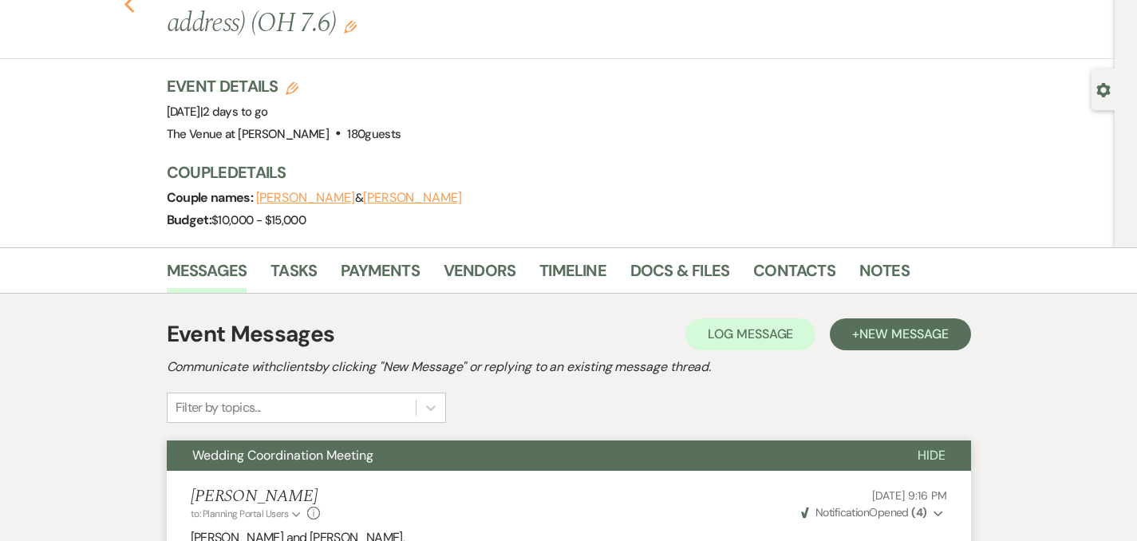
click at [124, 6] on use "button" at bounding box center [129, 5] width 10 height 18
